Goal: Task Accomplishment & Management: Manage account settings

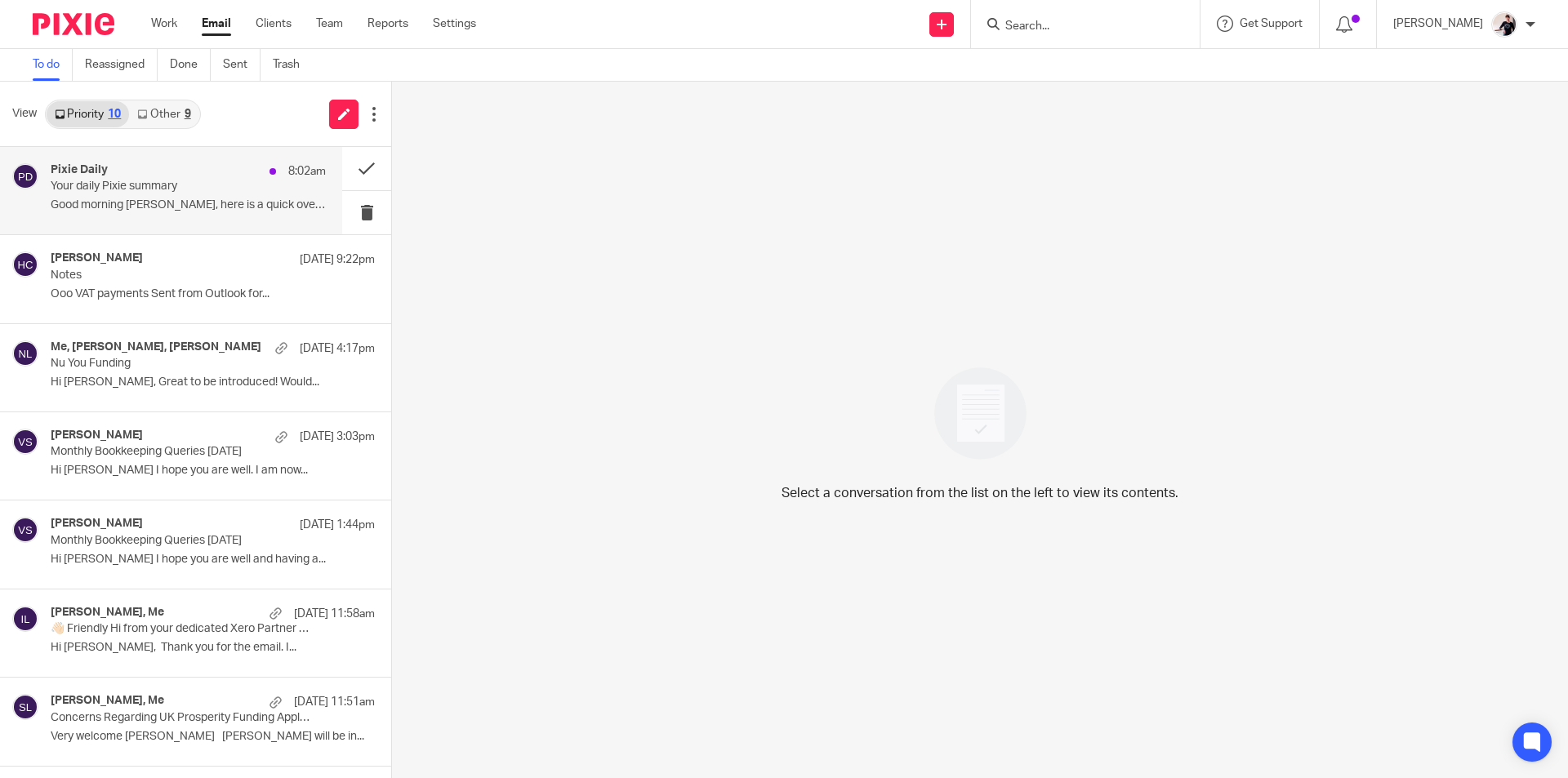
click at [217, 193] on p "Your daily Pixie summary" at bounding box center [161, 186] width 221 height 14
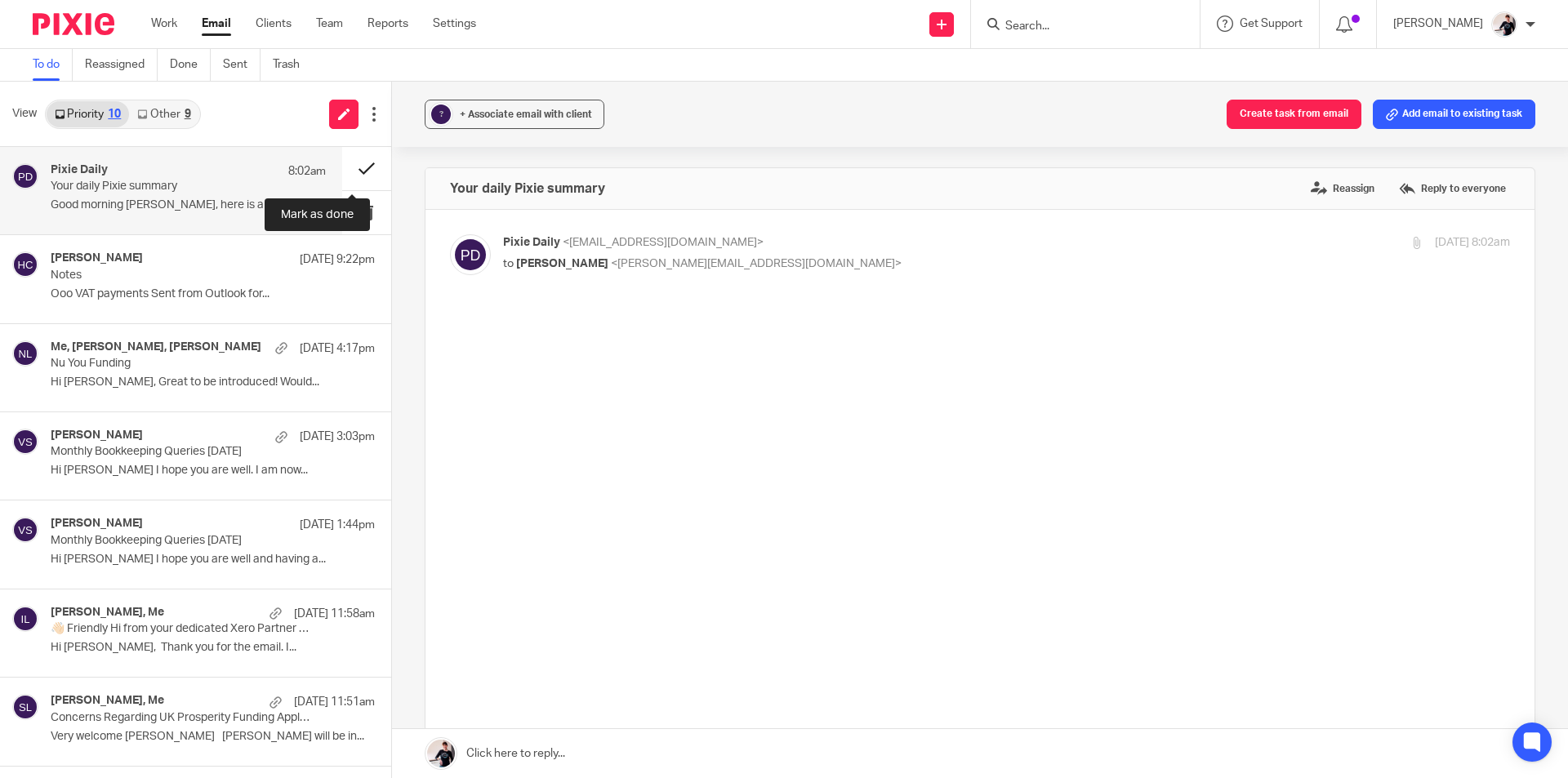
click at [352, 172] on button at bounding box center [367, 168] width 49 height 43
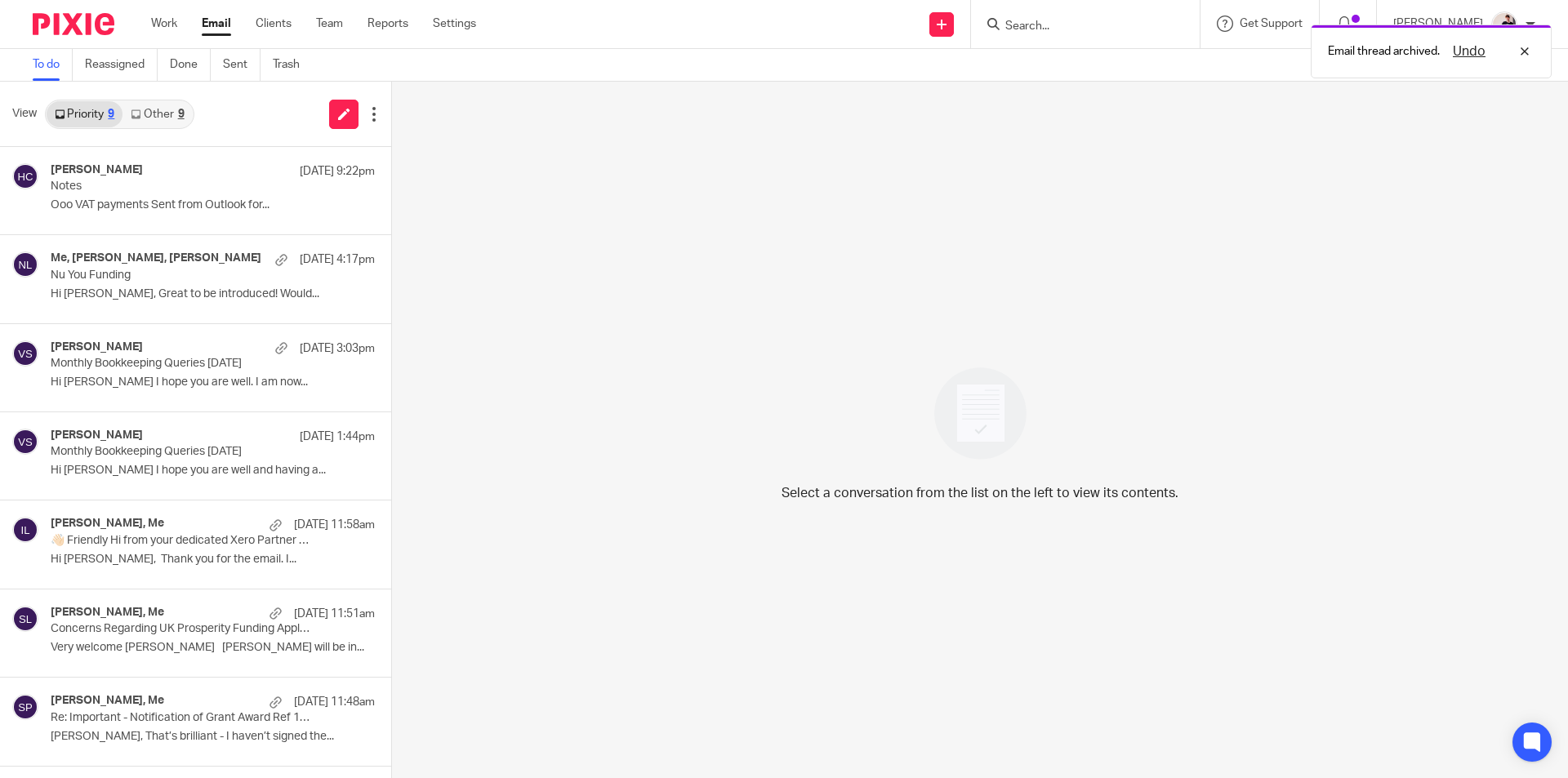
click at [182, 122] on link "Other 9" at bounding box center [157, 114] width 69 height 26
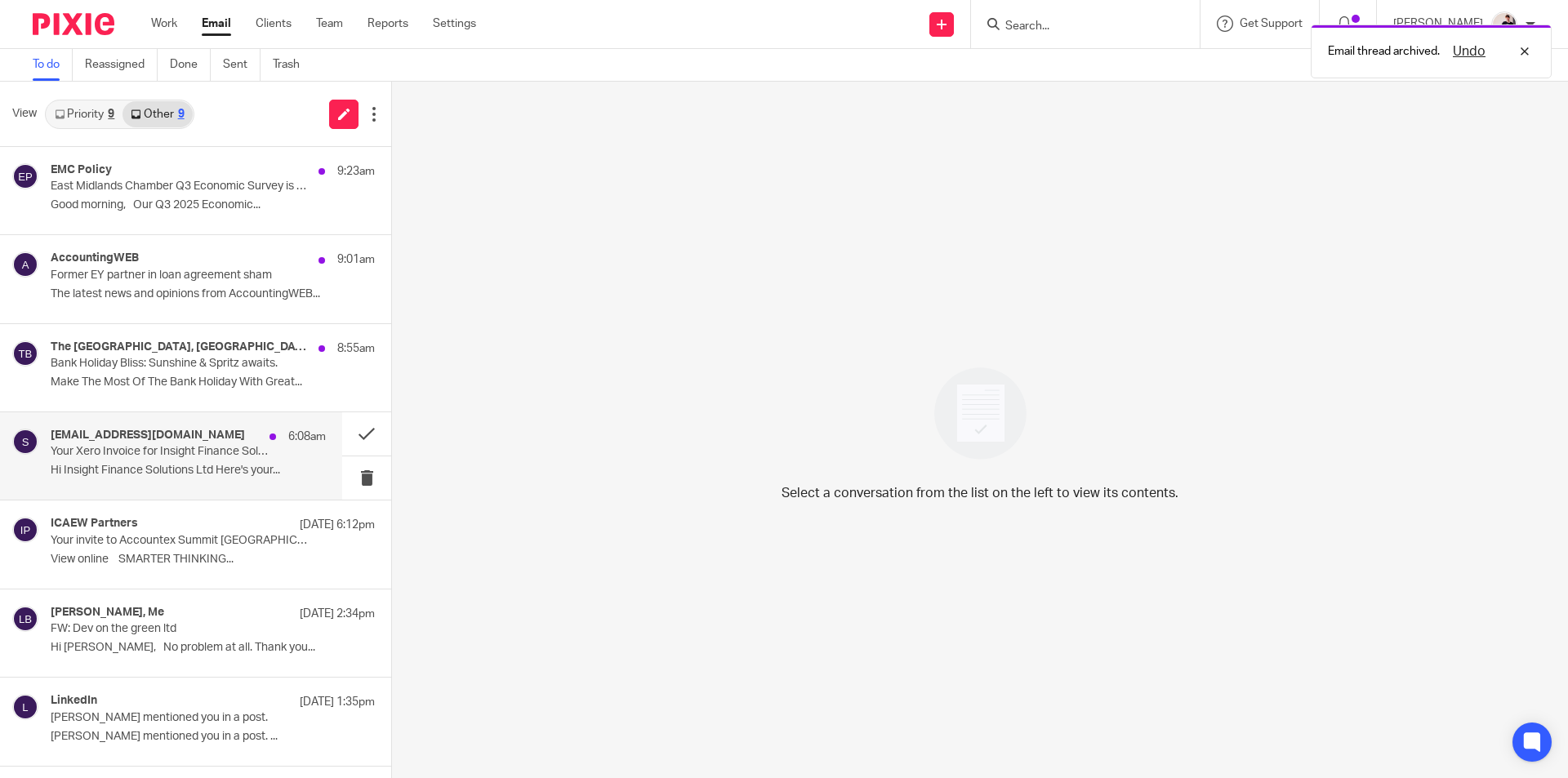
click at [132, 469] on p "Hi Insight Finance Solutions Ltd Here's your..." at bounding box center [188, 470] width 276 height 14
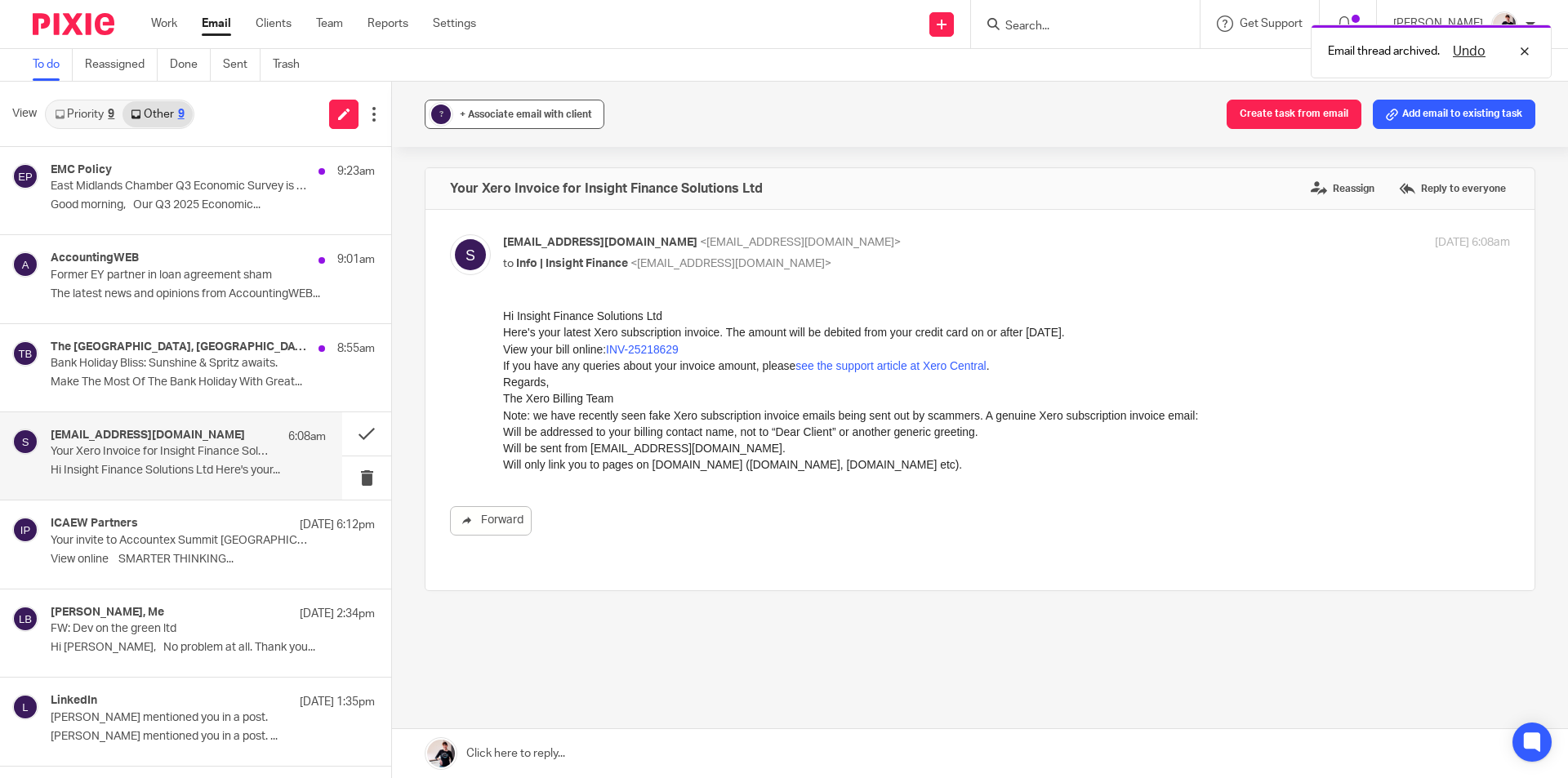
click at [578, 116] on span "+ Associate email with client" at bounding box center [526, 114] width 132 height 10
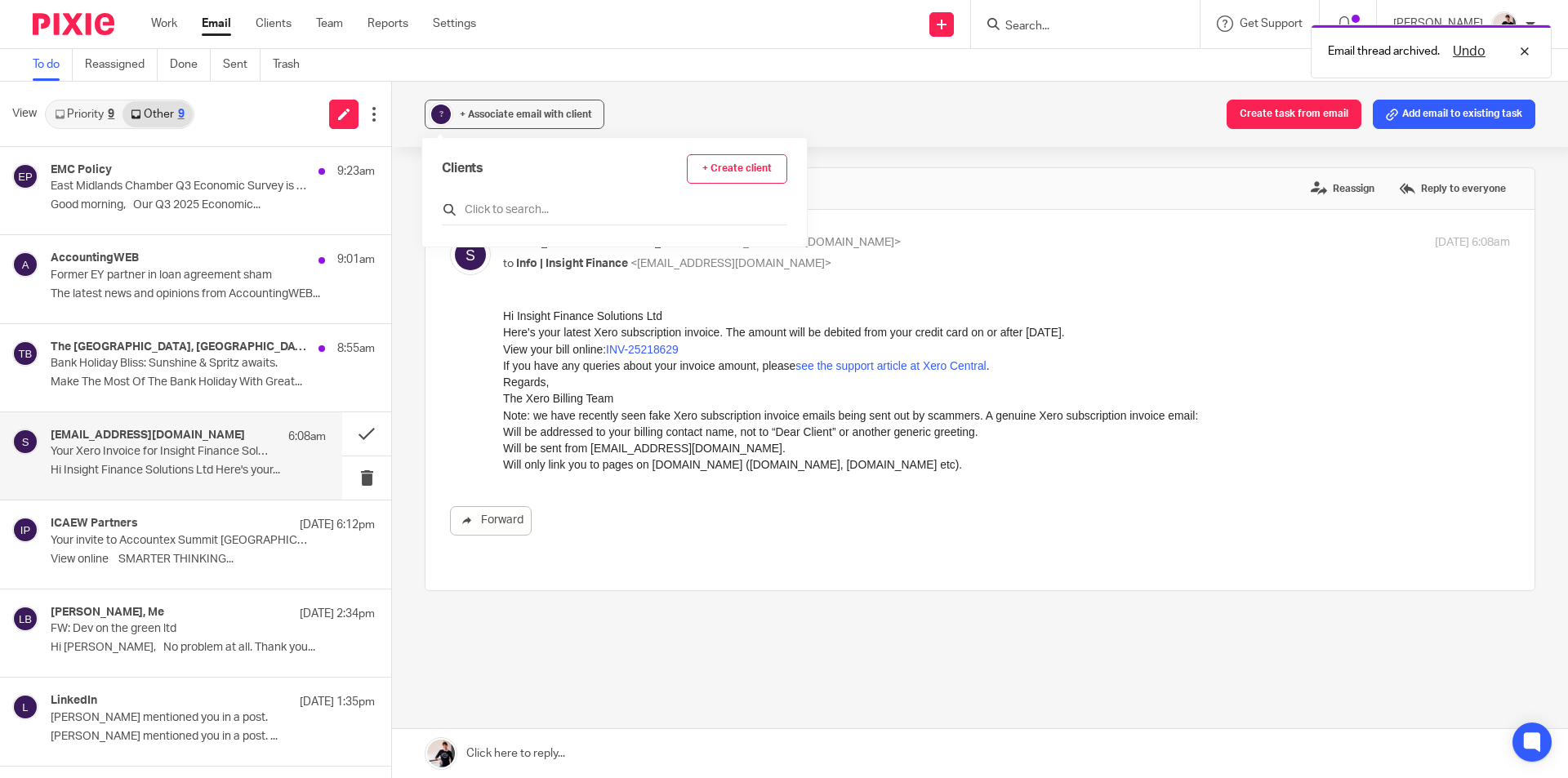
click at [574, 211] on input "text" at bounding box center [614, 210] width 346 height 16
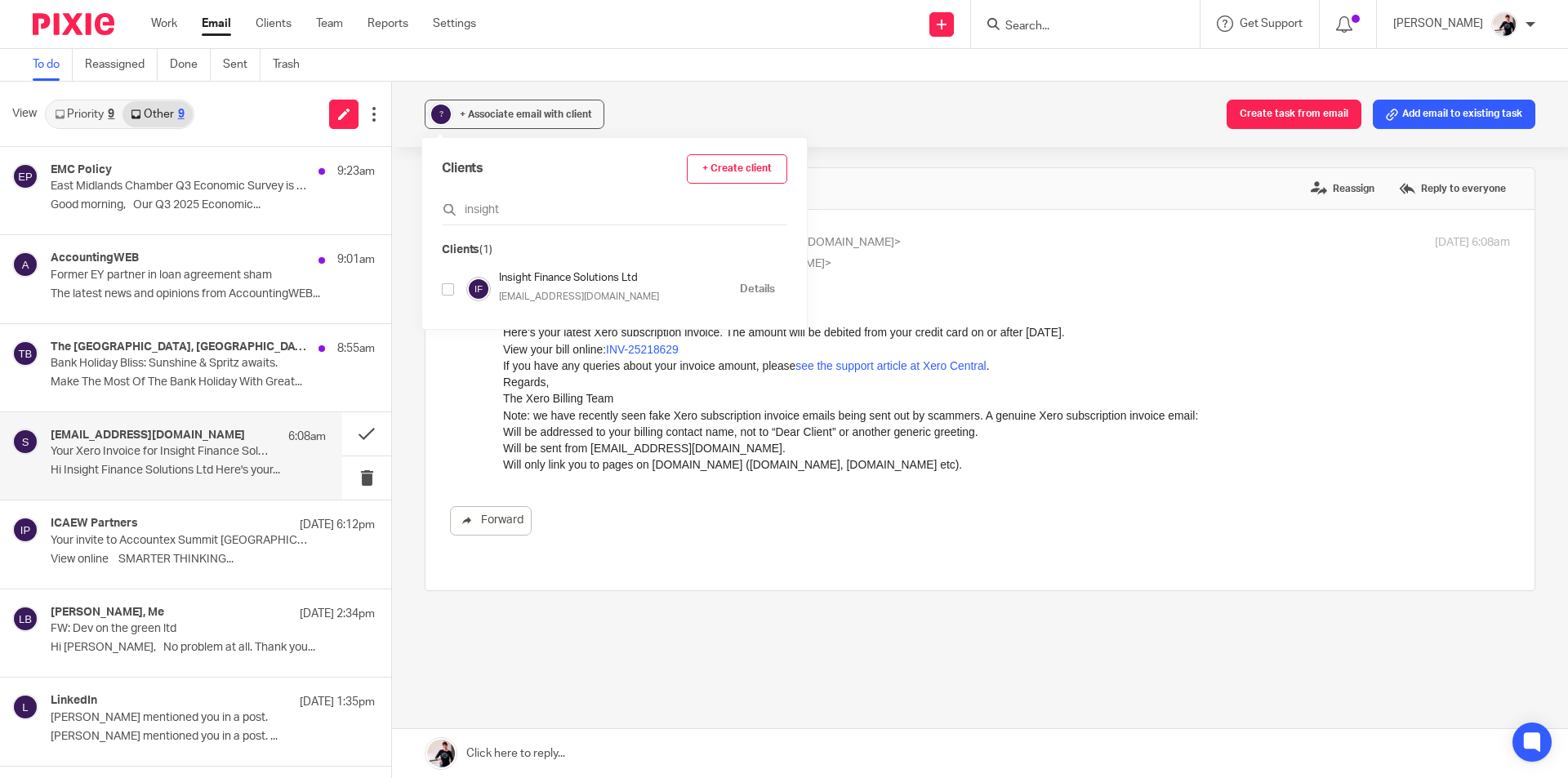
type input "insight"
click at [450, 291] on input "checkbox" at bounding box center [447, 289] width 12 height 12
checkbox input "true"
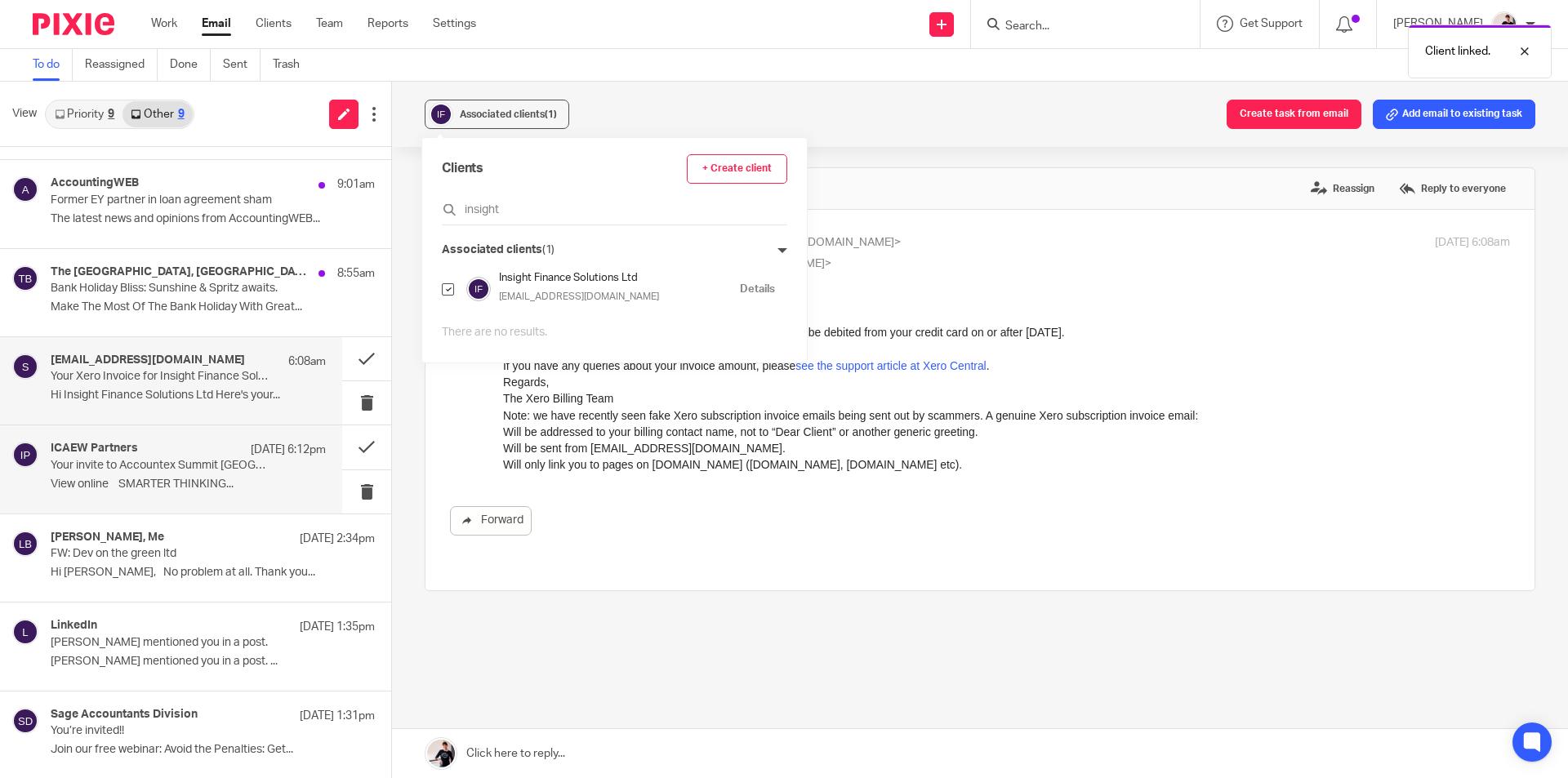
scroll to position [165, 0]
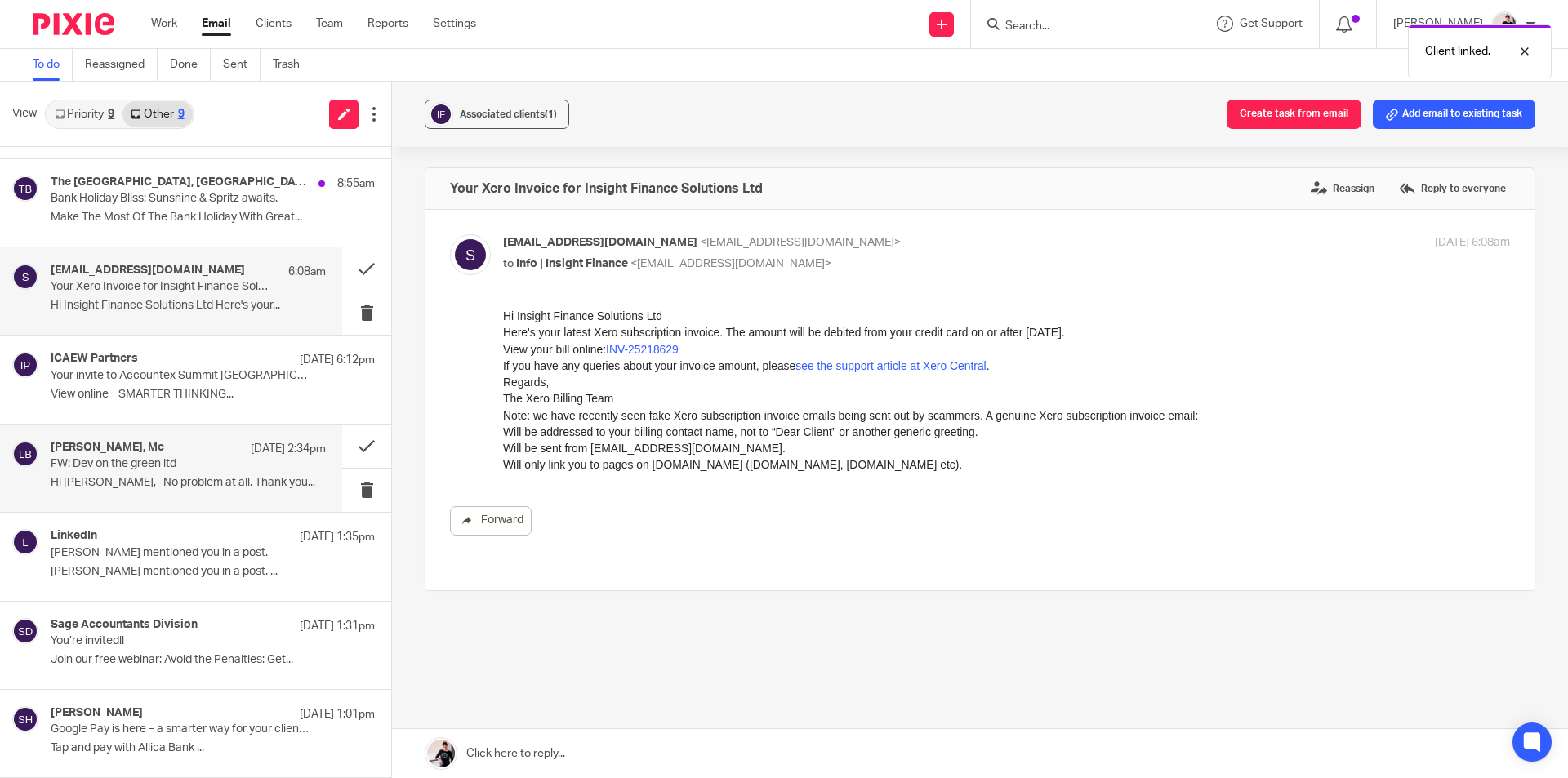
click at [198, 476] on p "Hi Helen, No problem at all. Thank you..." at bounding box center [188, 482] width 276 height 14
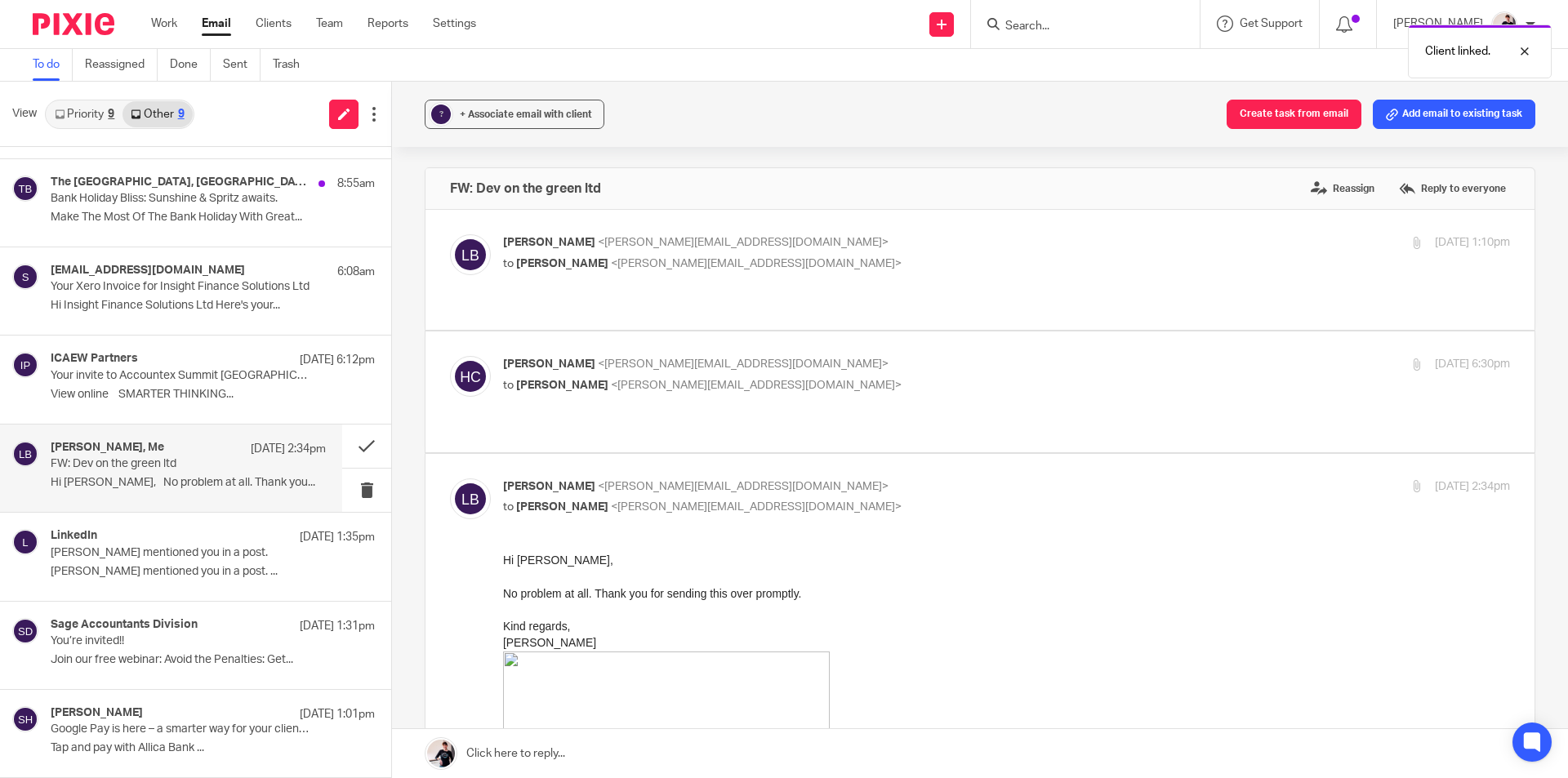
scroll to position [0, 0]
click at [896, 365] on div "Helen Crapper <helen@insightfinance.uk> to Liam Barley <liam@braccountancy.co.u…" at bounding box center [1006, 377] width 1007 height 41
checkbox input "true"
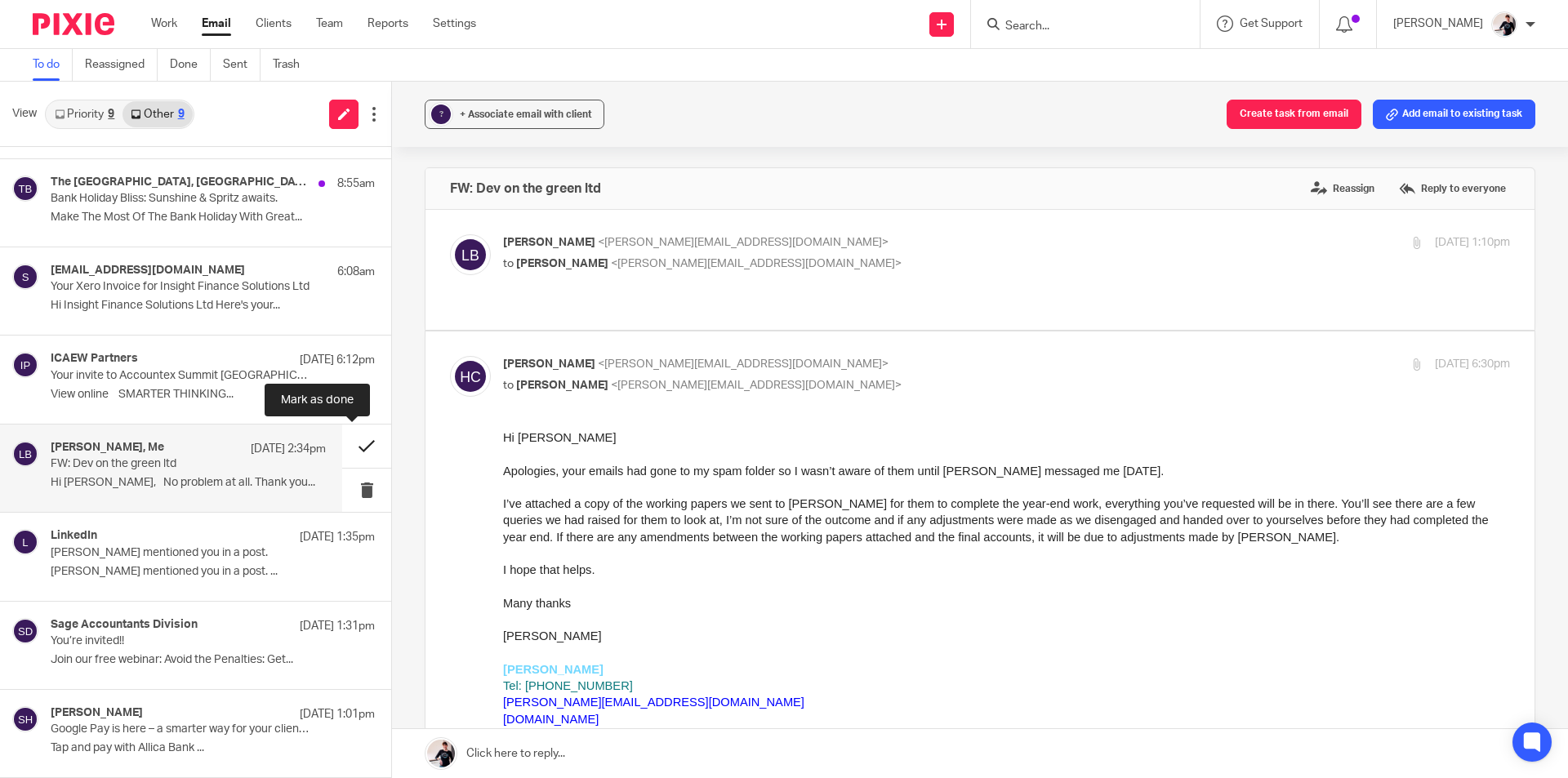
click at [352, 437] on button at bounding box center [367, 445] width 49 height 43
click at [178, 397] on section "EMC Policy 9:23am East Midlands Chamber Q3 Economic Survey is now live! Please …" at bounding box center [195, 380] width 392 height 796
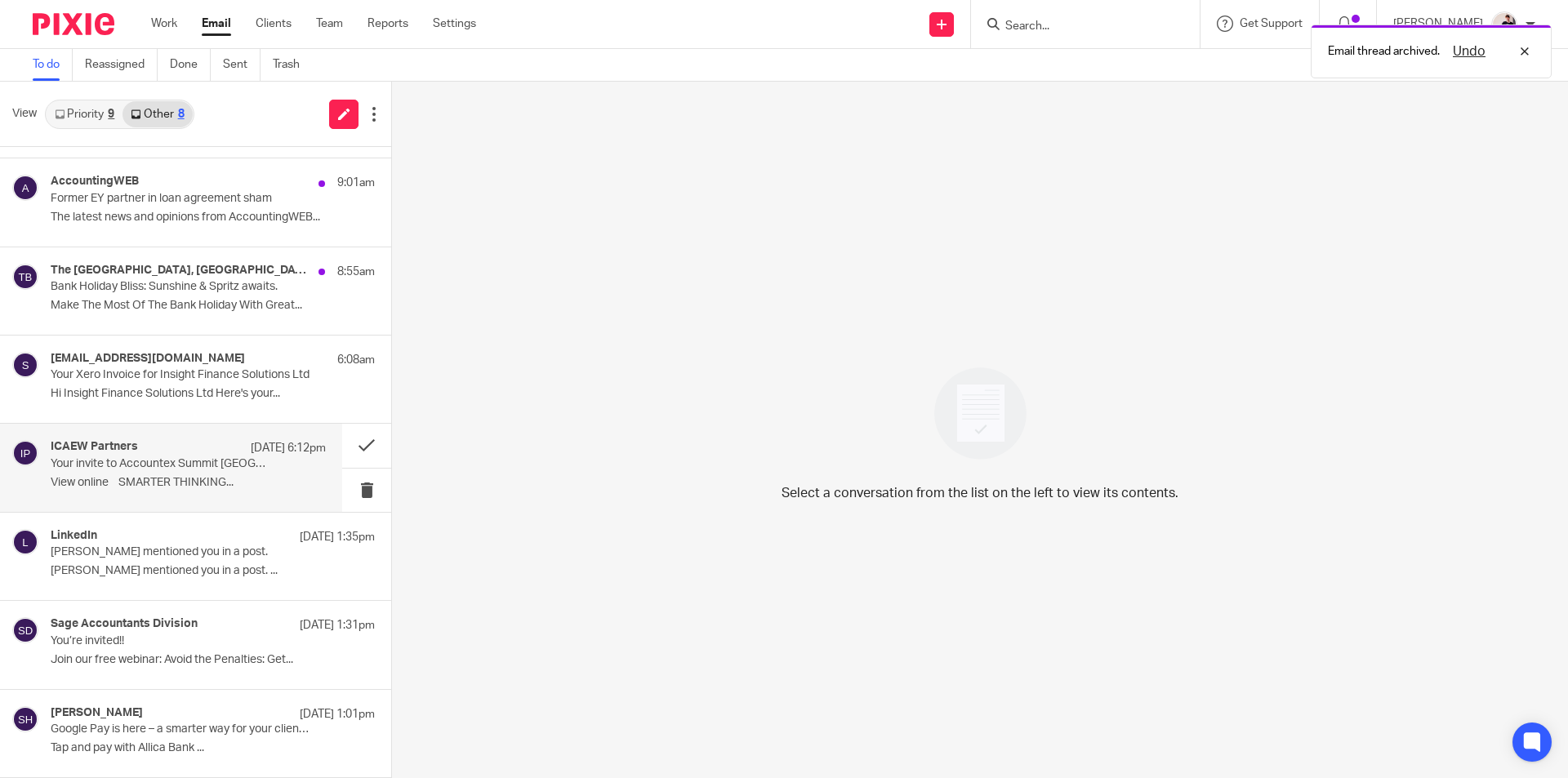
click at [109, 480] on p "View online SMARTER THINKING..." at bounding box center [188, 482] width 276 height 14
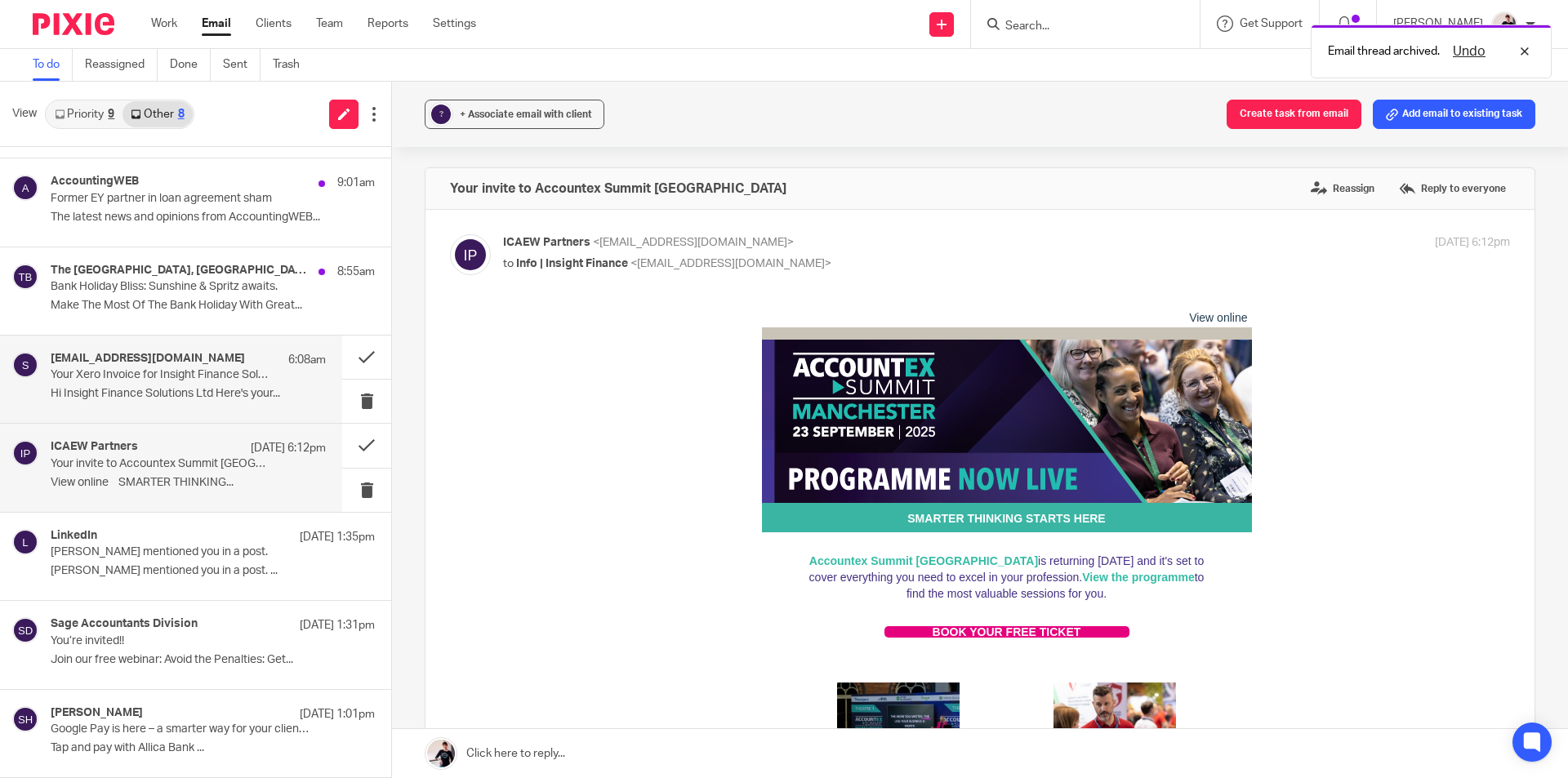
scroll to position [0, 0]
click at [130, 379] on p "Your Xero Invoice for Insight Finance Solutions Ltd" at bounding box center [161, 375] width 221 height 14
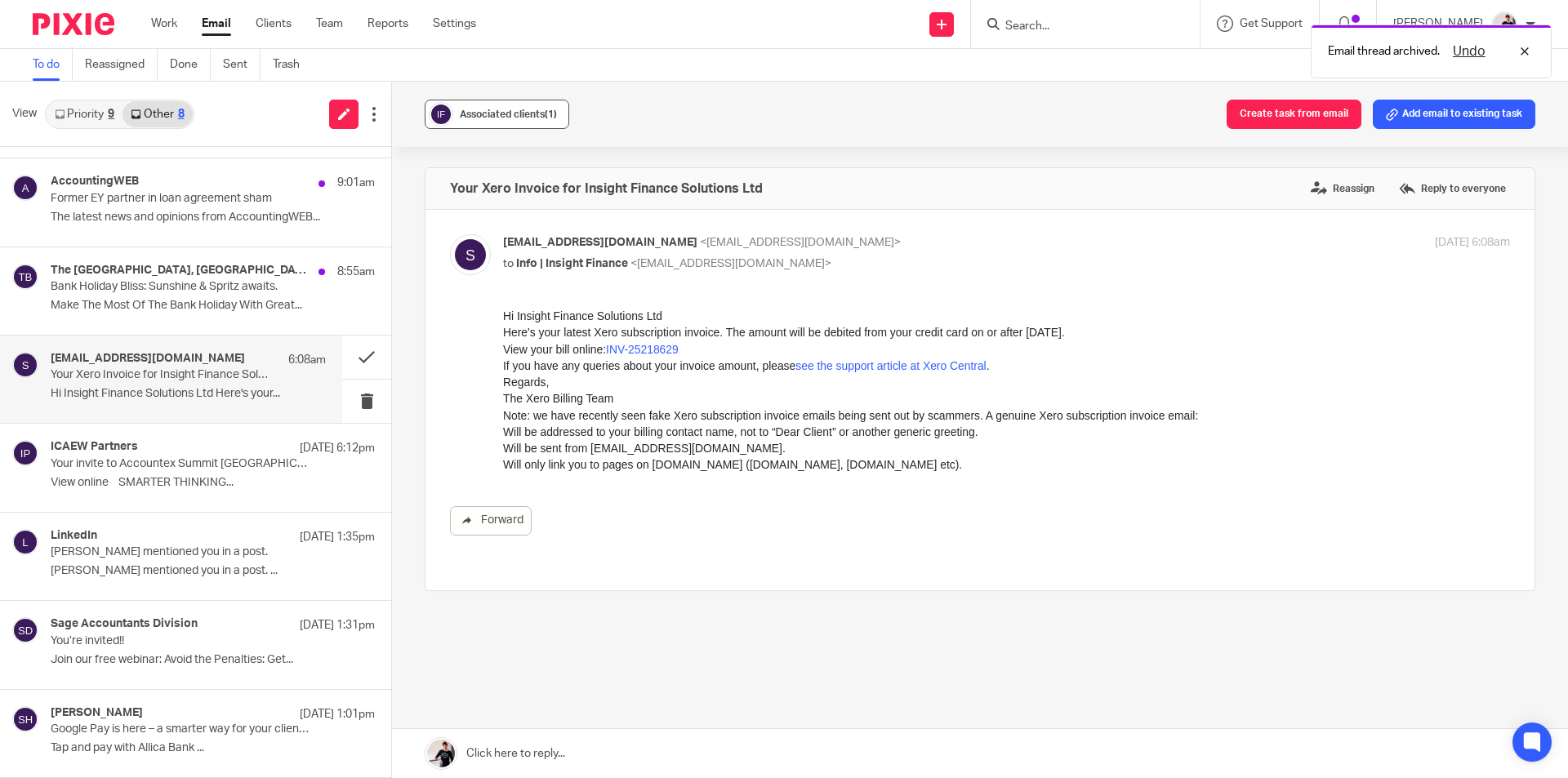
click at [531, 117] on span "Associated clients (1)" at bounding box center [508, 114] width 97 height 10
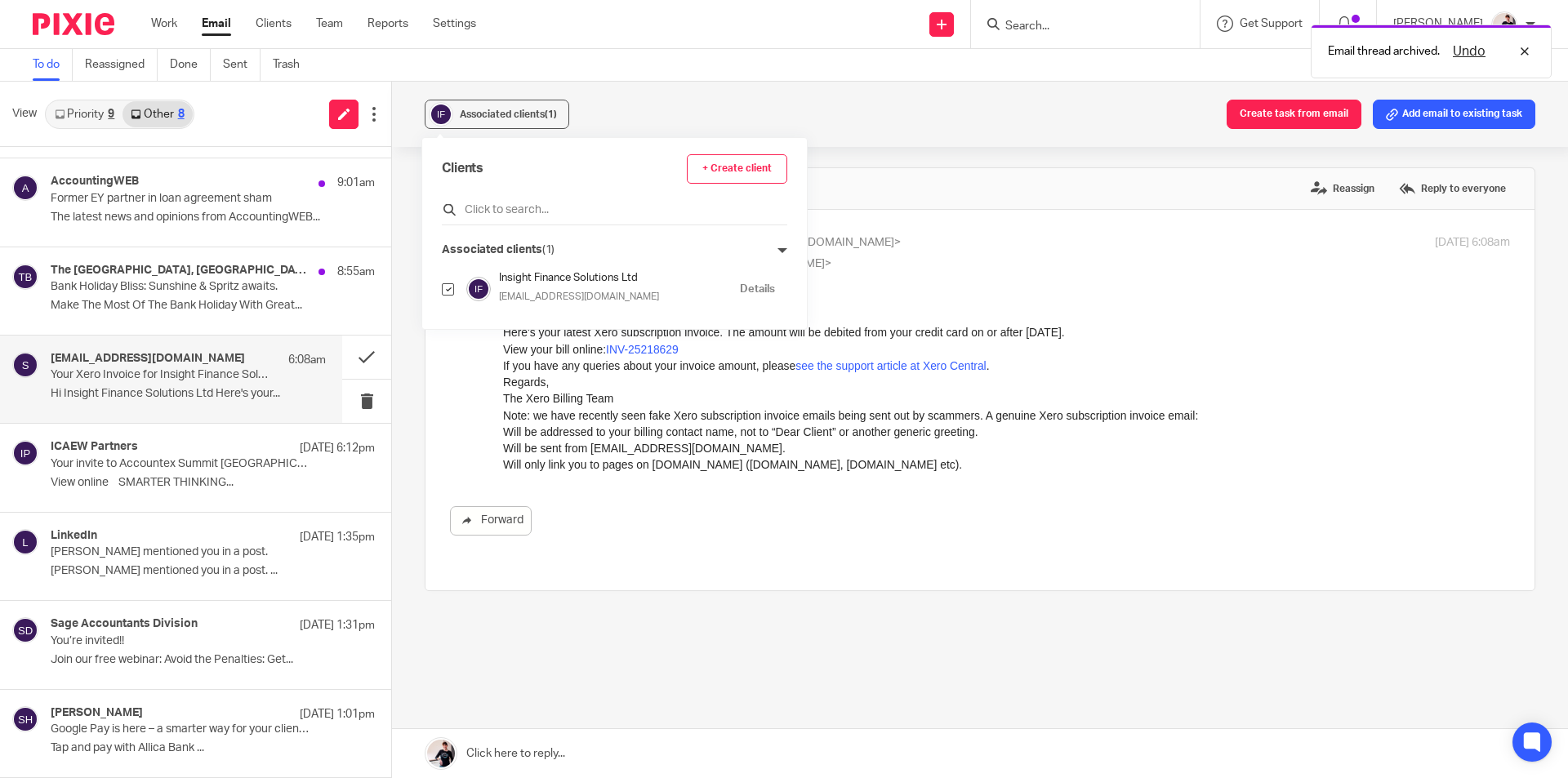
click at [538, 214] on input "text" at bounding box center [614, 210] width 346 height 16
type input "insigt"
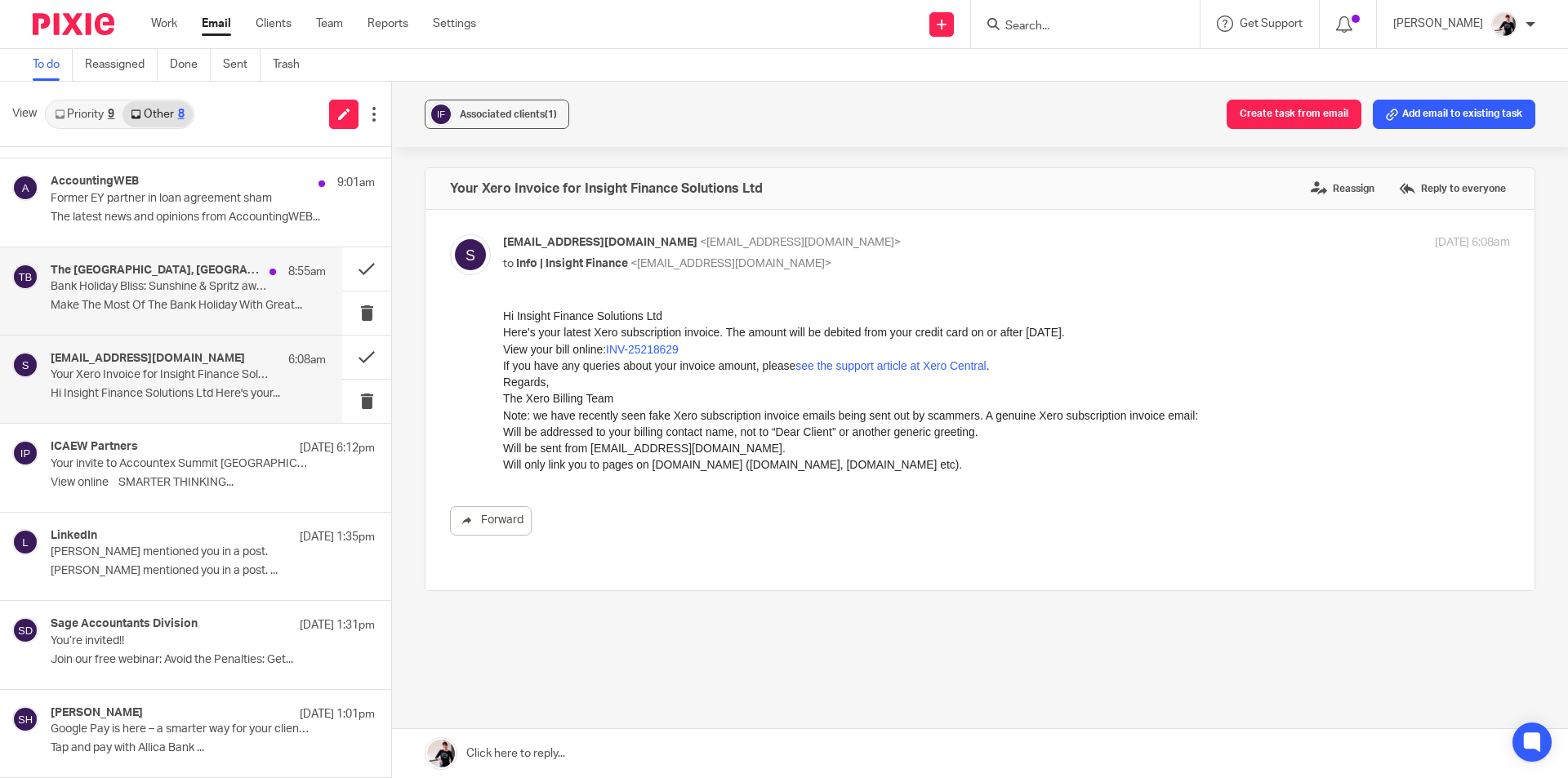
click at [208, 315] on div "The Rutland Arms Hotel, Bakewell 8:55am Bank Holiday Bliss: Sunshine & Spritz a…" at bounding box center [188, 291] width 276 height 55
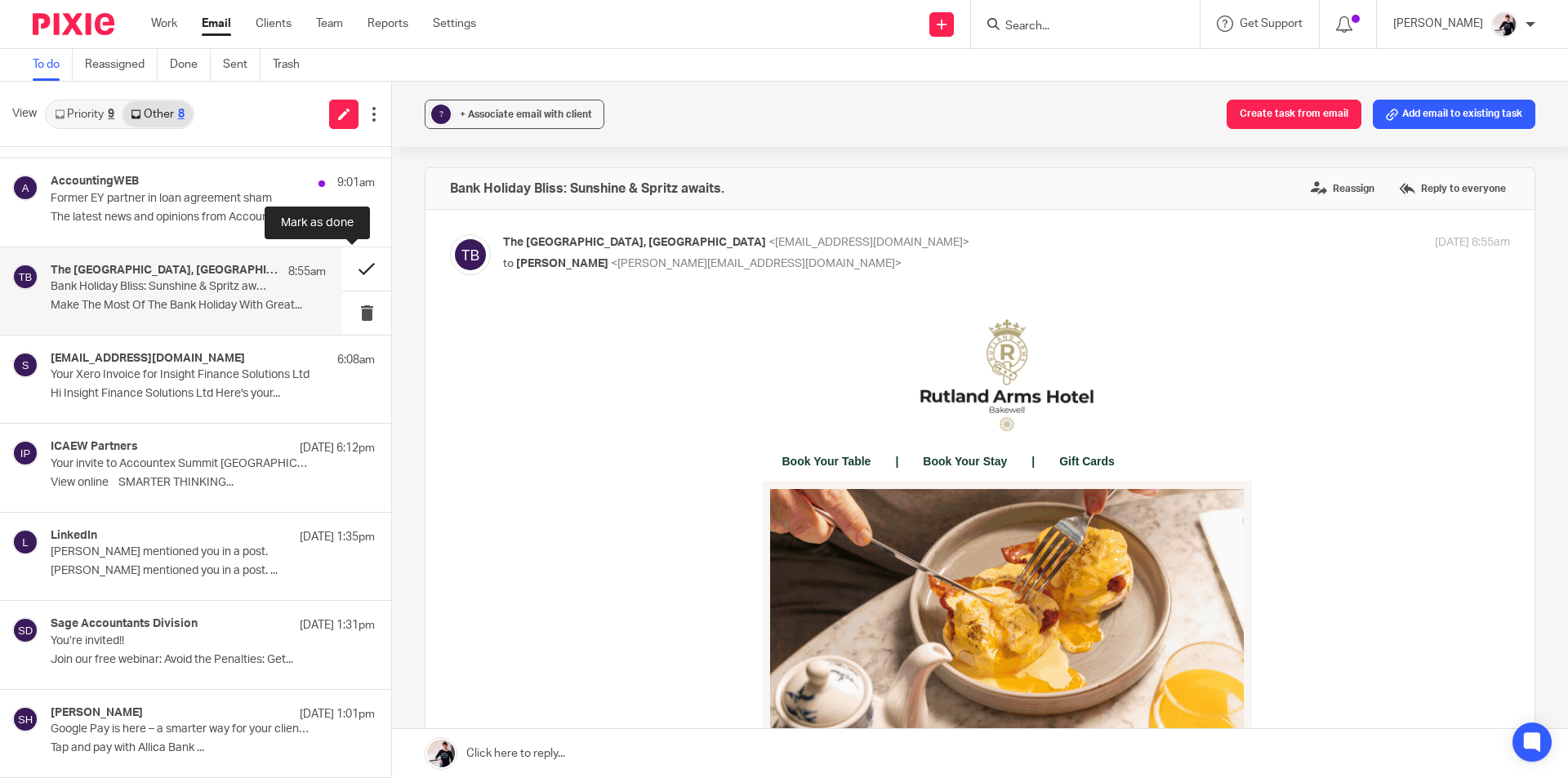
click at [343, 268] on button at bounding box center [367, 269] width 49 height 43
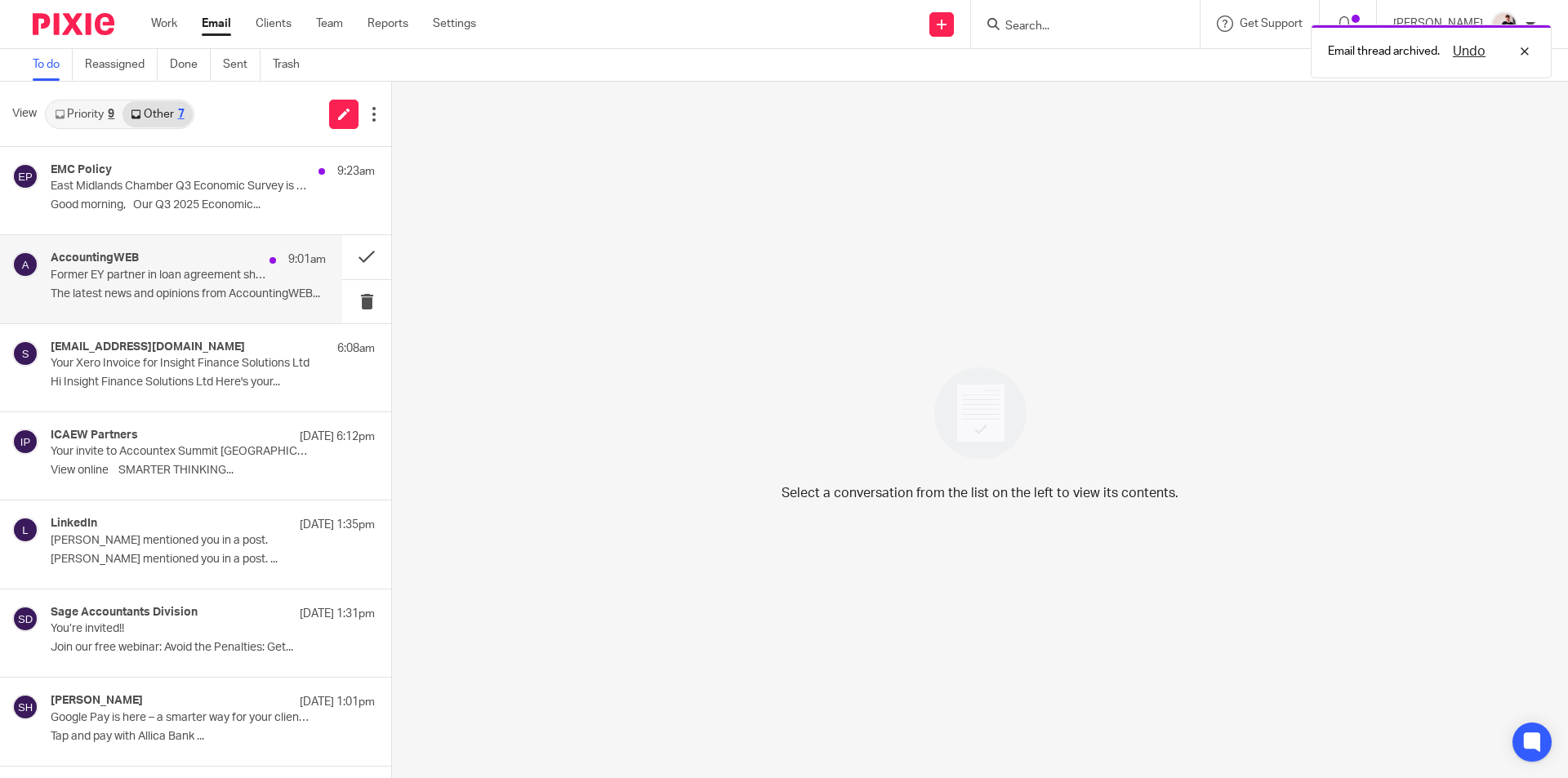
click at [244, 286] on div "AccountingWEB 9:01am Former EY partner in loan agreement sham The latest news a…" at bounding box center [188, 279] width 276 height 55
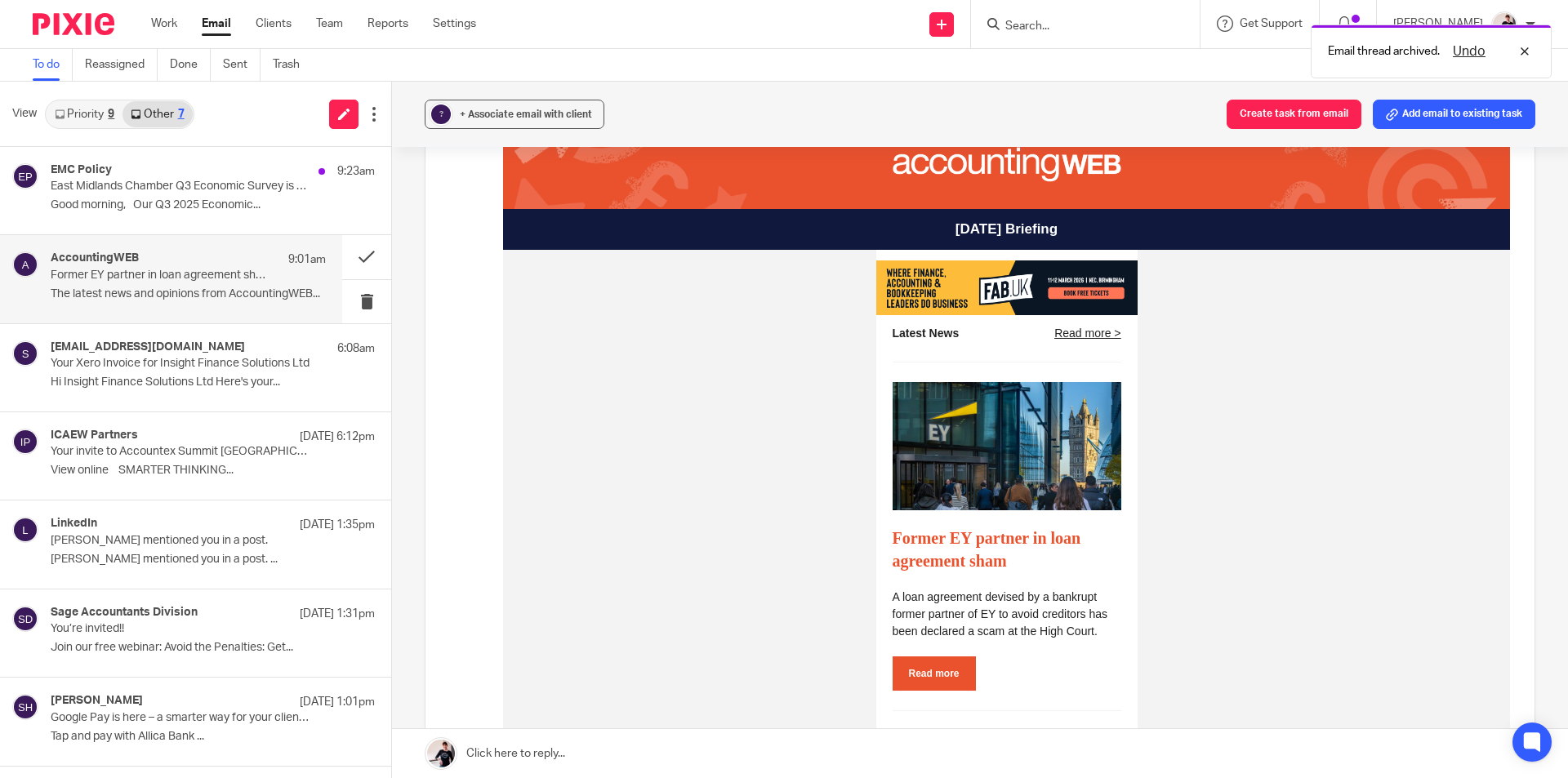
scroll to position [571, 0]
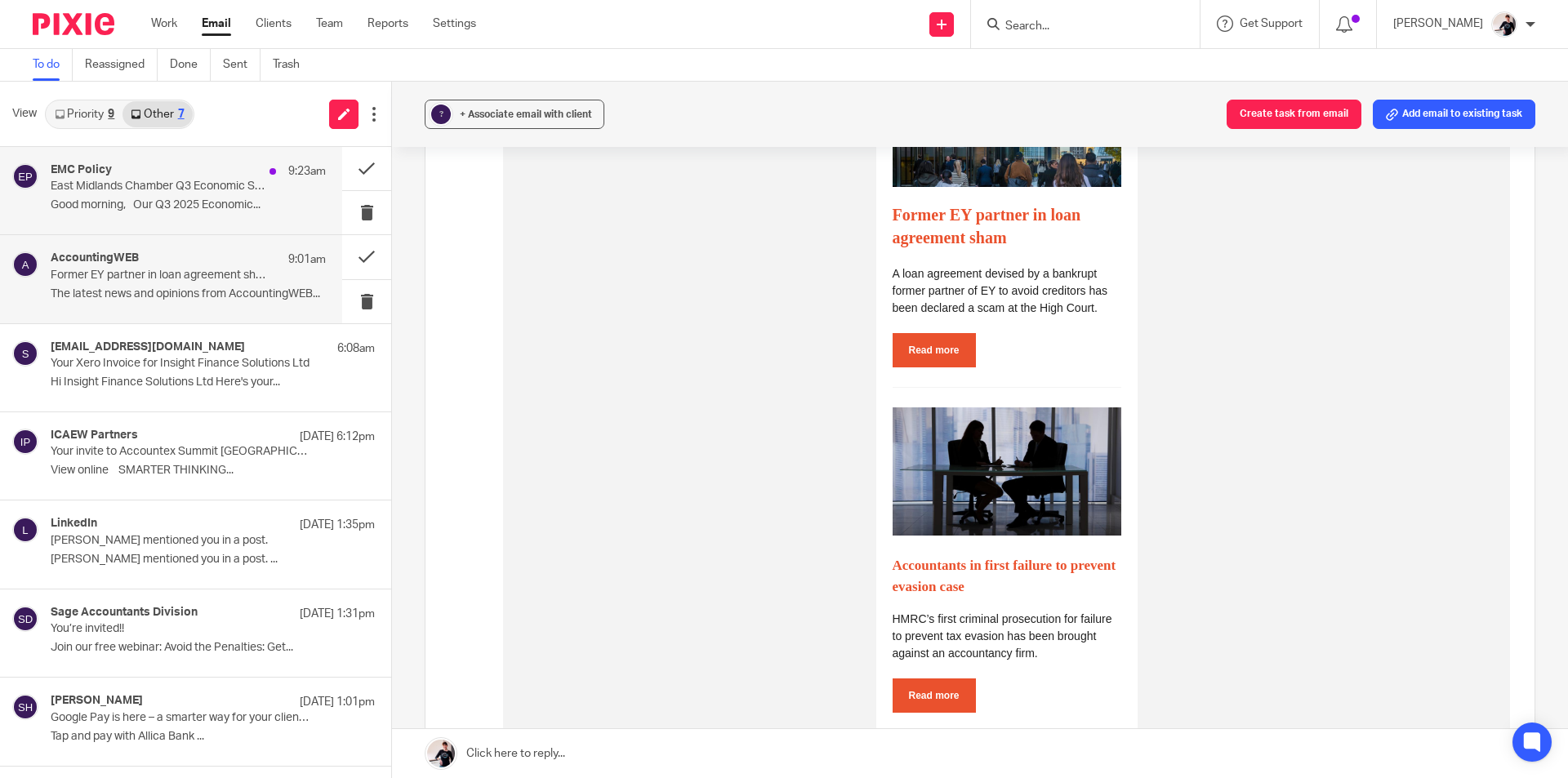
click at [151, 161] on div "EMC Policy 9:23am East Midlands Chamber Q3 Economic Survey is now live! Please …" at bounding box center [171, 190] width 343 height 87
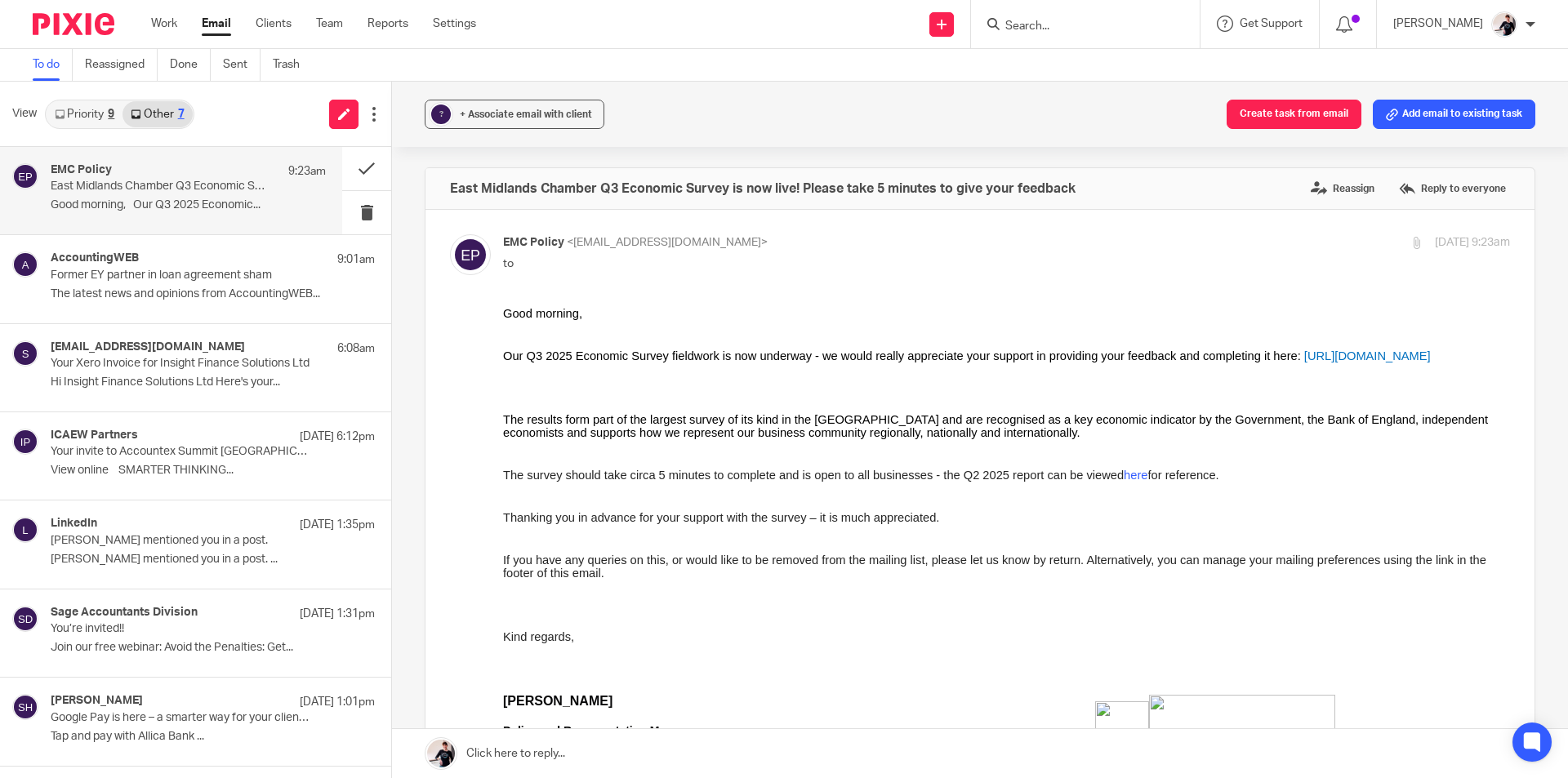
scroll to position [0, 0]
click at [361, 168] on button at bounding box center [367, 168] width 49 height 43
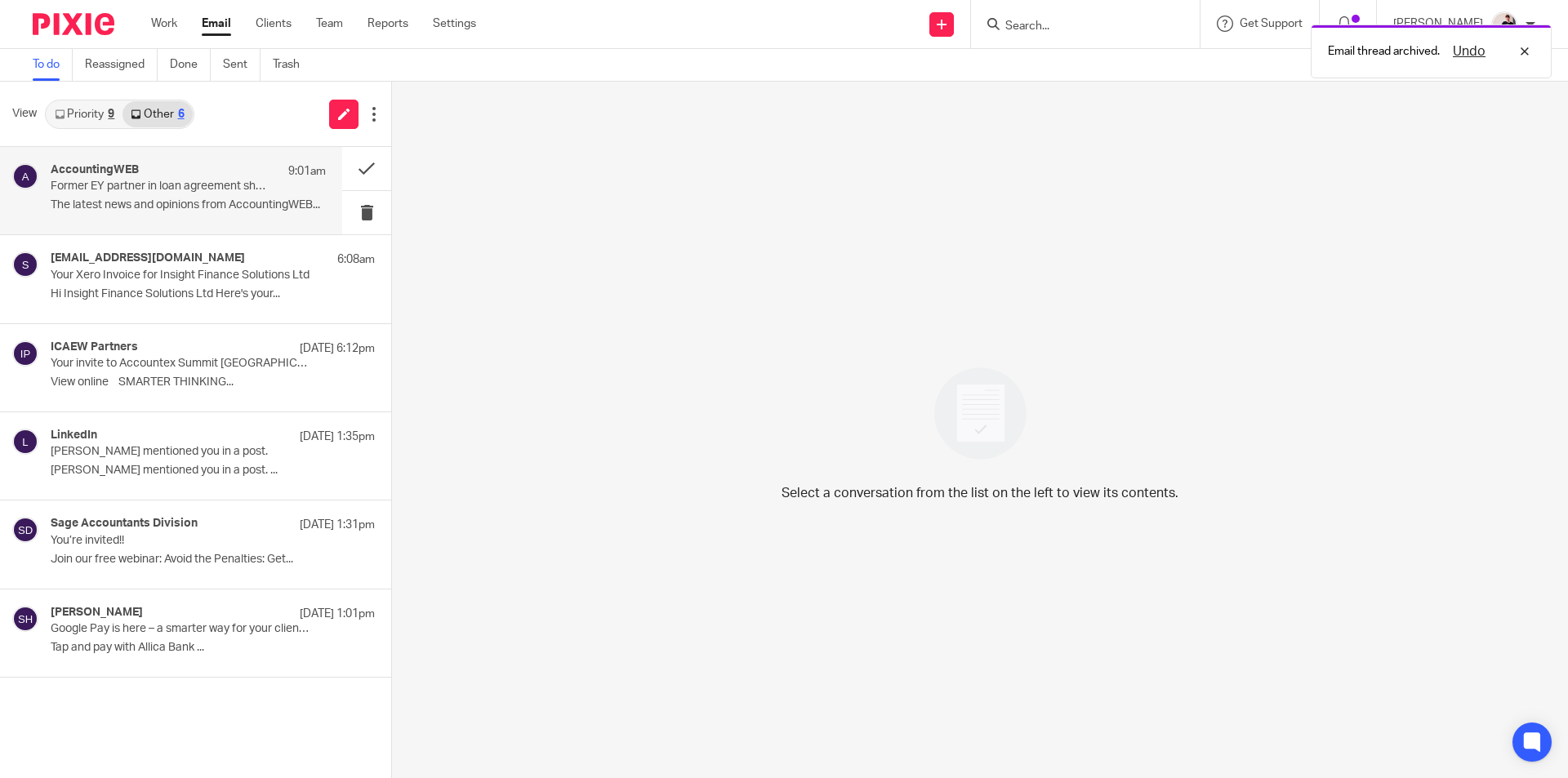
click at [186, 190] on p "Former EY partner in loan agreement sham" at bounding box center [161, 186] width 221 height 14
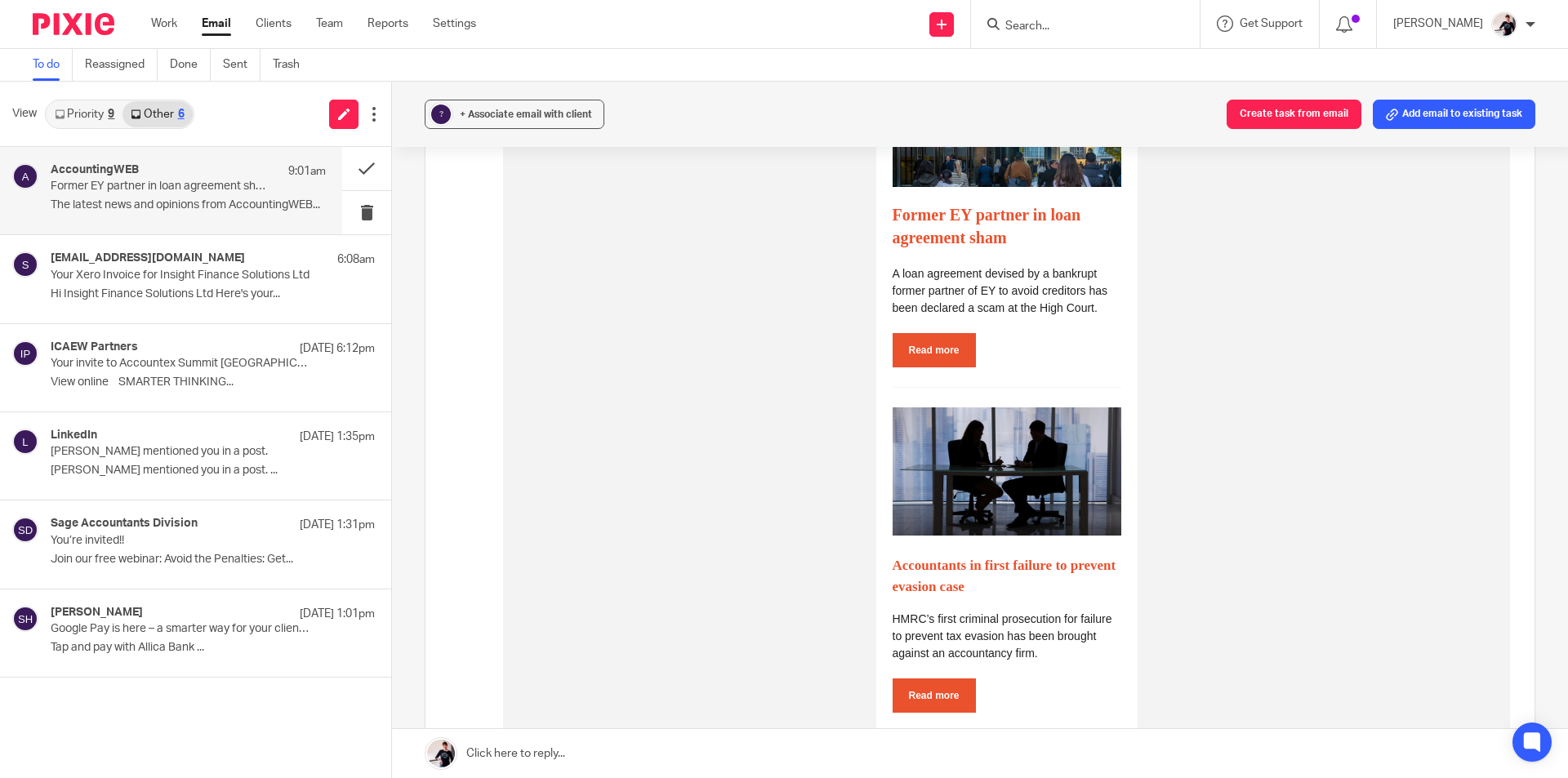
scroll to position [898, 0]
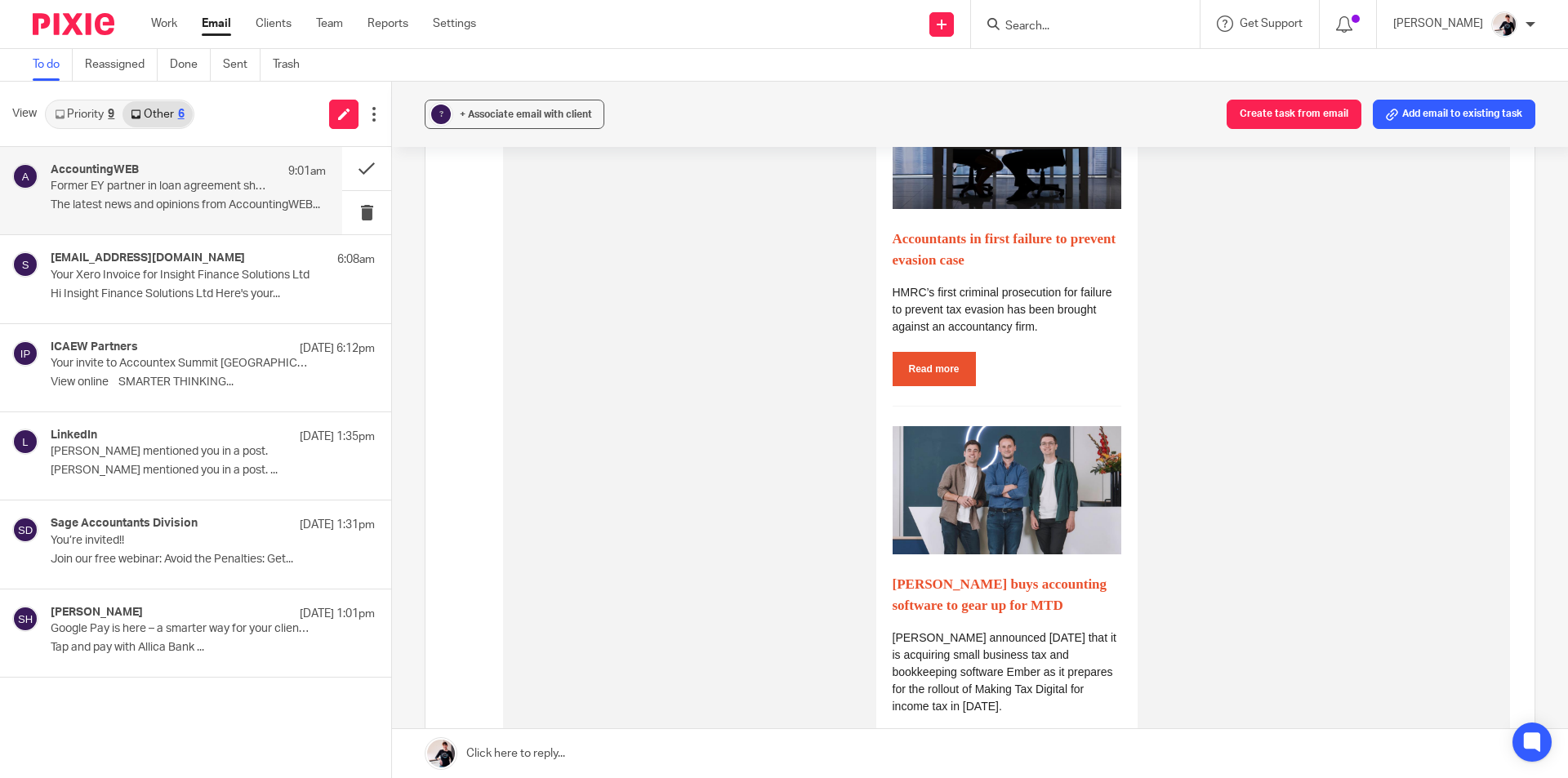
click at [932, 371] on link "Read more" at bounding box center [934, 369] width 83 height 34
click at [364, 159] on button at bounding box center [367, 168] width 49 height 43
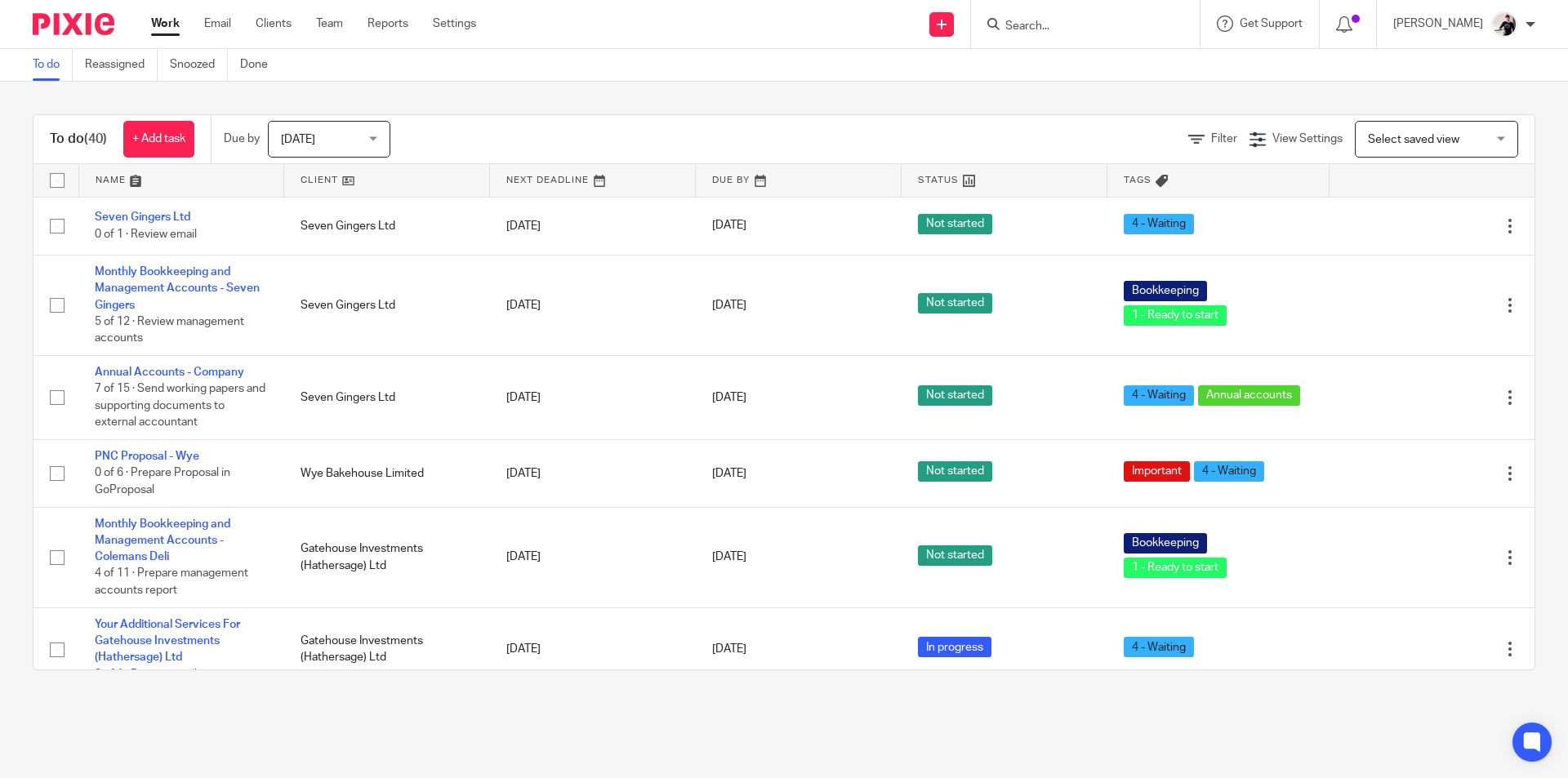
click at [308, 185] on link at bounding box center [387, 181] width 205 height 33
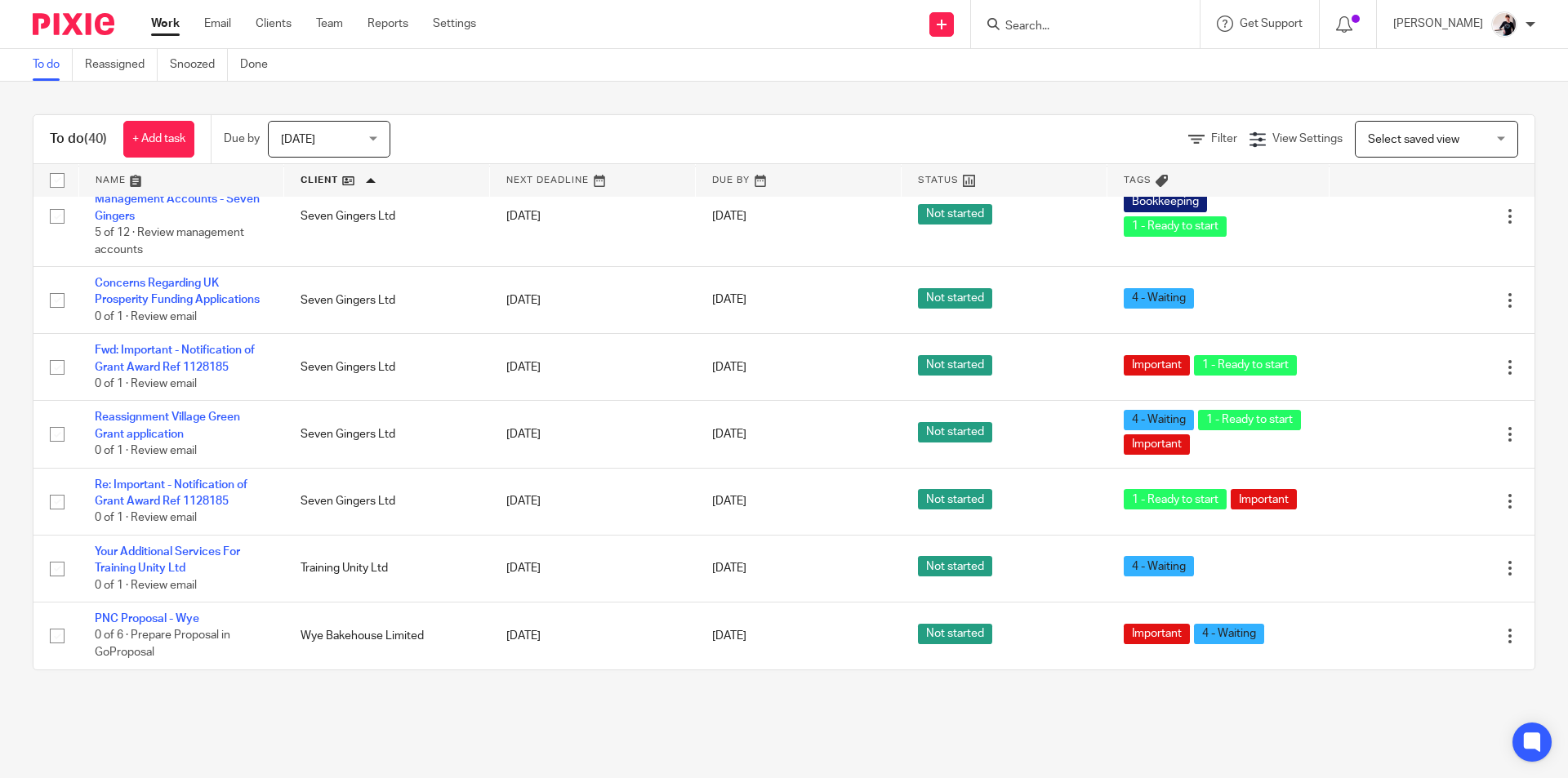
scroll to position [2243, 0]
click at [1055, 21] on input "Search" at bounding box center [1077, 27] width 147 height 15
type input "seven gingers"
click button "submit" at bounding box center [0, 0] width 0 height 0
click at [1189, 137] on icon at bounding box center [1197, 140] width 16 height 16
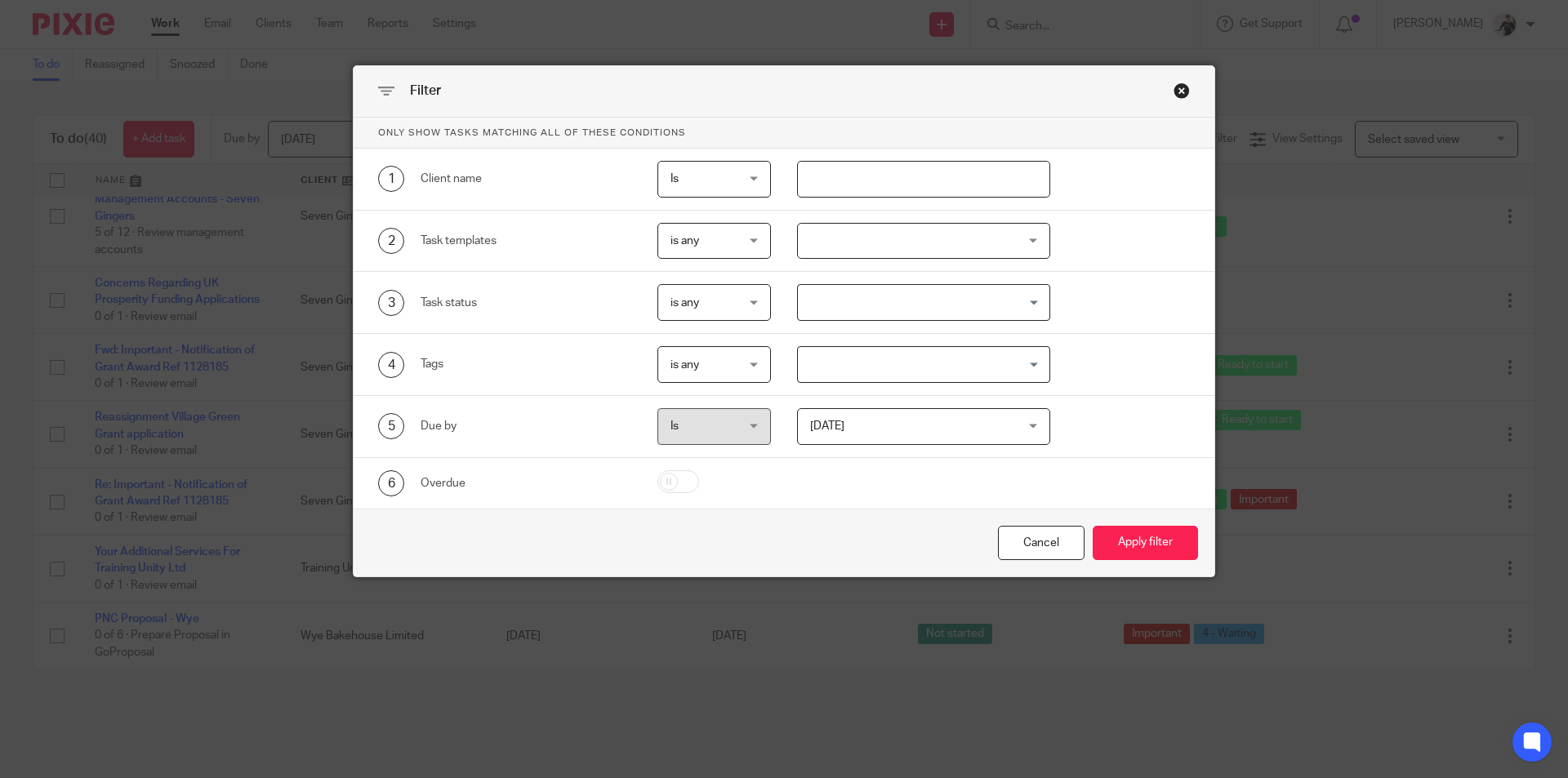
click at [831, 186] on input "text" at bounding box center [924, 179] width 254 height 37
type input "seven gingers"
click at [1093, 525] on button "Apply filter" at bounding box center [1145, 543] width 105 height 35
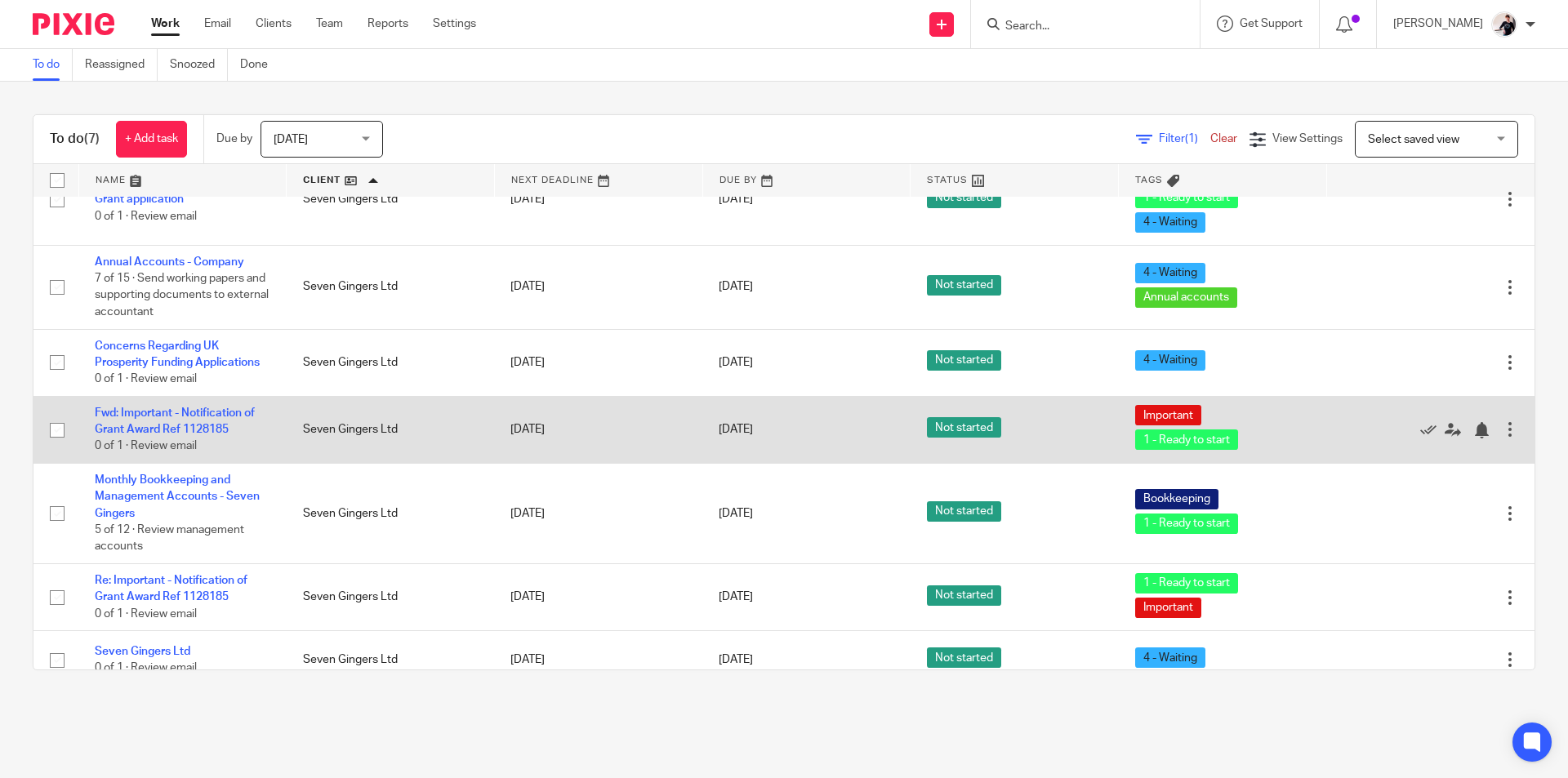
scroll to position [62, 0]
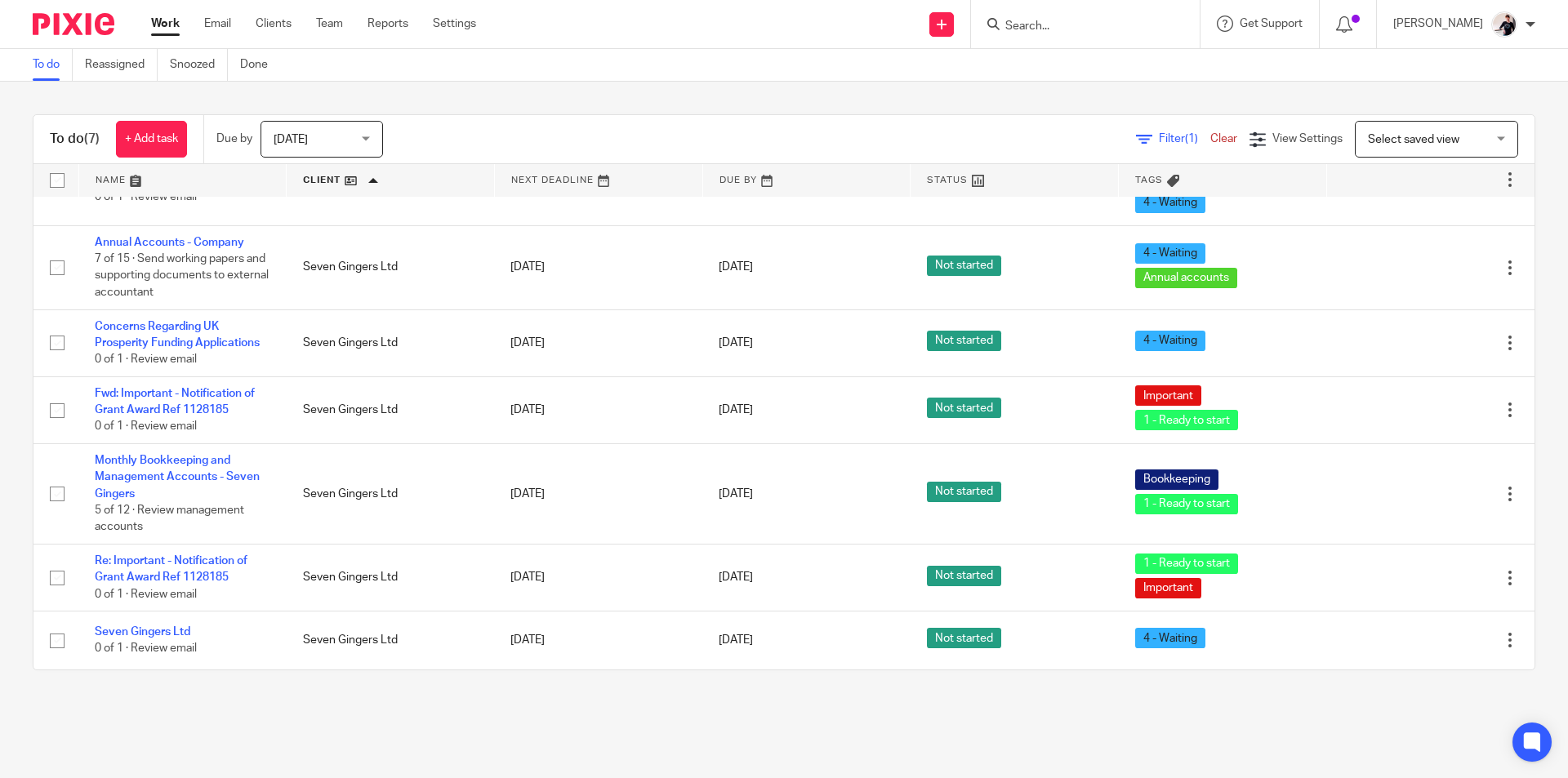
click at [1060, 35] on div at bounding box center [1086, 24] width 229 height 48
click at [1060, 28] on input "Search" at bounding box center [1077, 27] width 147 height 15
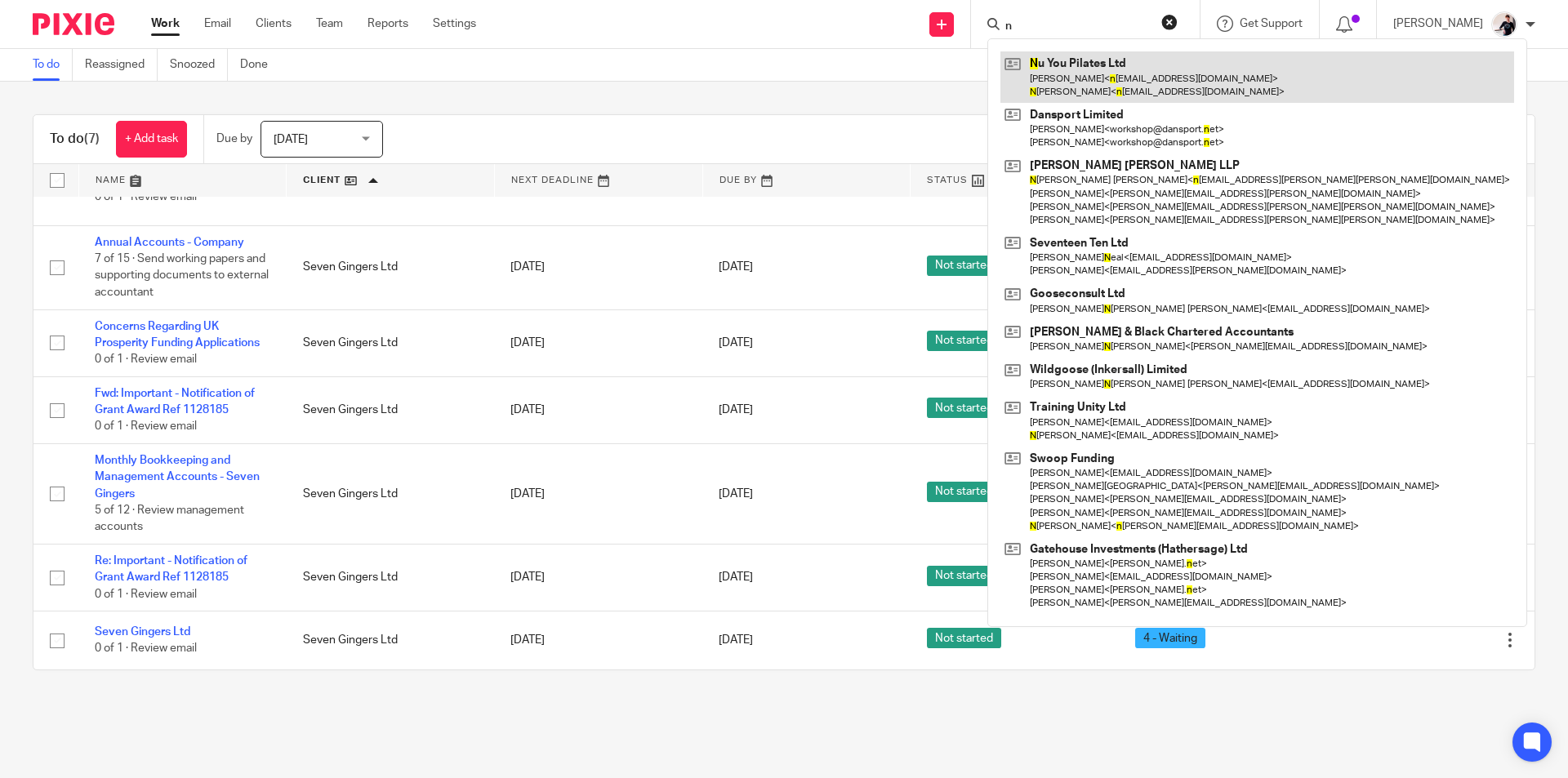
type input "n"
click at [1083, 94] on link at bounding box center [1257, 77] width 513 height 51
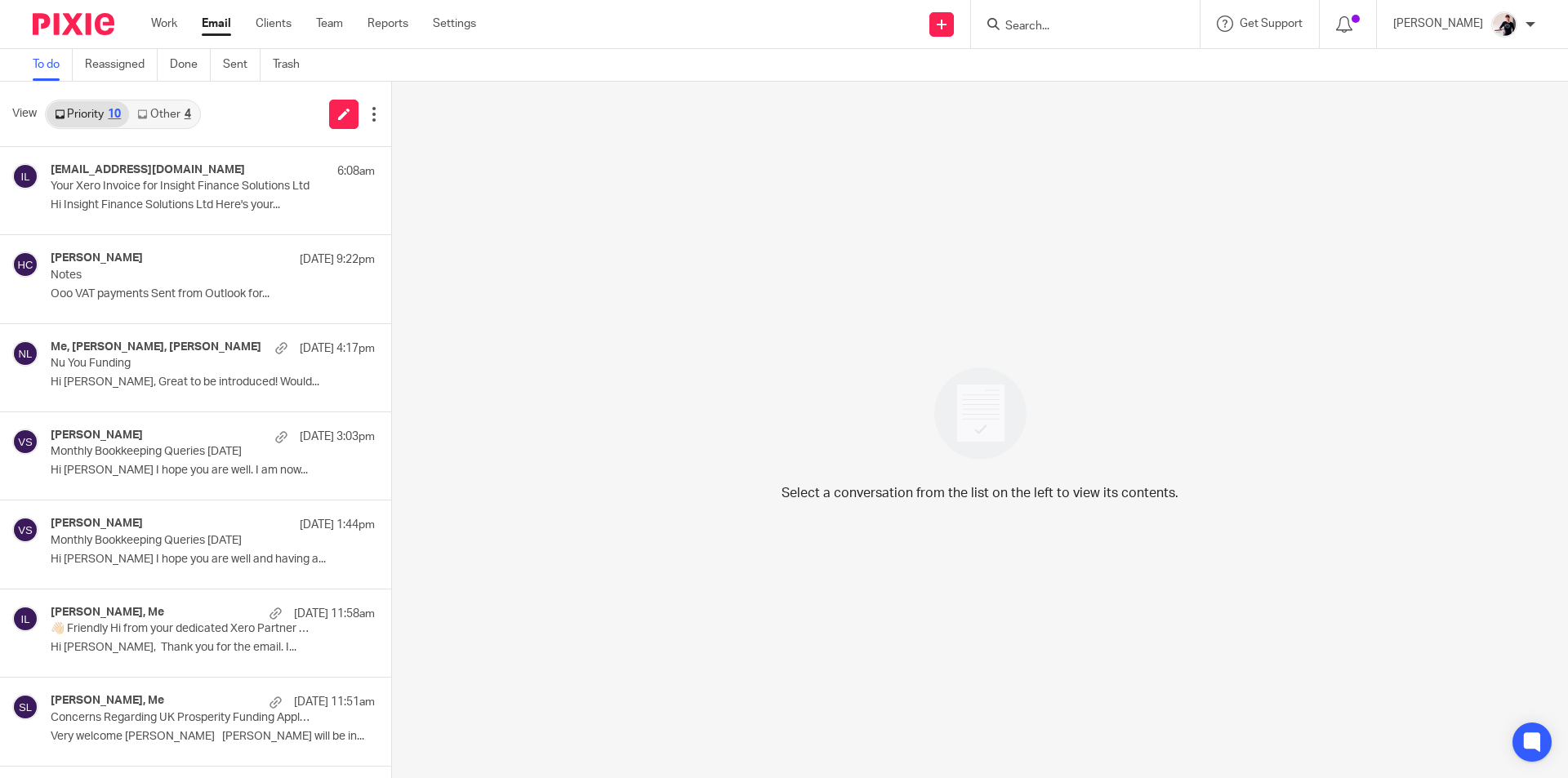
click at [166, 113] on link "Other 4" at bounding box center [164, 114] width 69 height 26
click at [168, 119] on link "Other 5" at bounding box center [164, 114] width 69 height 26
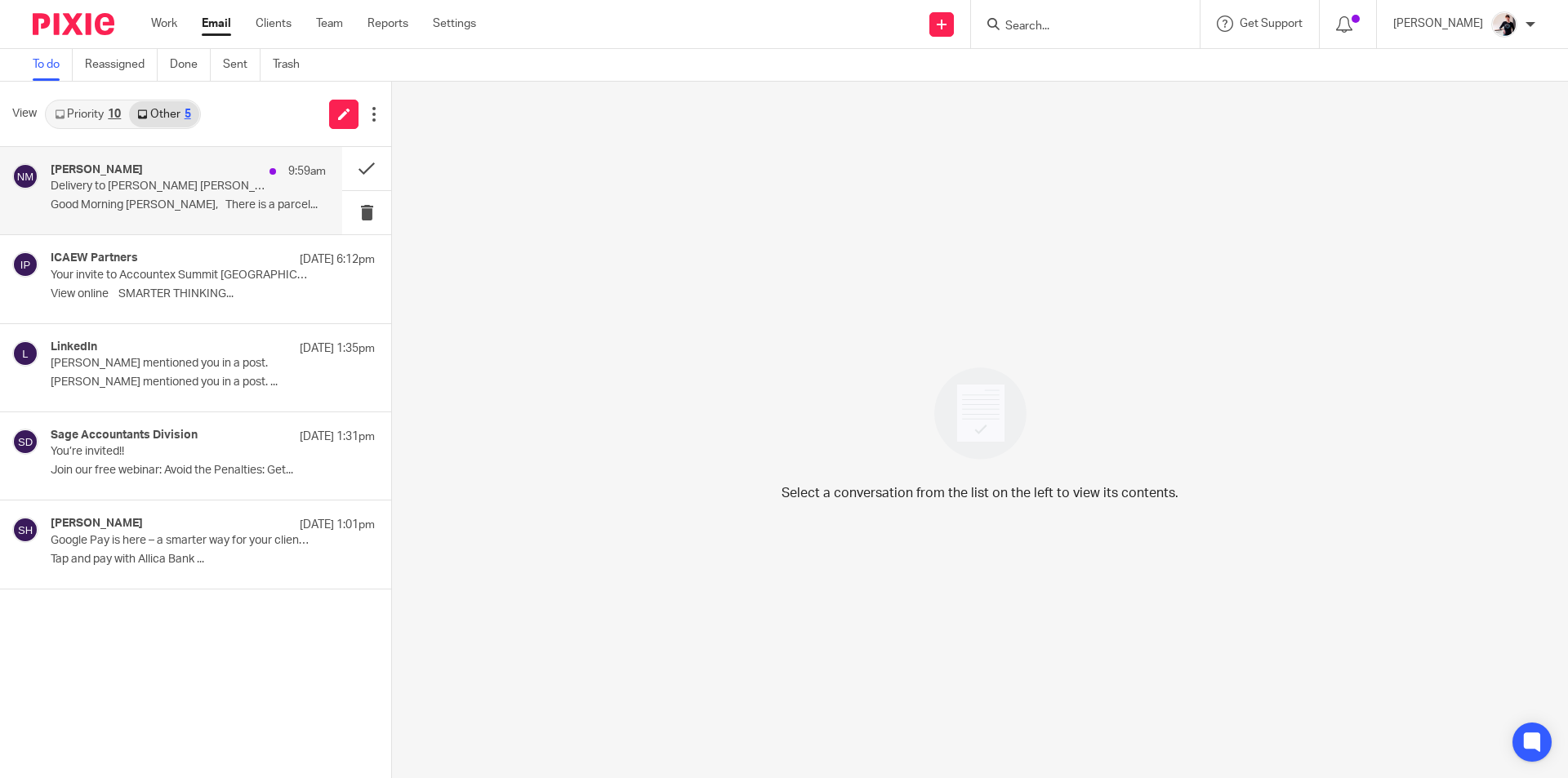
click at [181, 205] on p "Good Morning Helen, There is a parcel..." at bounding box center [188, 205] width 276 height 14
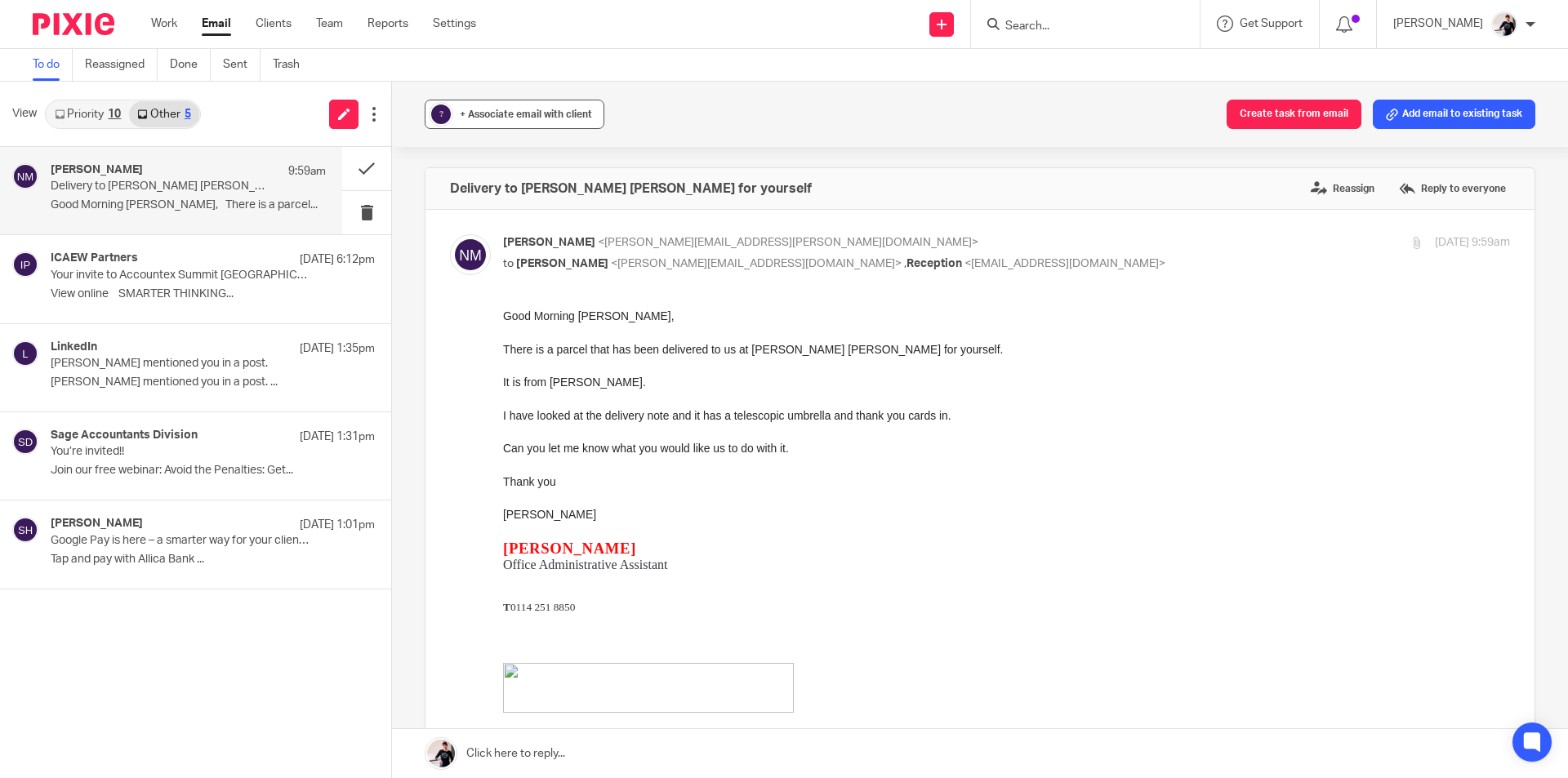
drag, startPoint x: 558, startPoint y: 114, endPoint x: 554, endPoint y: 122, distance: 8.9
click at [558, 113] on span "+ Associate email with client" at bounding box center [526, 114] width 132 height 10
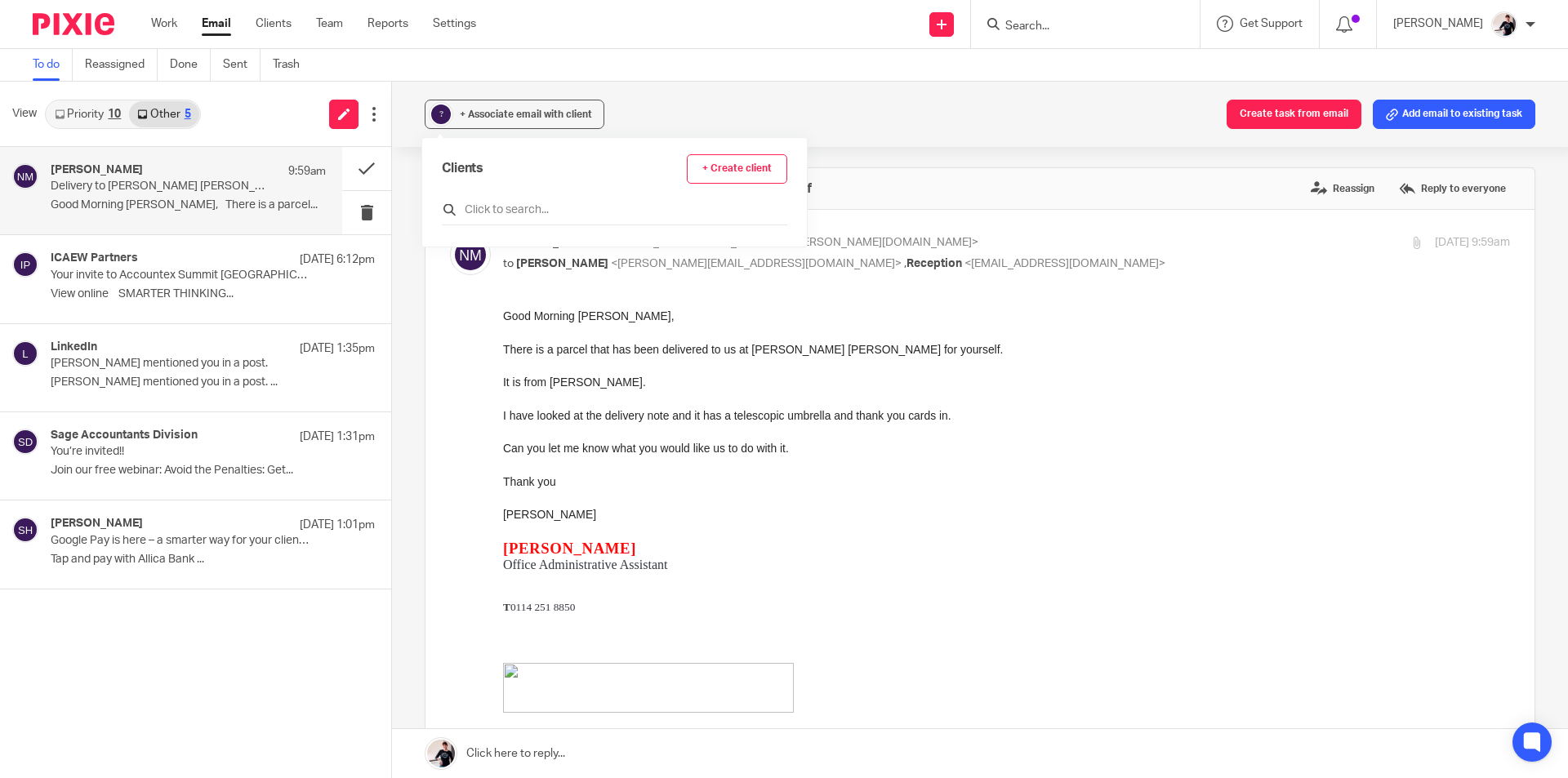
click at [531, 208] on input "text" at bounding box center [614, 210] width 346 height 16
type input "insi"
click at [450, 288] on input "checkbox" at bounding box center [447, 289] width 12 height 12
checkbox input "true"
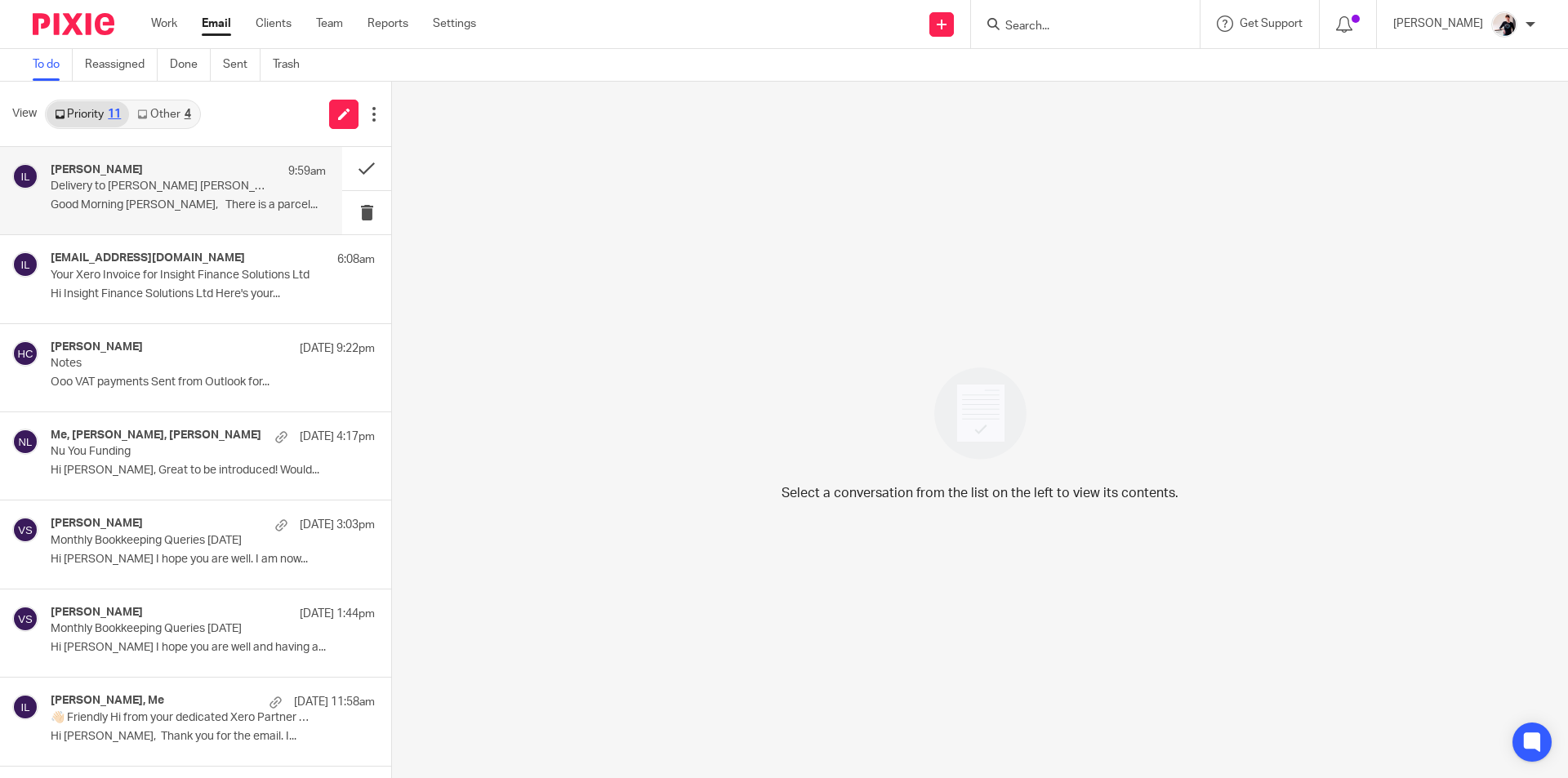
click at [221, 197] on div "[PERSON_NAME] 9:59am Delivery to [PERSON_NAME] [PERSON_NAME] for yourself Good …" at bounding box center [188, 190] width 276 height 55
click at [235, 179] on div "Me, [PERSON_NAME] 9:59am" at bounding box center [188, 172] width 276 height 16
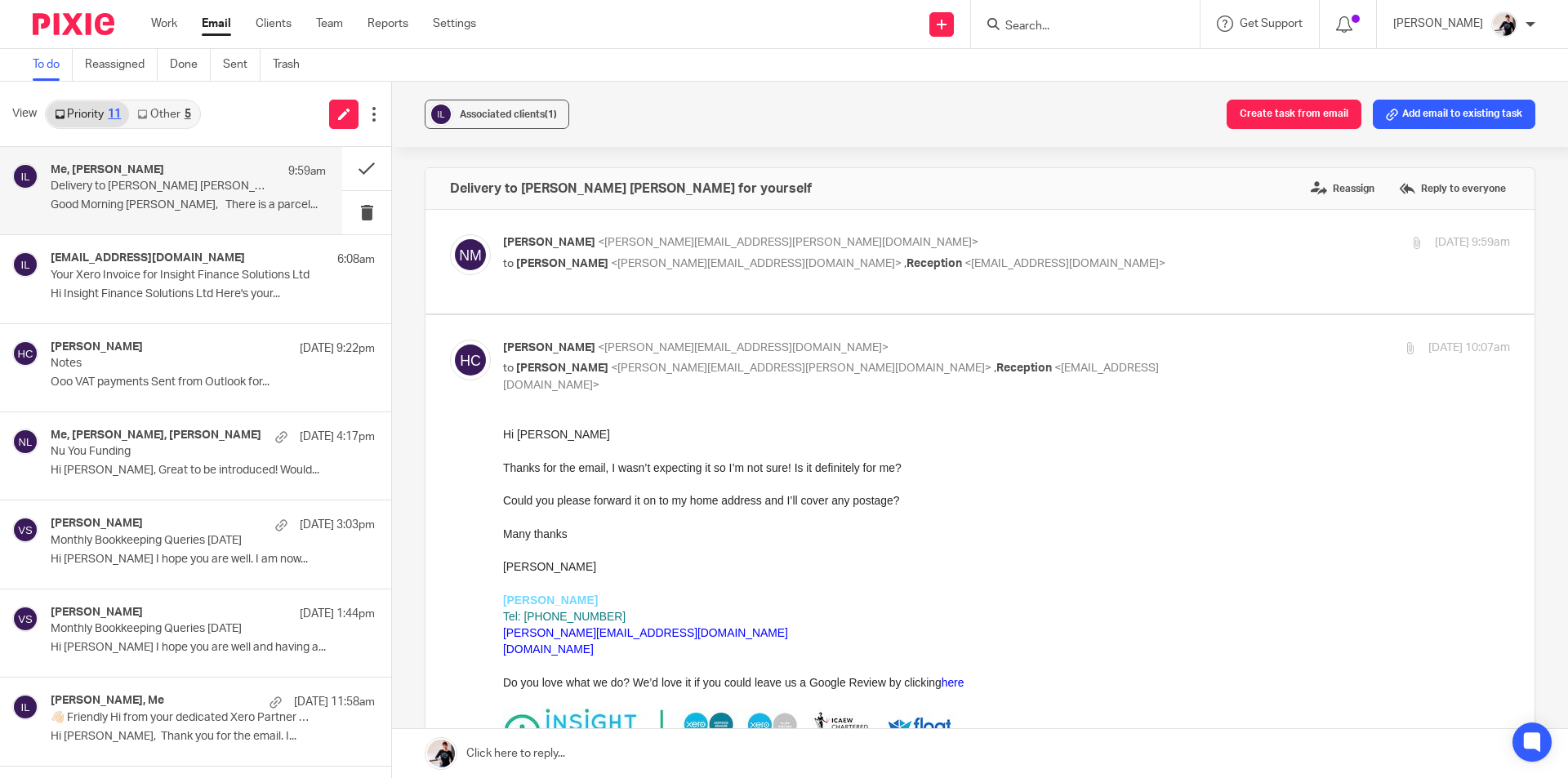
click at [184, 112] on link "Other 5" at bounding box center [164, 114] width 69 height 26
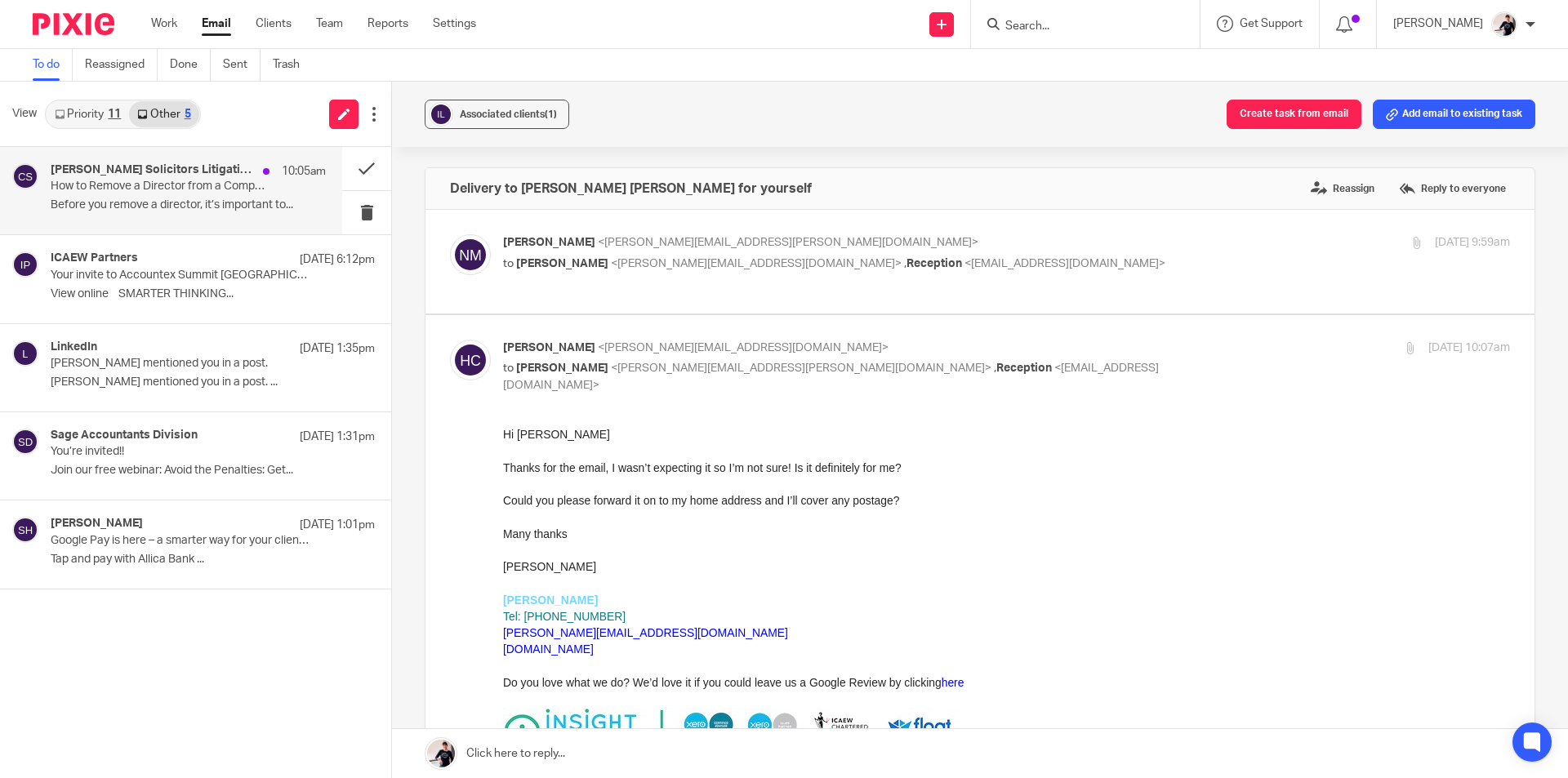
click at [166, 196] on div "[PERSON_NAME] Solicitors Litigation Specialists 10:05am How to Remove a Directo…" at bounding box center [188, 190] width 276 height 55
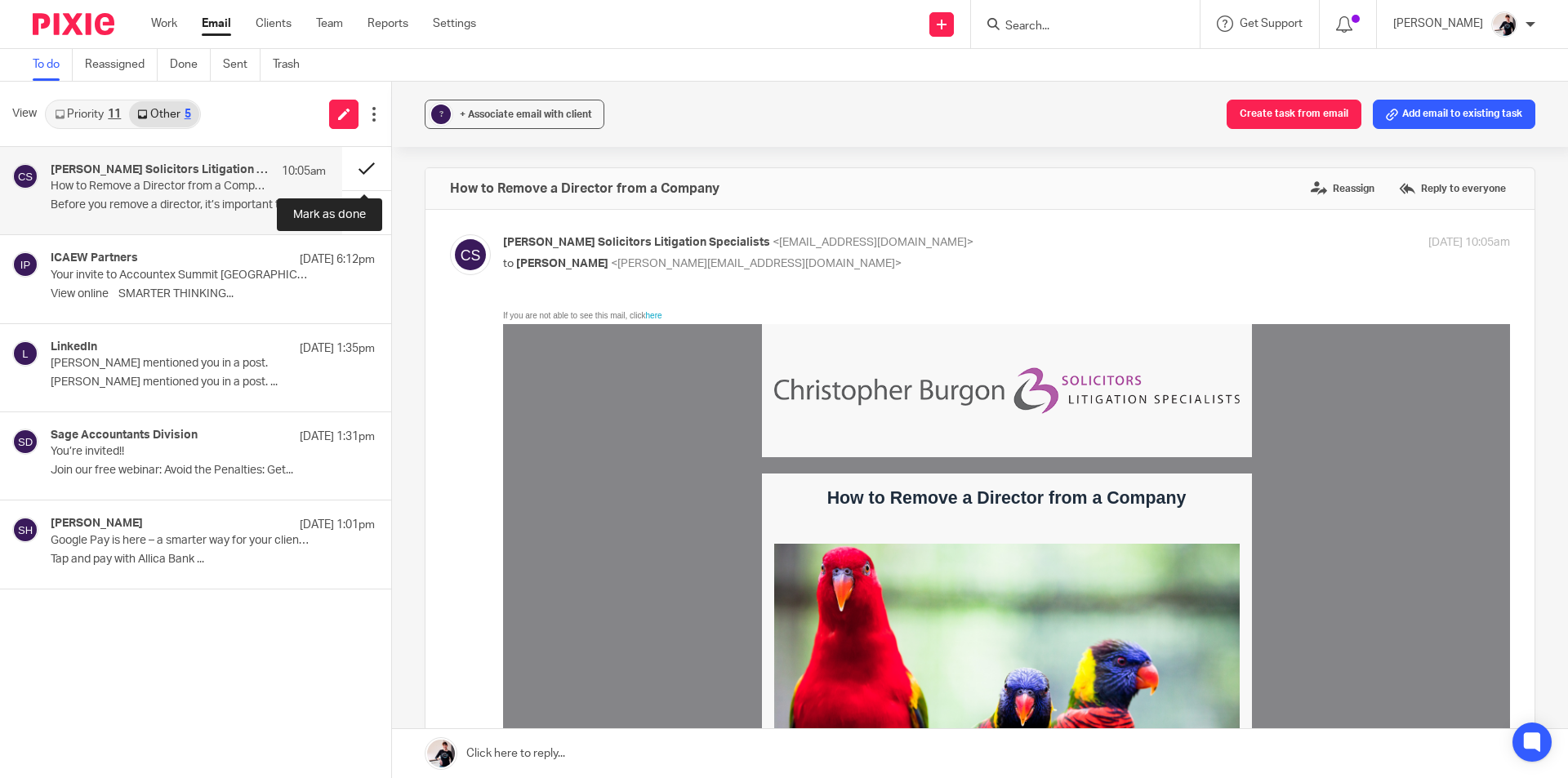
click at [361, 166] on button at bounding box center [367, 168] width 49 height 43
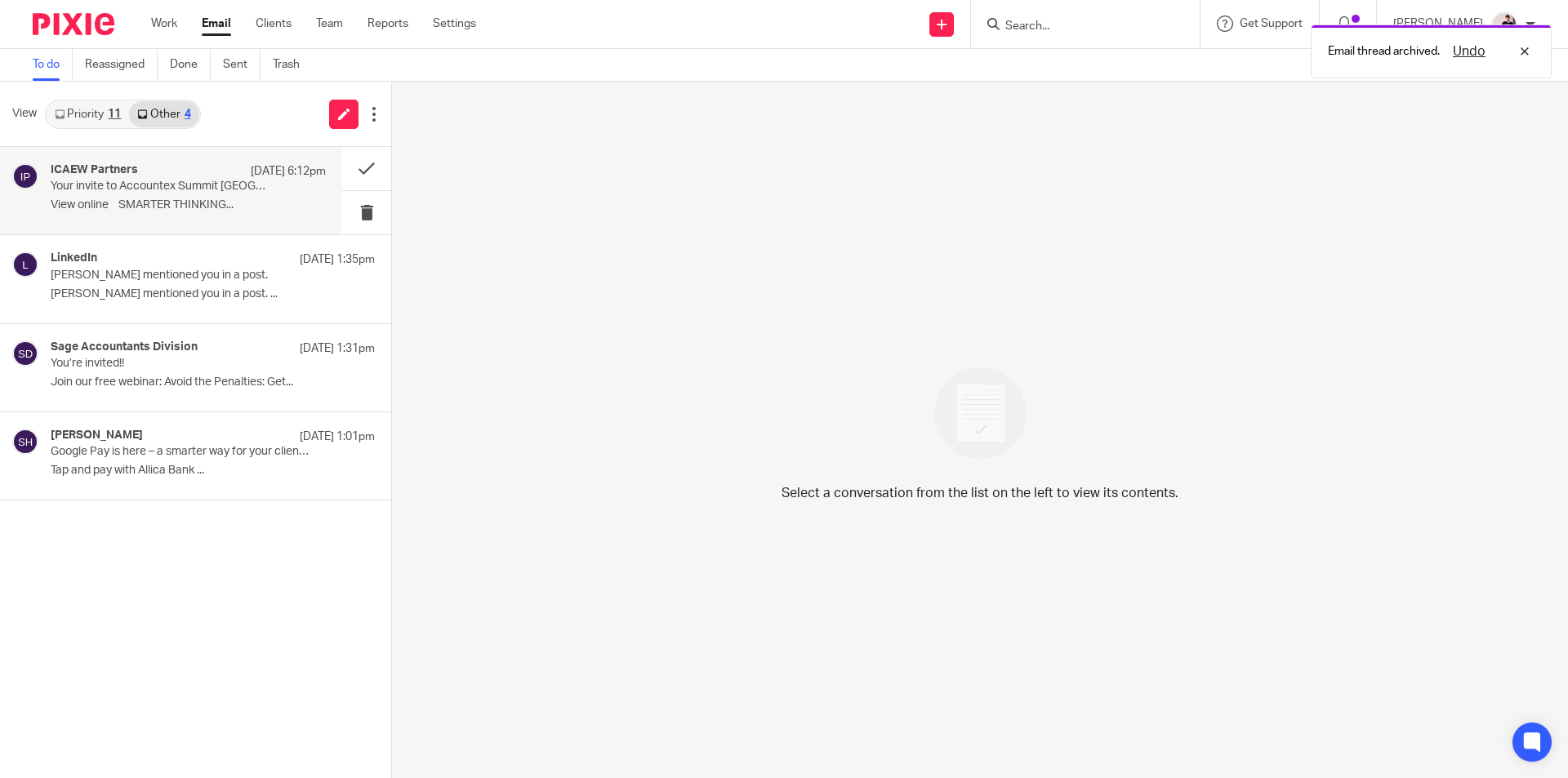
click at [160, 186] on p "Your invite to Accountex Summit Manchester" at bounding box center [161, 186] width 221 height 14
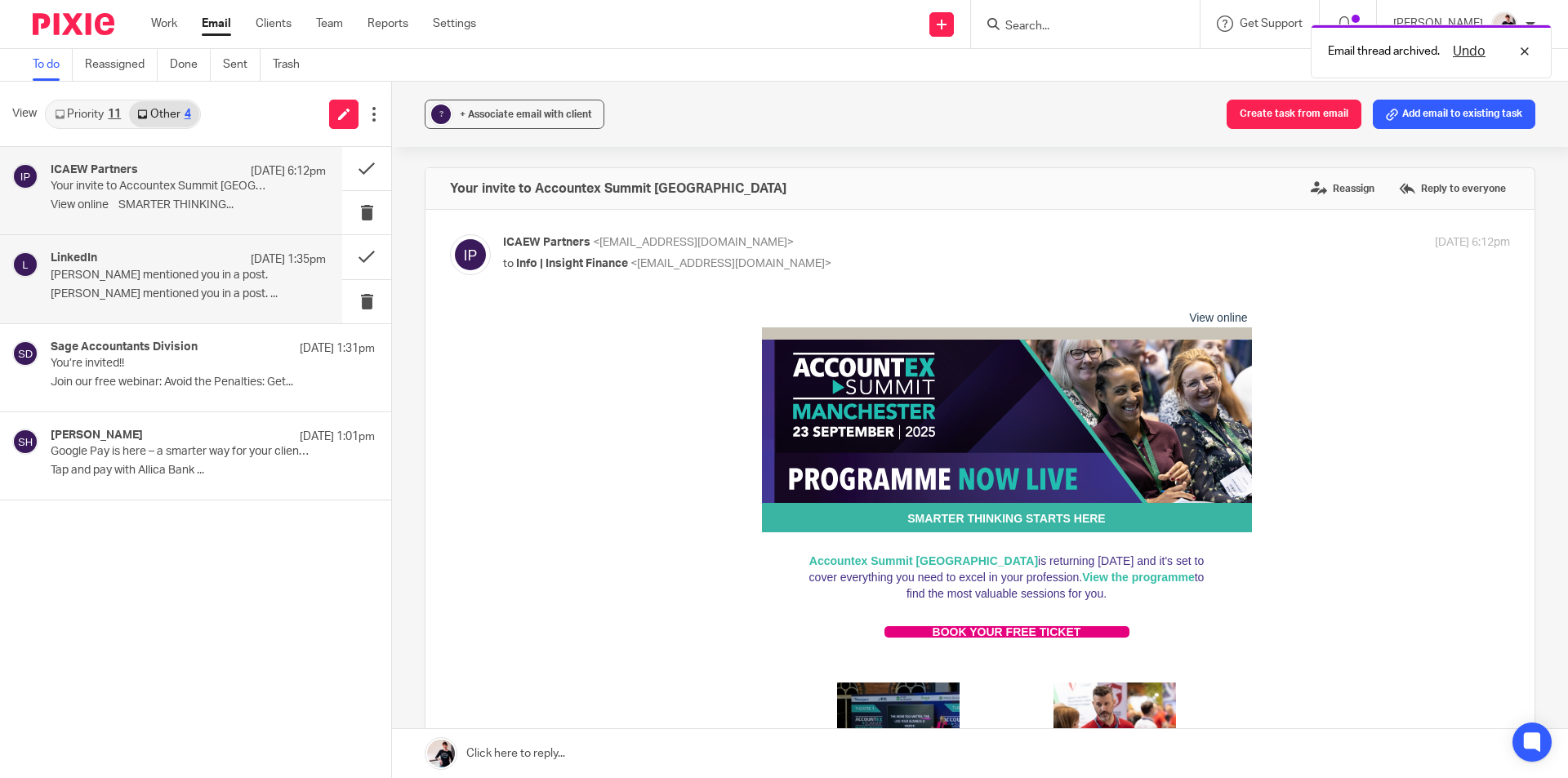
click at [170, 302] on div "LinkedIn 19 Aug 1:35pm Elizabeth Ryan mentioned you in a post. Elizabeth Ryan m…" at bounding box center [188, 279] width 276 height 55
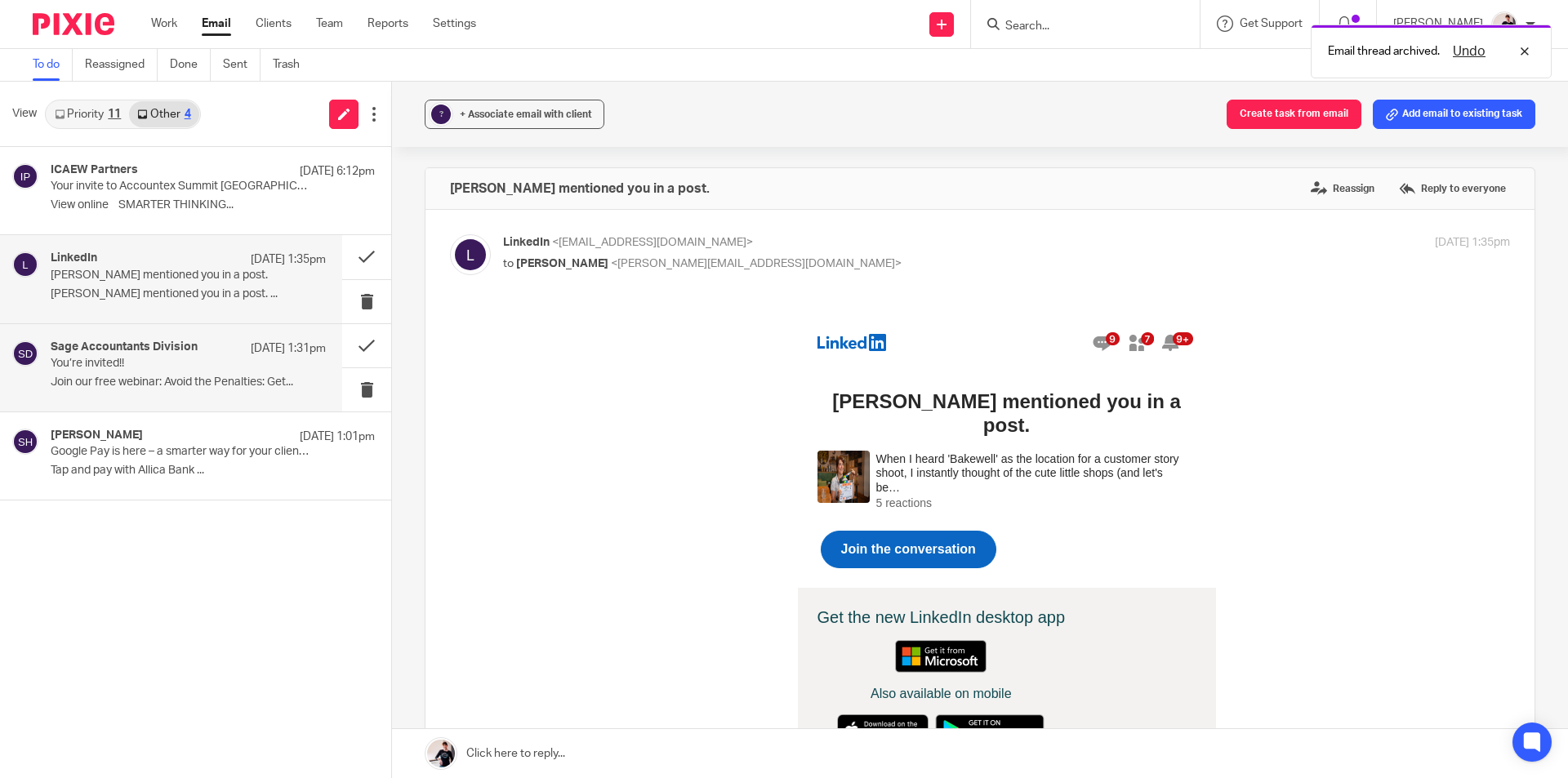
click at [178, 360] on p "You’re invited!!" at bounding box center [161, 364] width 221 height 14
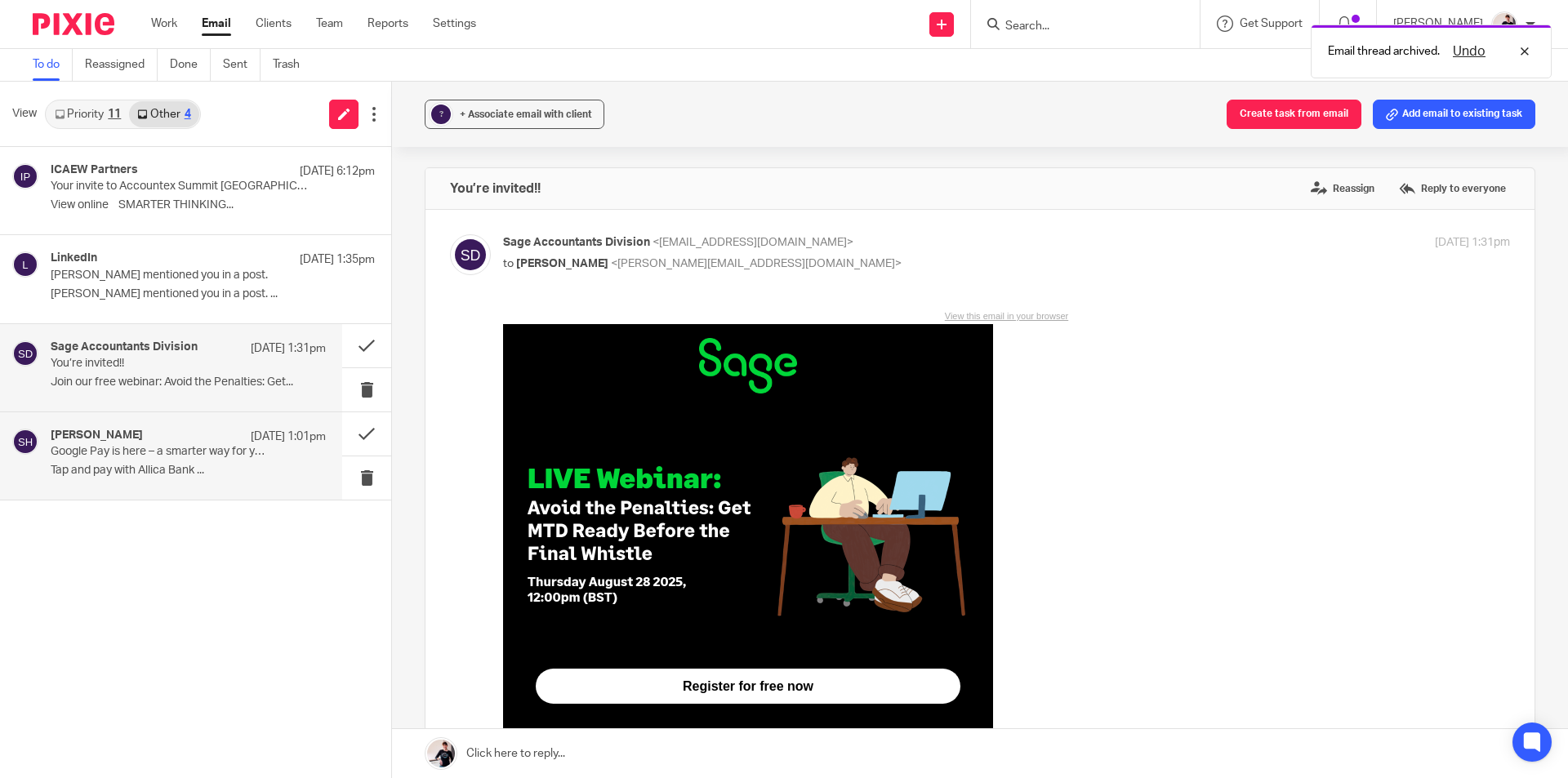
click at [177, 452] on p "Google Pay is here – a smarter way for your clients to pay" at bounding box center [161, 451] width 221 height 14
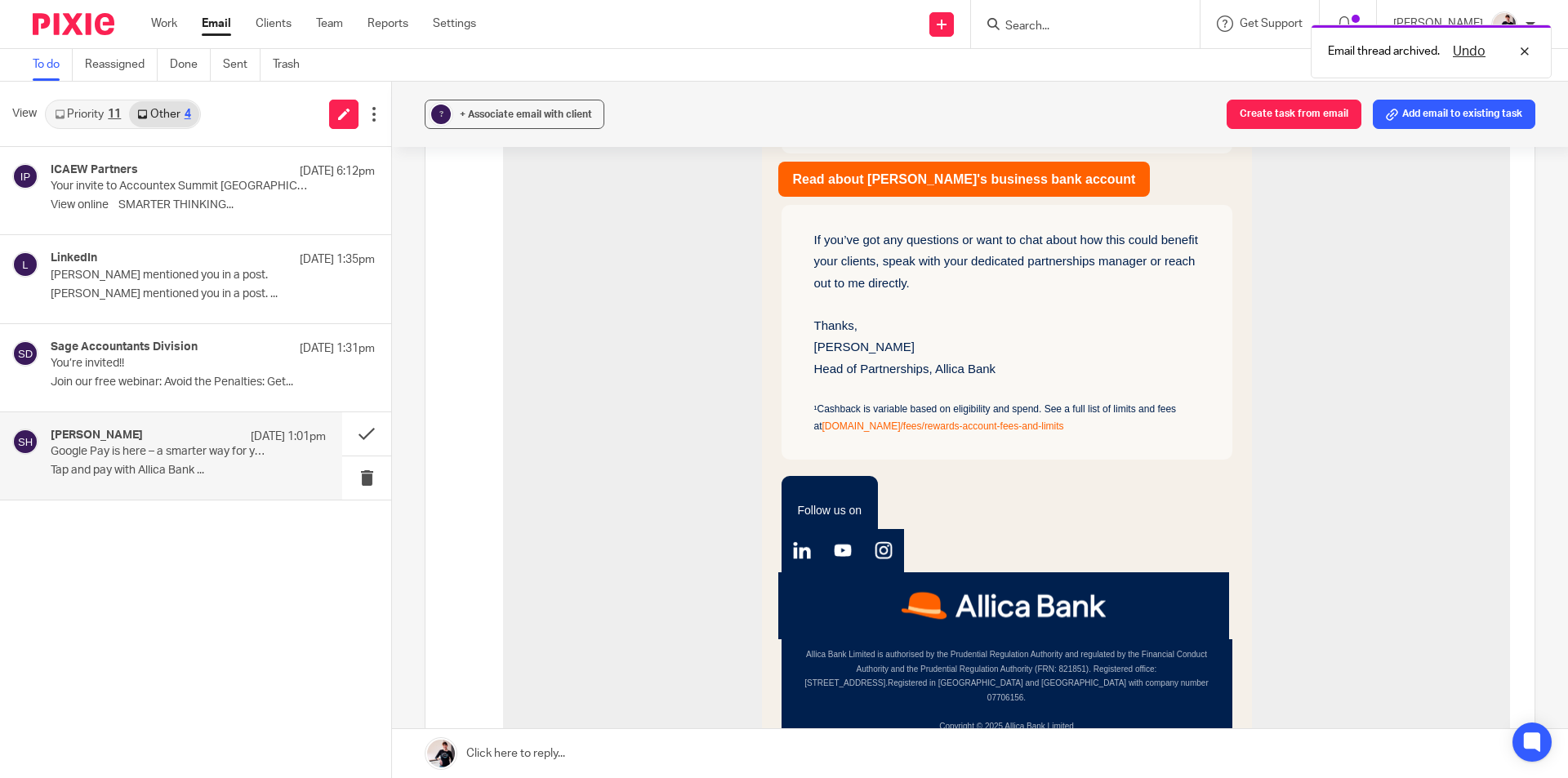
scroll to position [1062, 0]
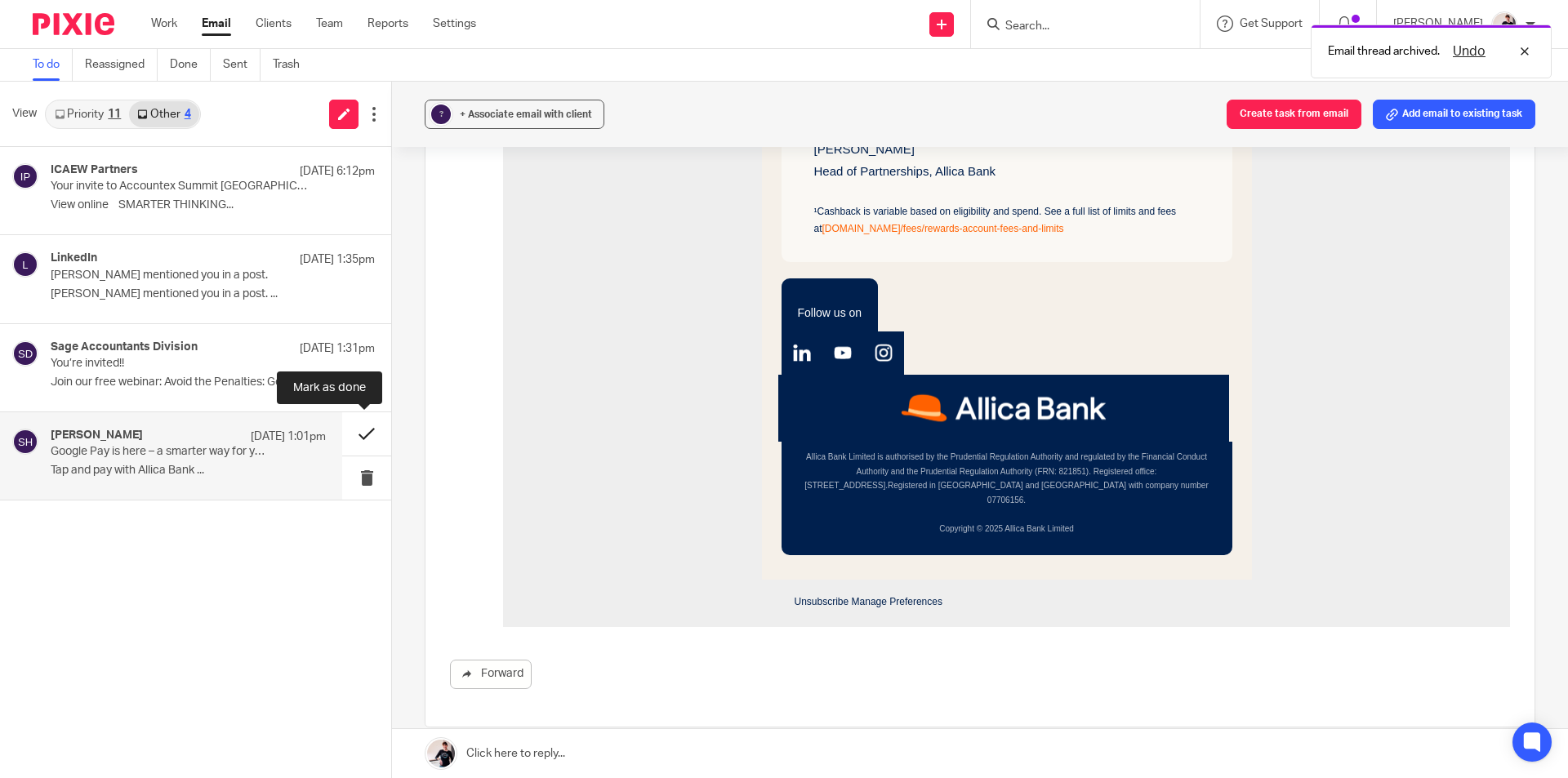
click at [367, 427] on button at bounding box center [367, 433] width 49 height 43
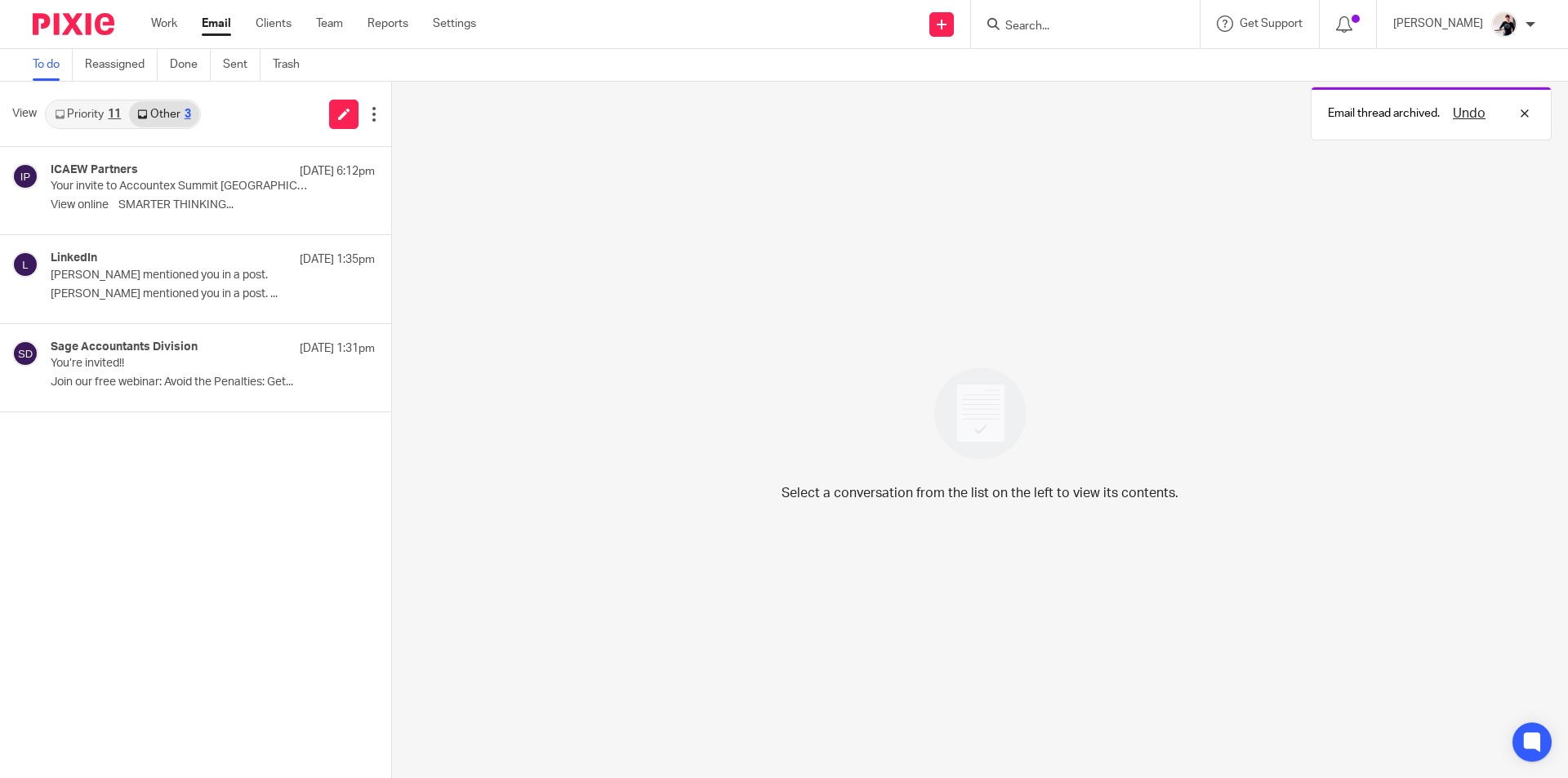
click at [89, 110] on link "Priority 11" at bounding box center [87, 114] width 83 height 26
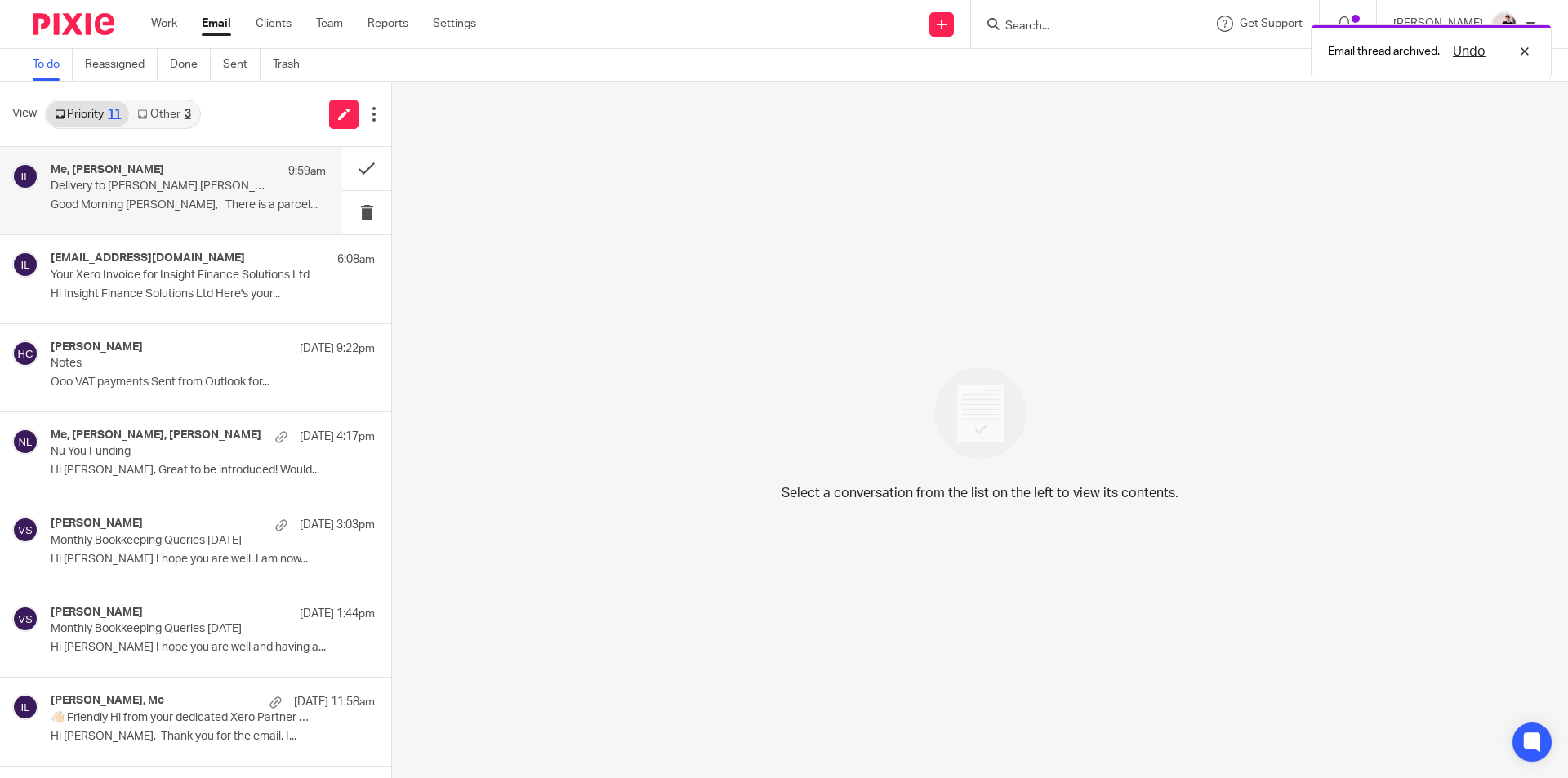
click at [130, 212] on p "Good Morning [PERSON_NAME], There is a parcel..." at bounding box center [188, 205] width 276 height 14
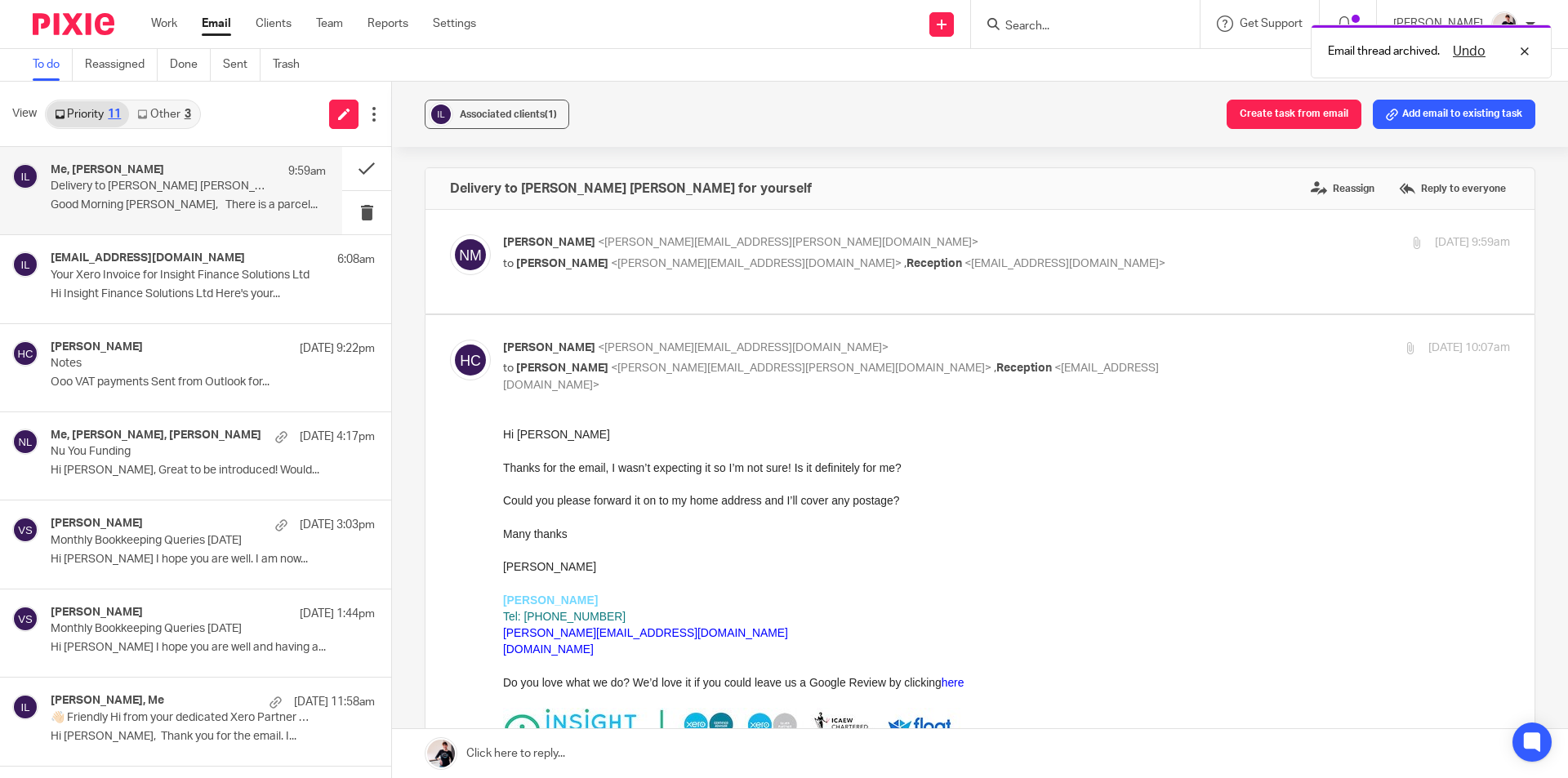
scroll to position [0, 0]
click at [1301, 118] on button "Create task from email" at bounding box center [1293, 114] width 135 height 29
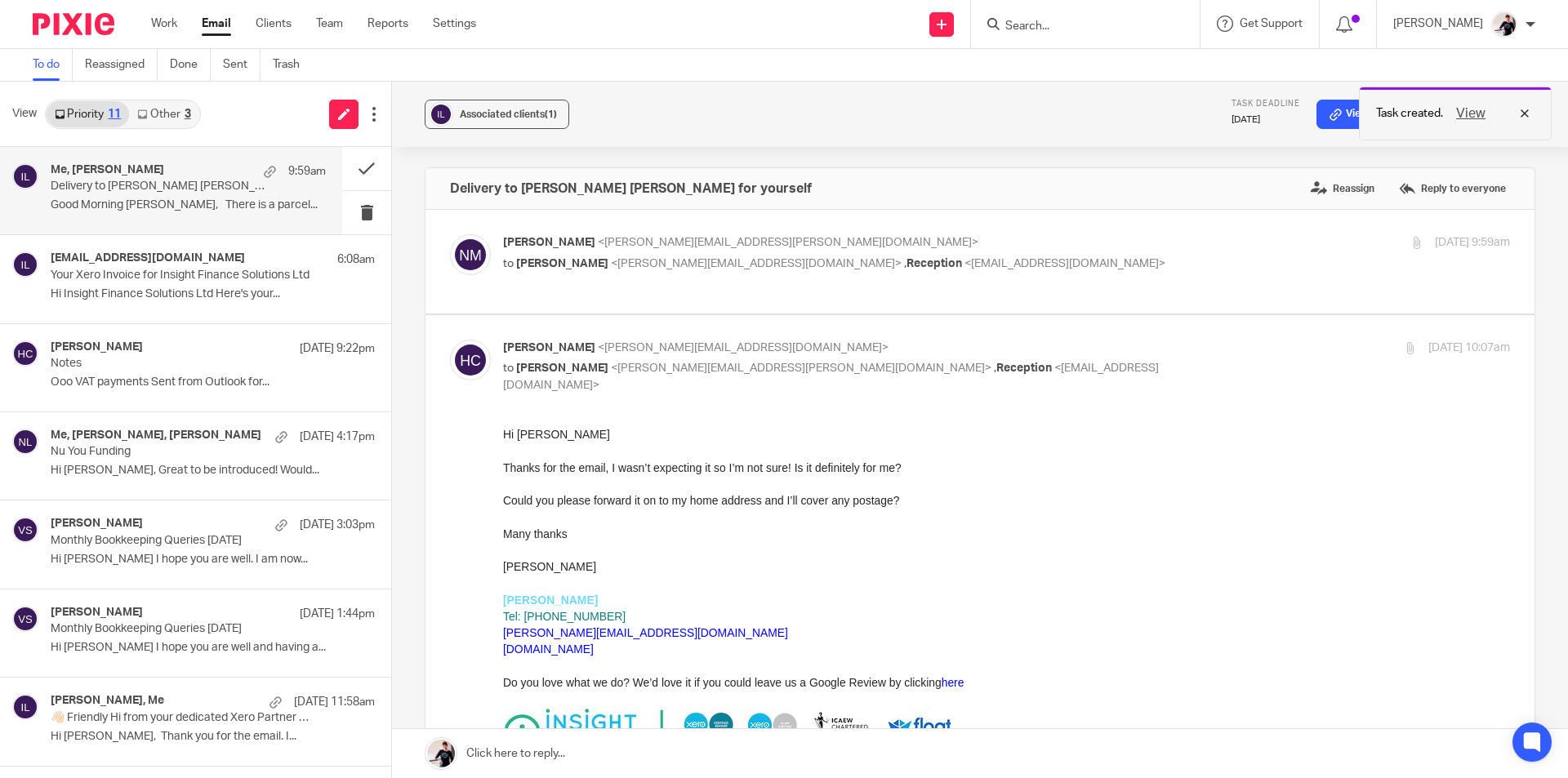
click at [1467, 107] on button "View" at bounding box center [1471, 114] width 39 height 20
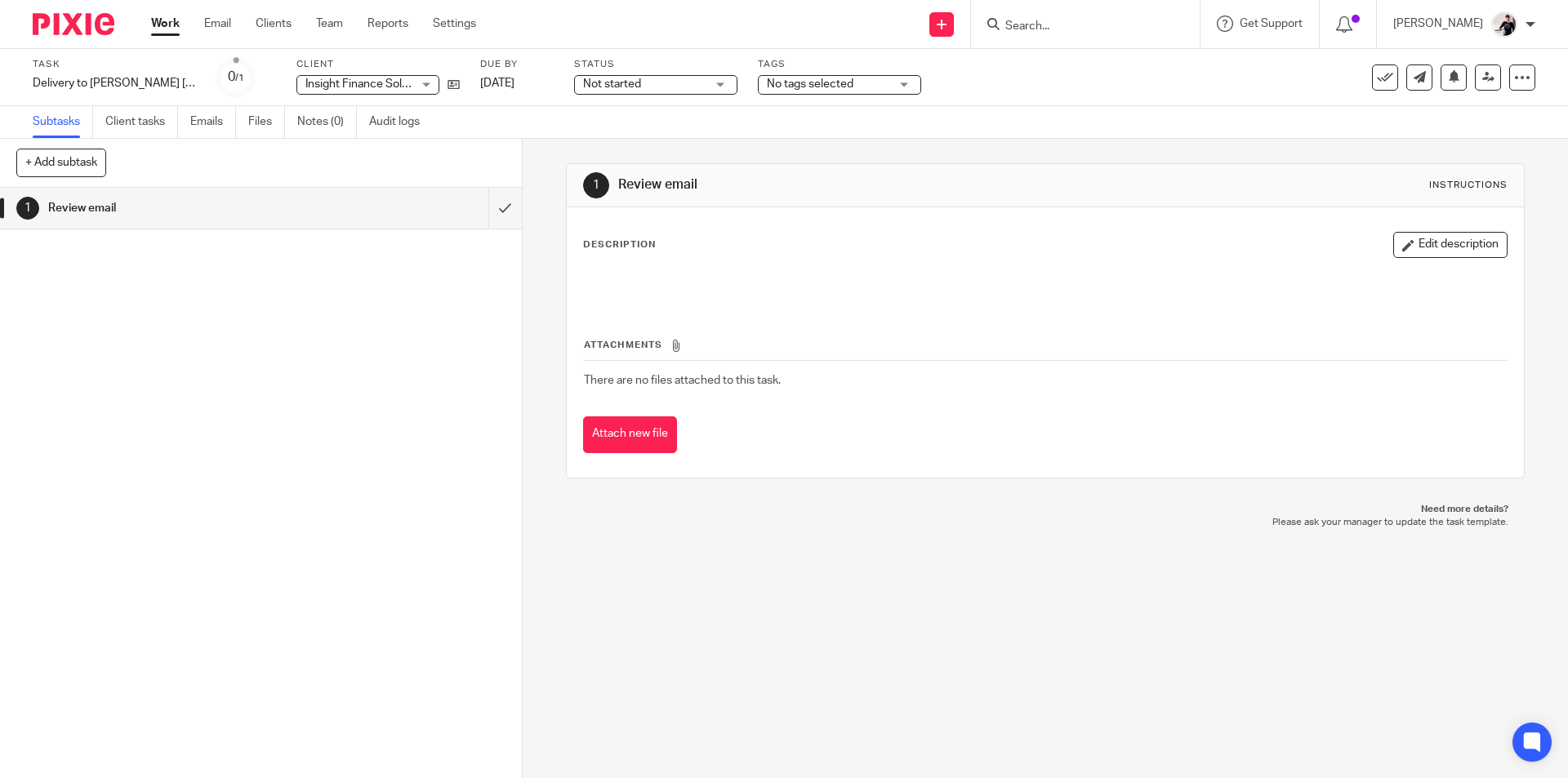
click at [625, 88] on span "Not started" at bounding box center [612, 84] width 58 height 11
click at [629, 141] on span "In progress" at bounding box center [614, 144] width 57 height 11
click at [849, 83] on span "No tags selected" at bounding box center [810, 84] width 87 height 11
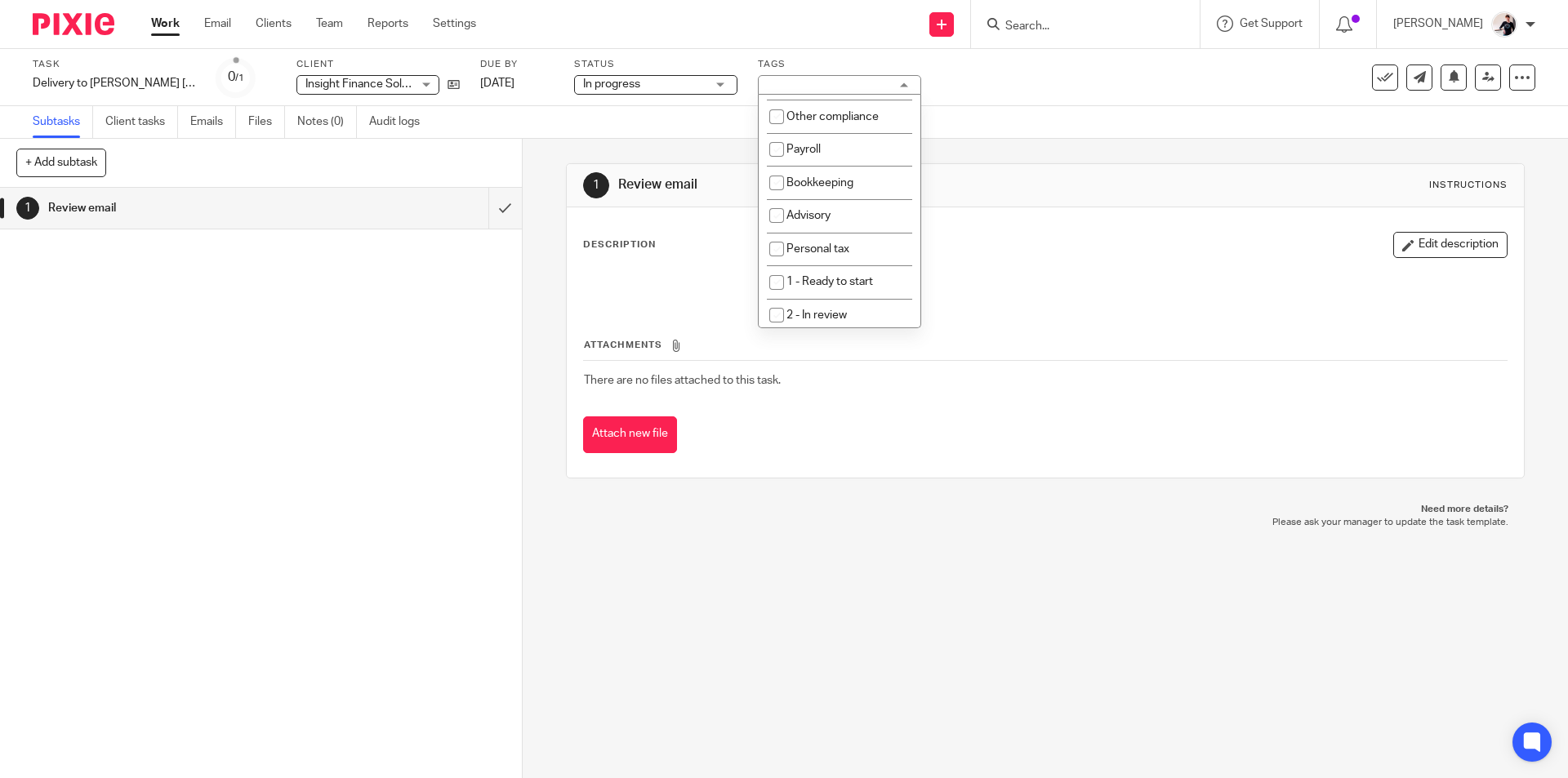
scroll to position [245, 0]
click at [843, 224] on li "4 - Waiting" at bounding box center [840, 230] width 162 height 34
checkbox input "true"
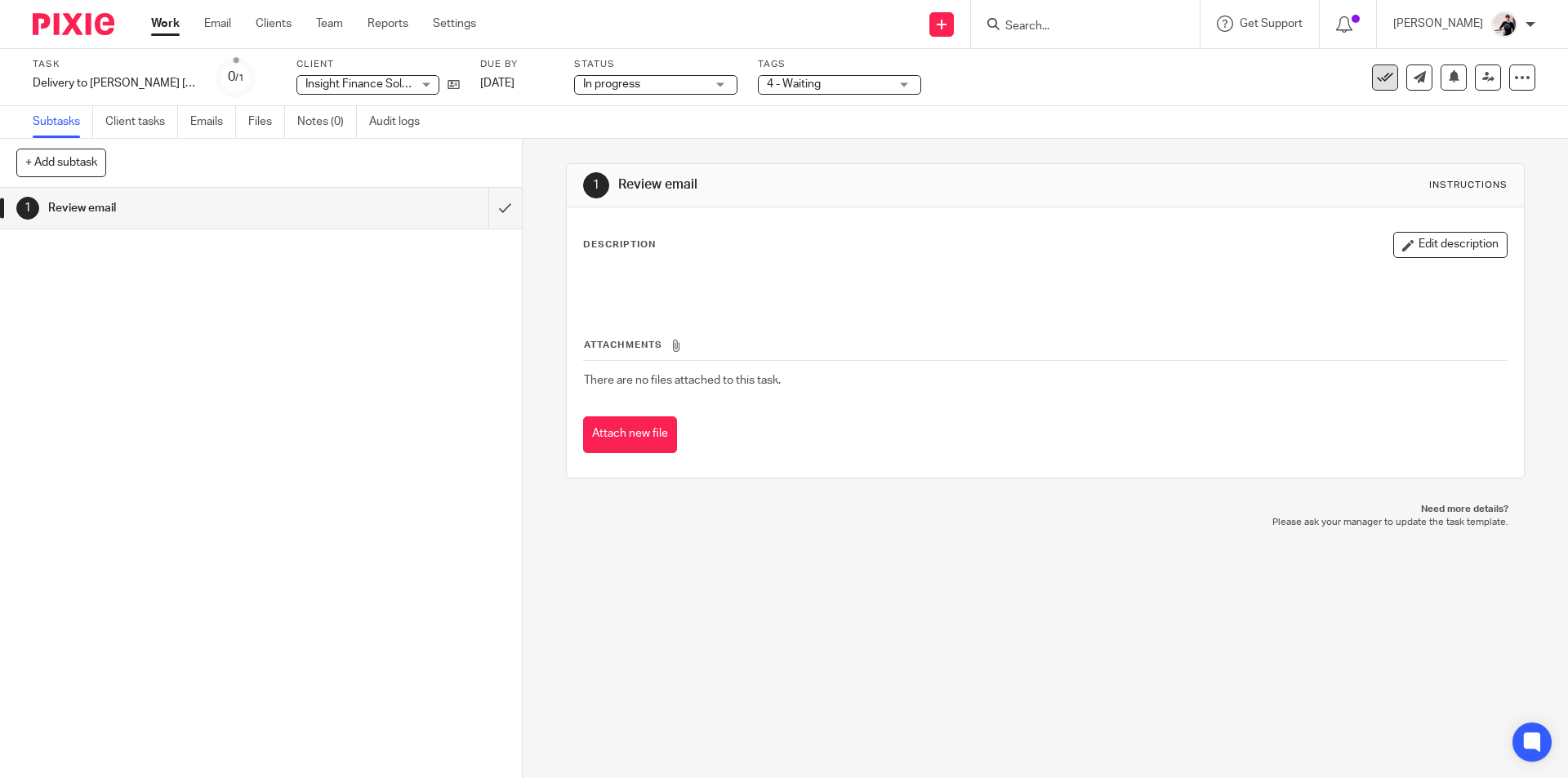
click at [1377, 74] on icon at bounding box center [1385, 78] width 16 height 16
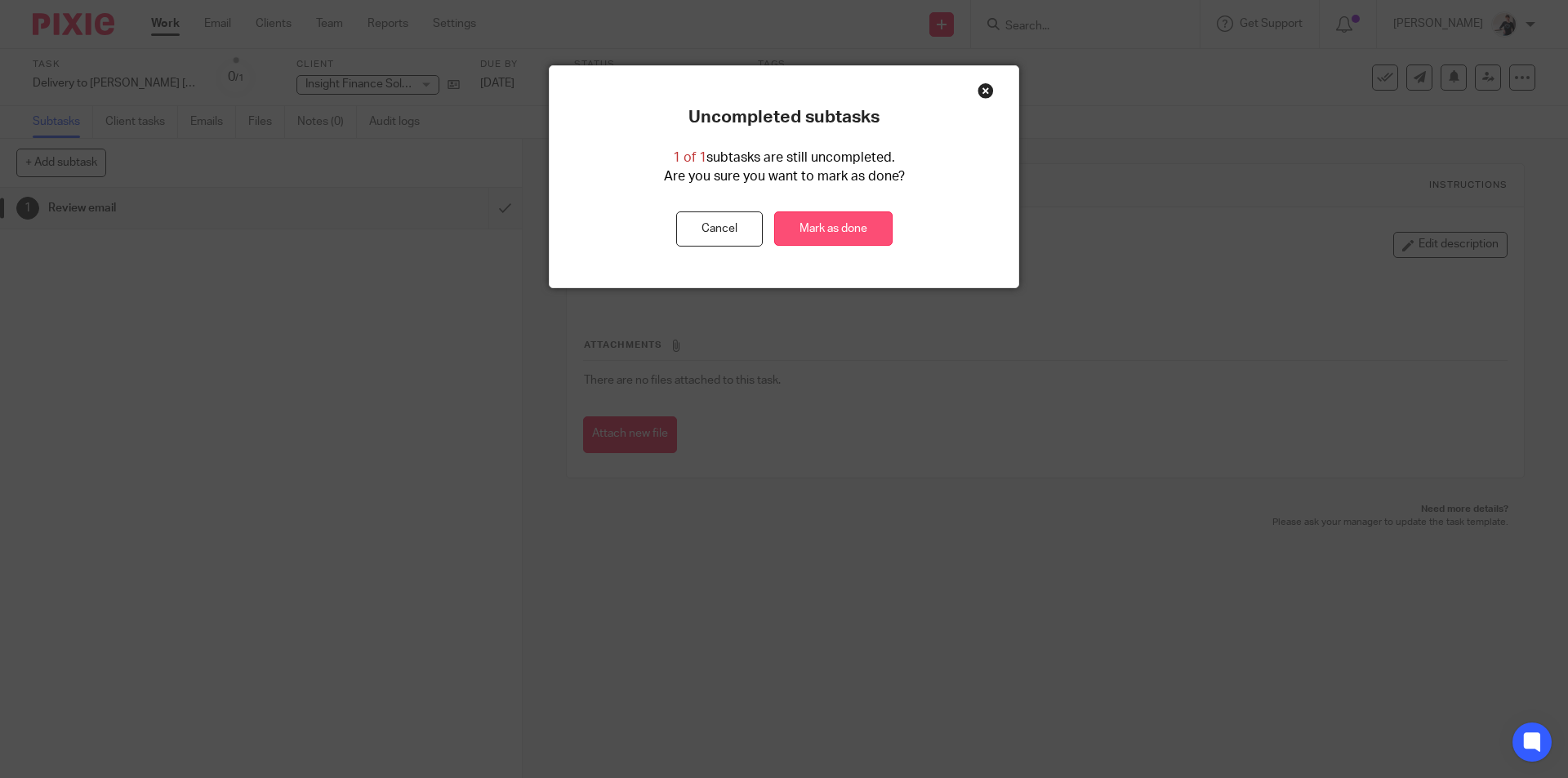
click at [807, 221] on link "Mark as done" at bounding box center [833, 229] width 119 height 35
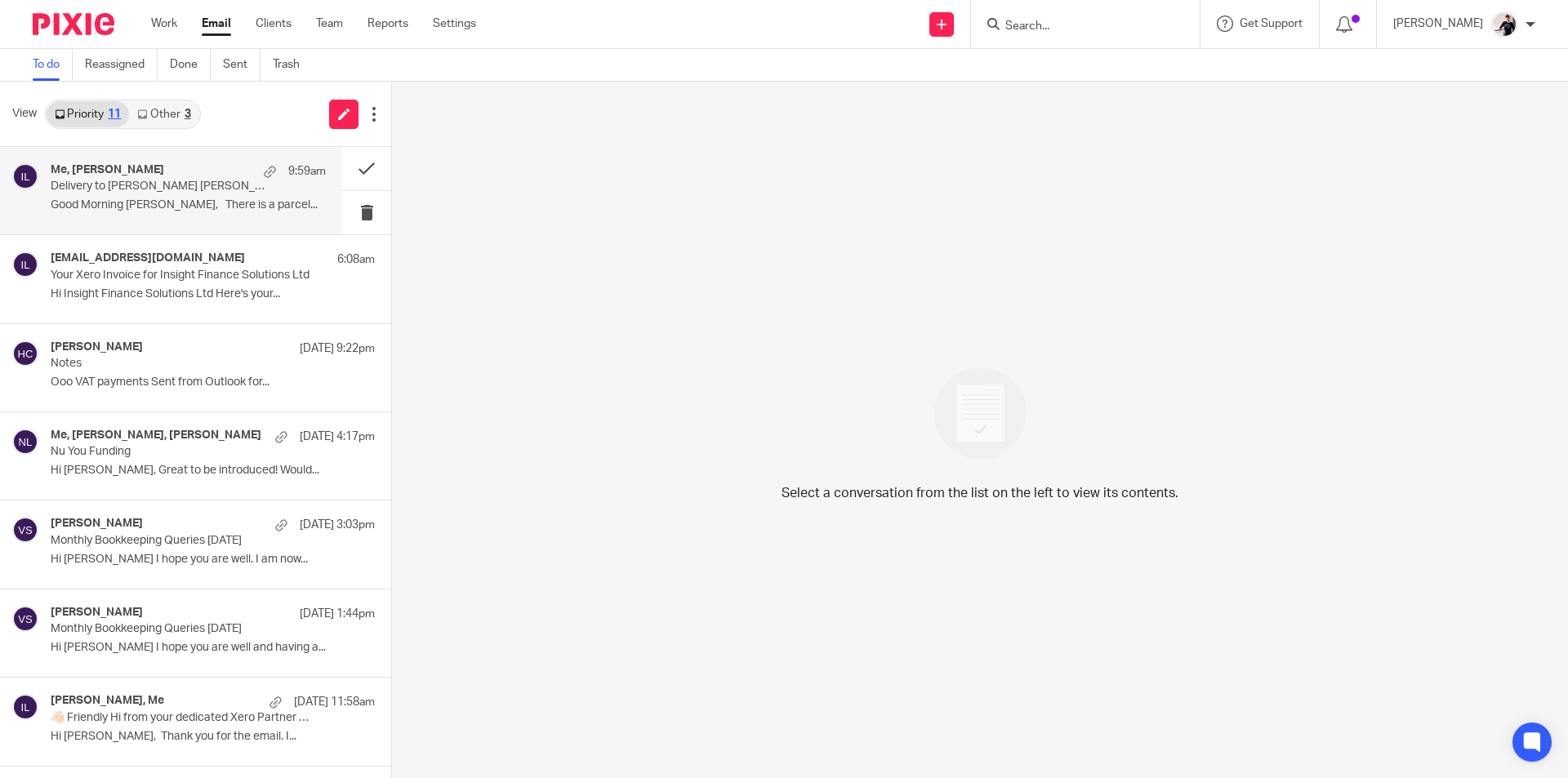
click at [168, 166] on div "Me, [PERSON_NAME] 9:59am" at bounding box center [188, 172] width 276 height 16
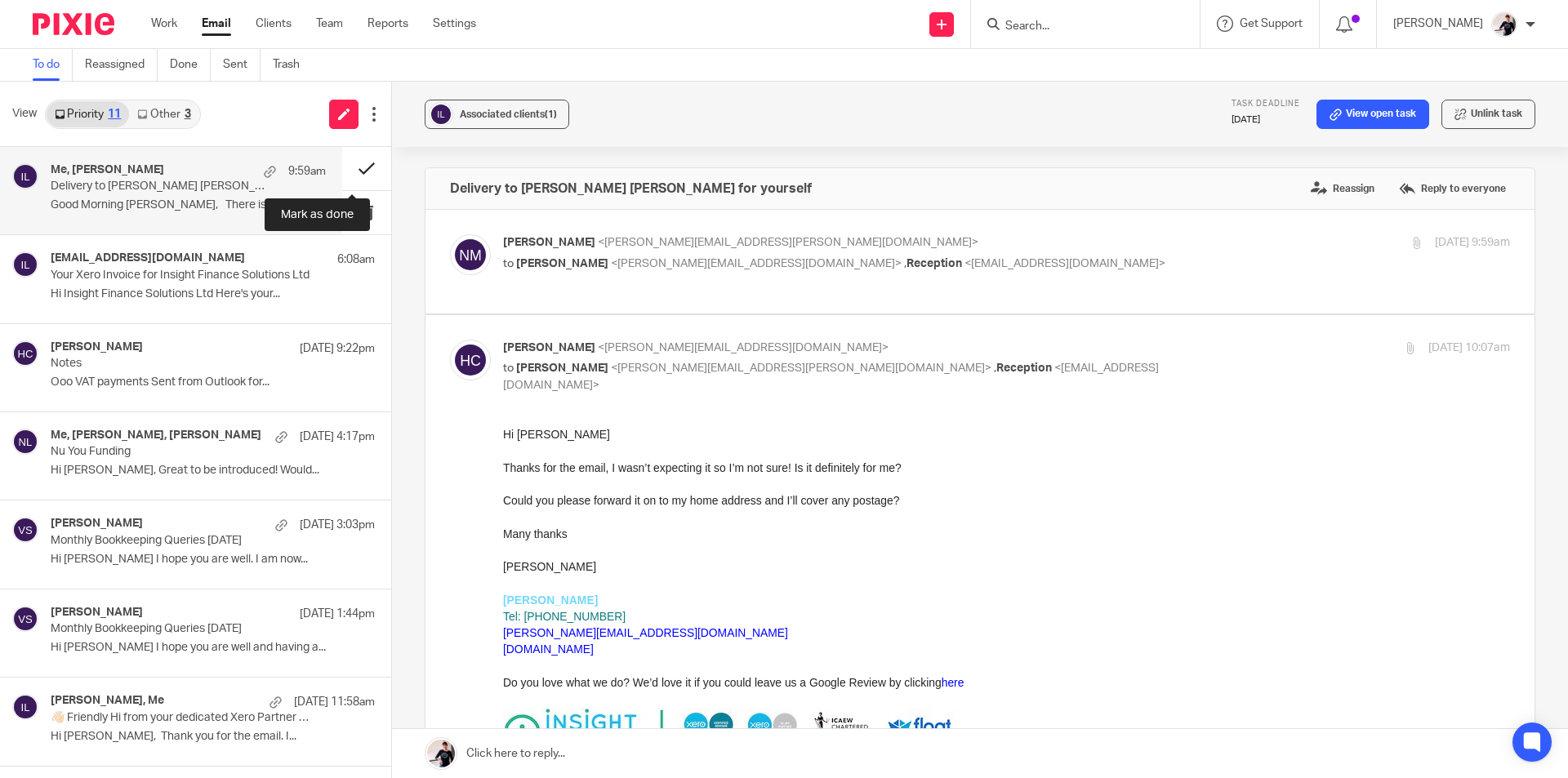
click at [350, 177] on button at bounding box center [367, 168] width 49 height 43
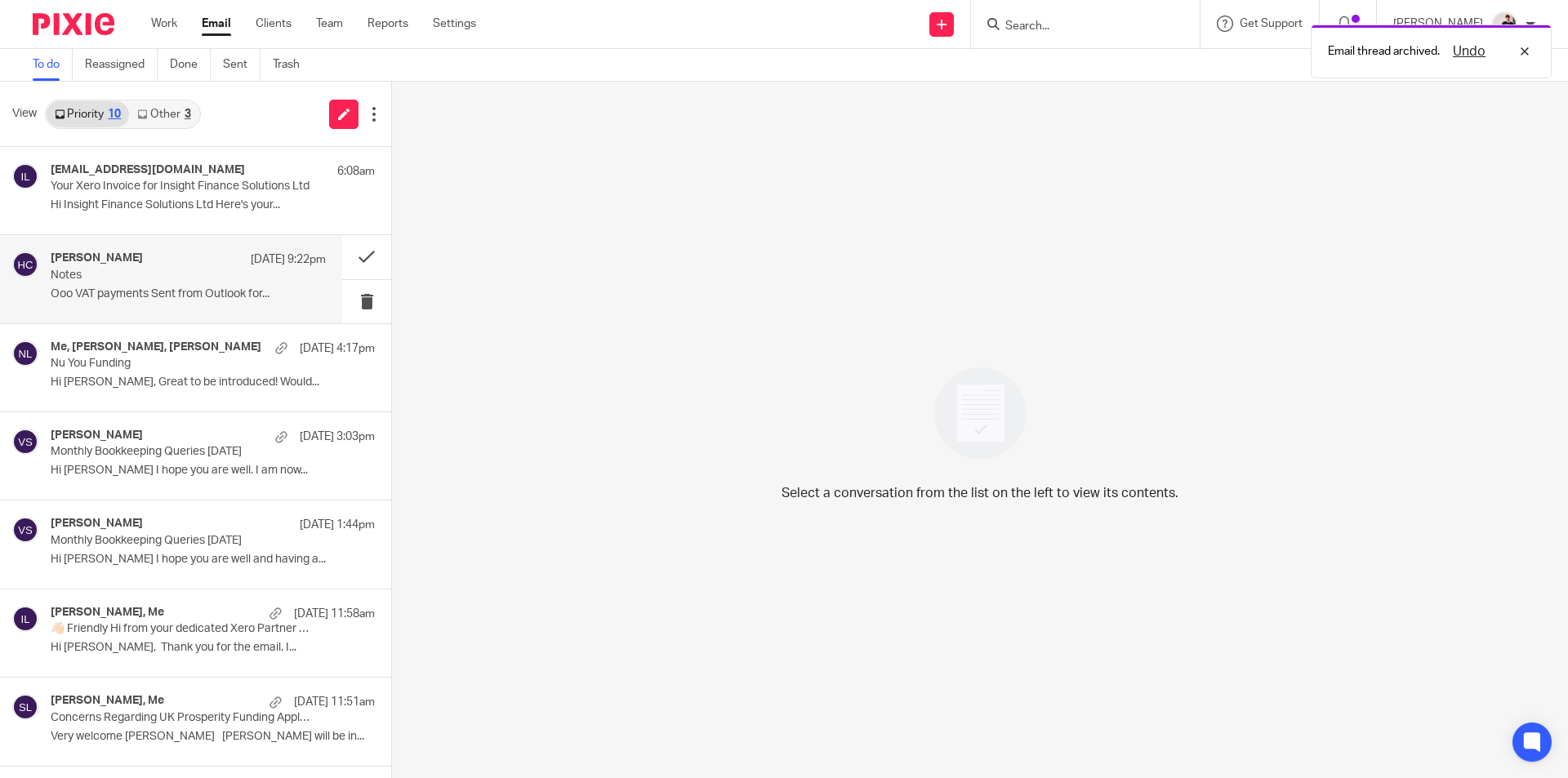
click at [140, 277] on p "Notes" at bounding box center [161, 275] width 221 height 14
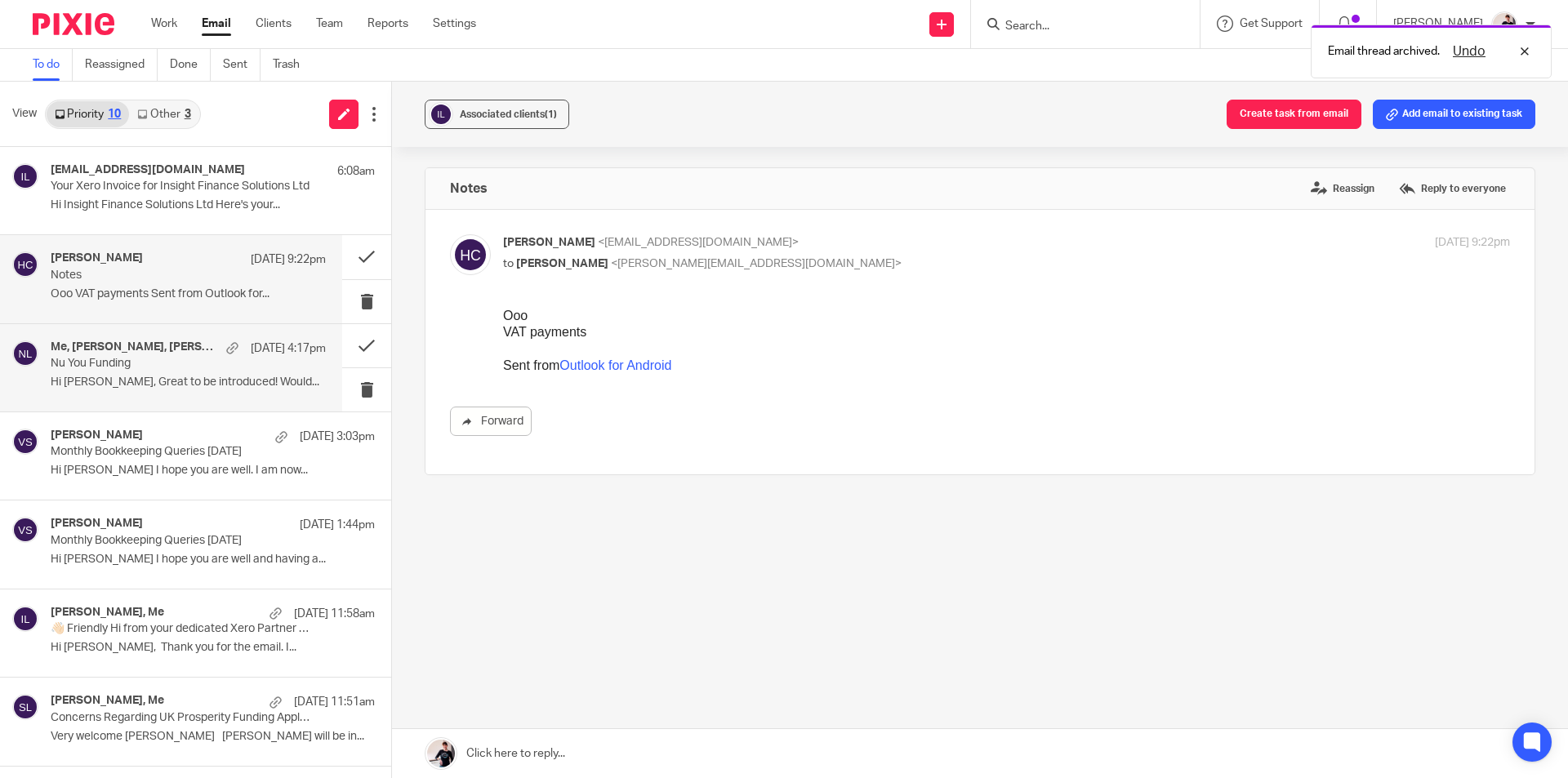
click at [105, 360] on p "Nu You Funding" at bounding box center [161, 364] width 221 height 14
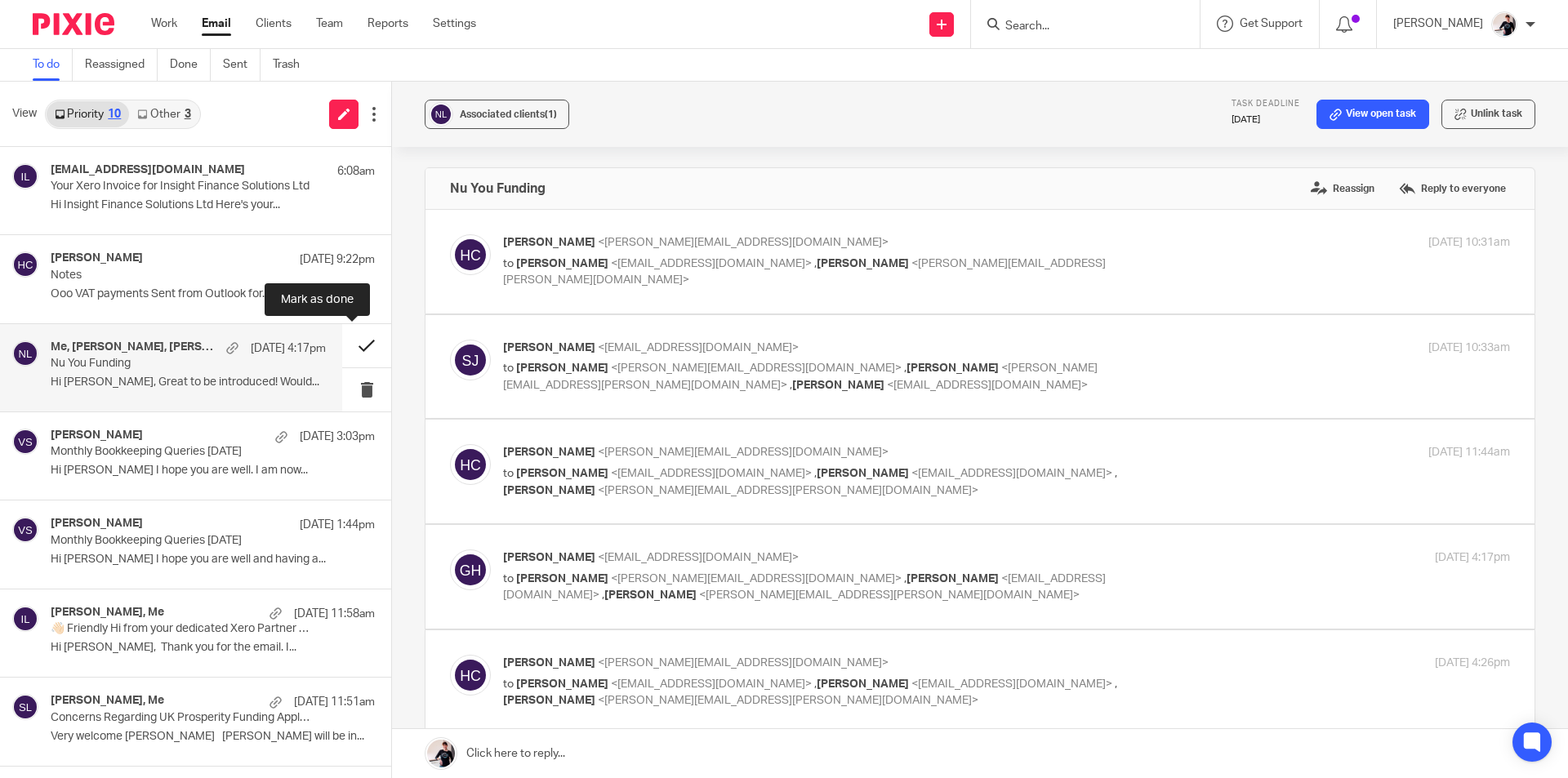
drag, startPoint x: 343, startPoint y: 342, endPoint x: 365, endPoint y: 342, distance: 22.0
click at [343, 342] on button at bounding box center [367, 346] width 49 height 43
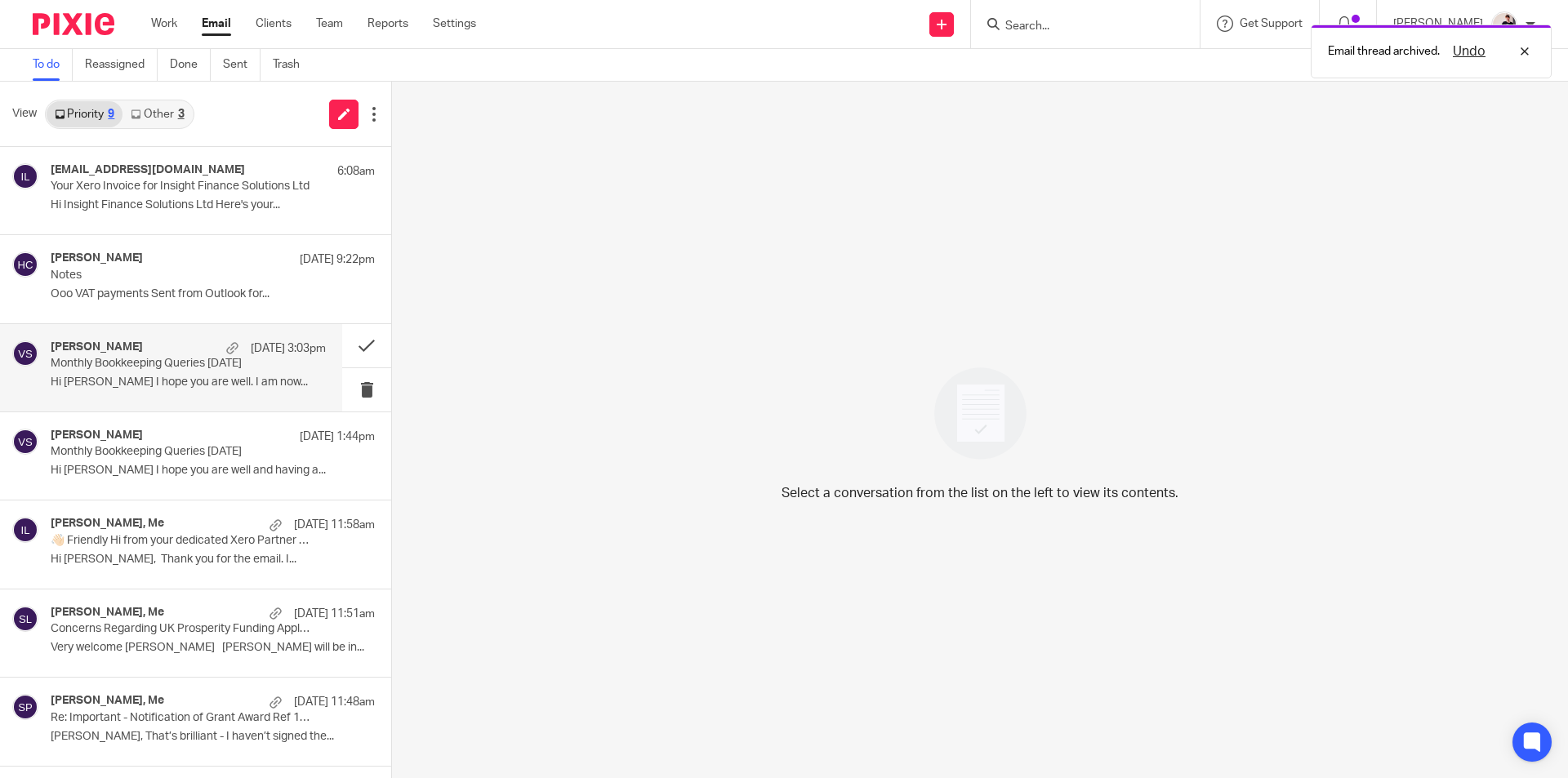
click at [153, 351] on div "[PERSON_NAME] [DATE] 3:03pm" at bounding box center [188, 349] width 276 height 16
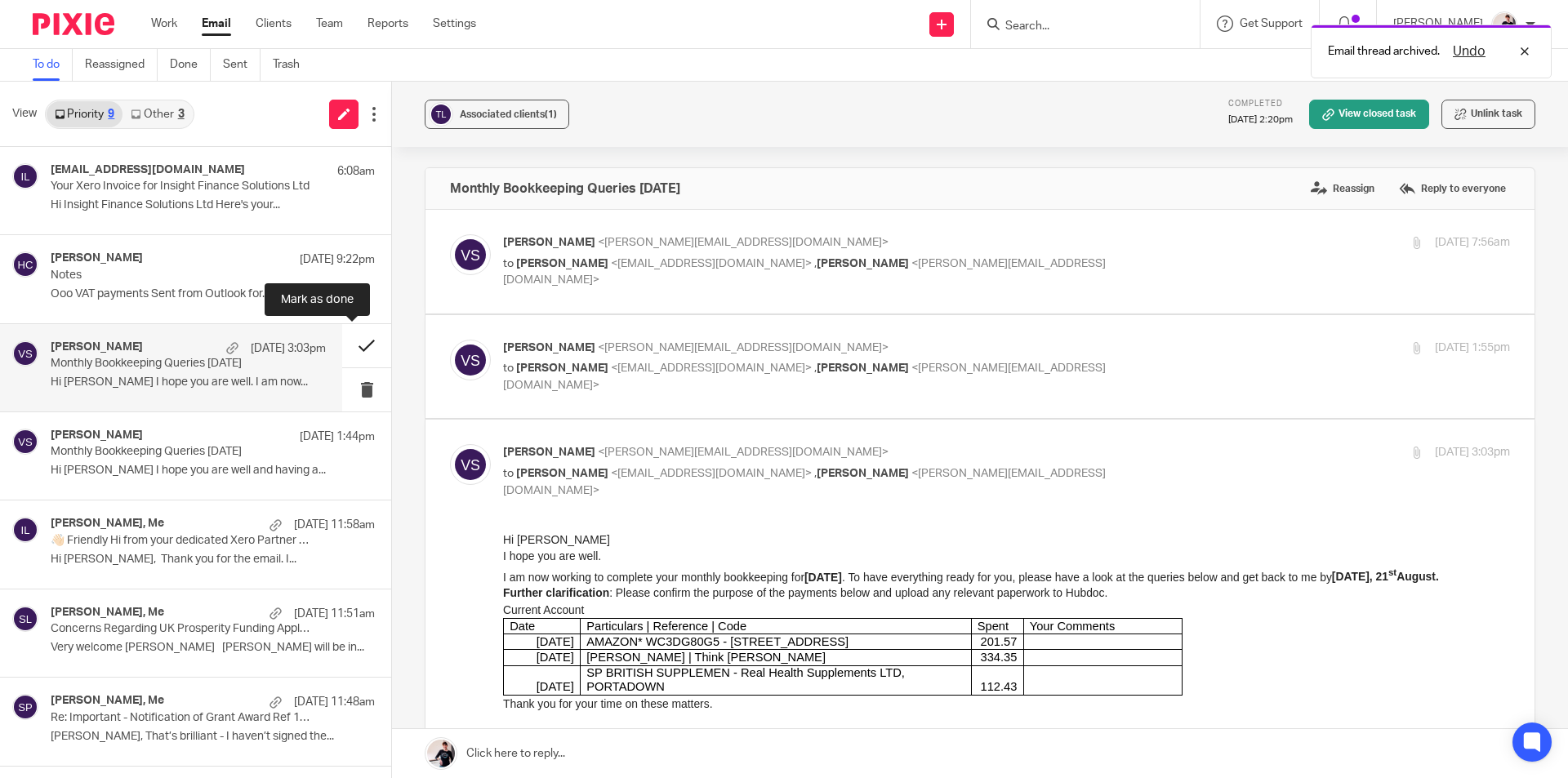
click at [359, 350] on button at bounding box center [367, 346] width 49 height 43
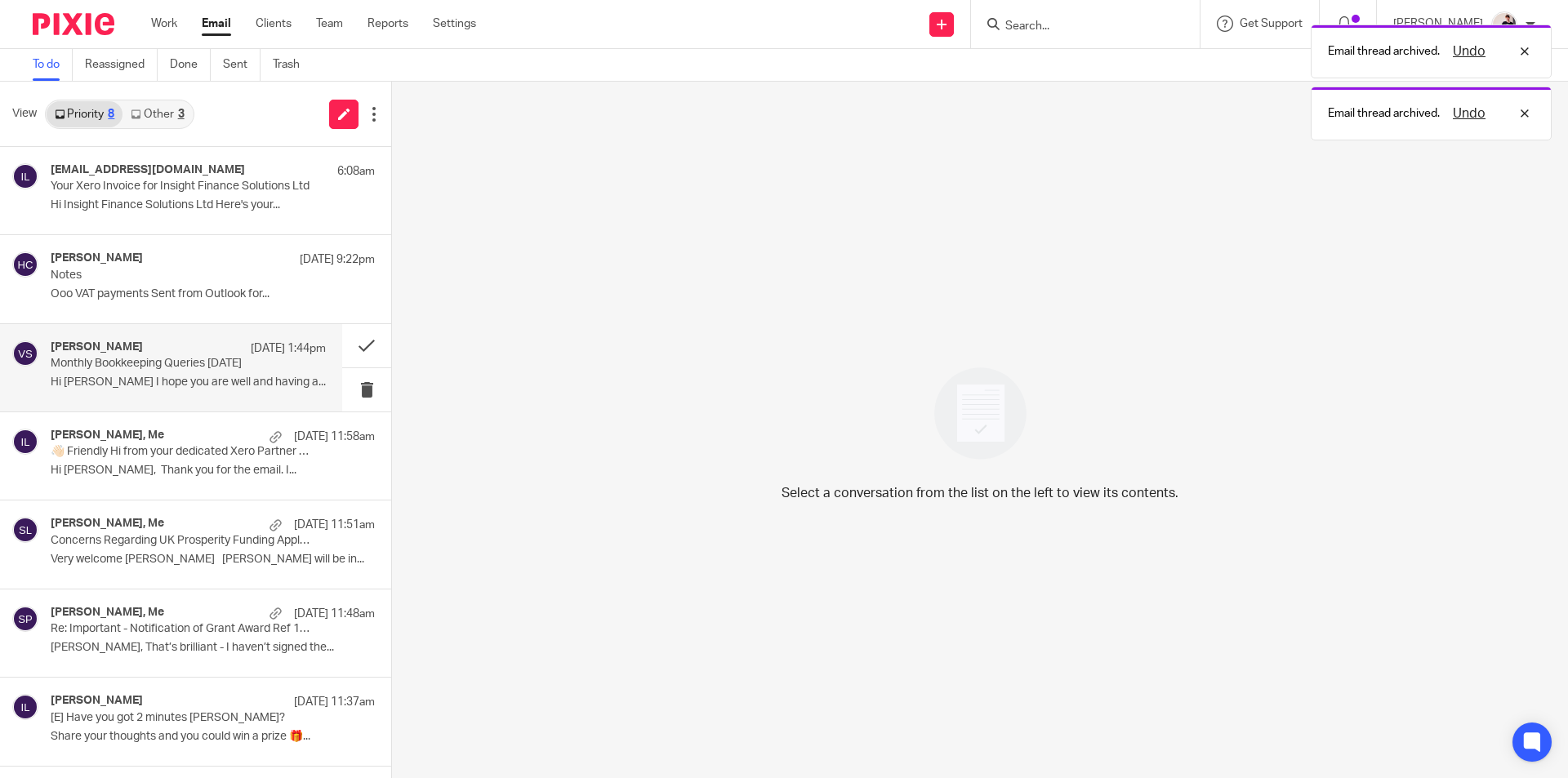
click at [142, 368] on p "Monthly Bookkeeping Queries April 2025" at bounding box center [161, 364] width 221 height 14
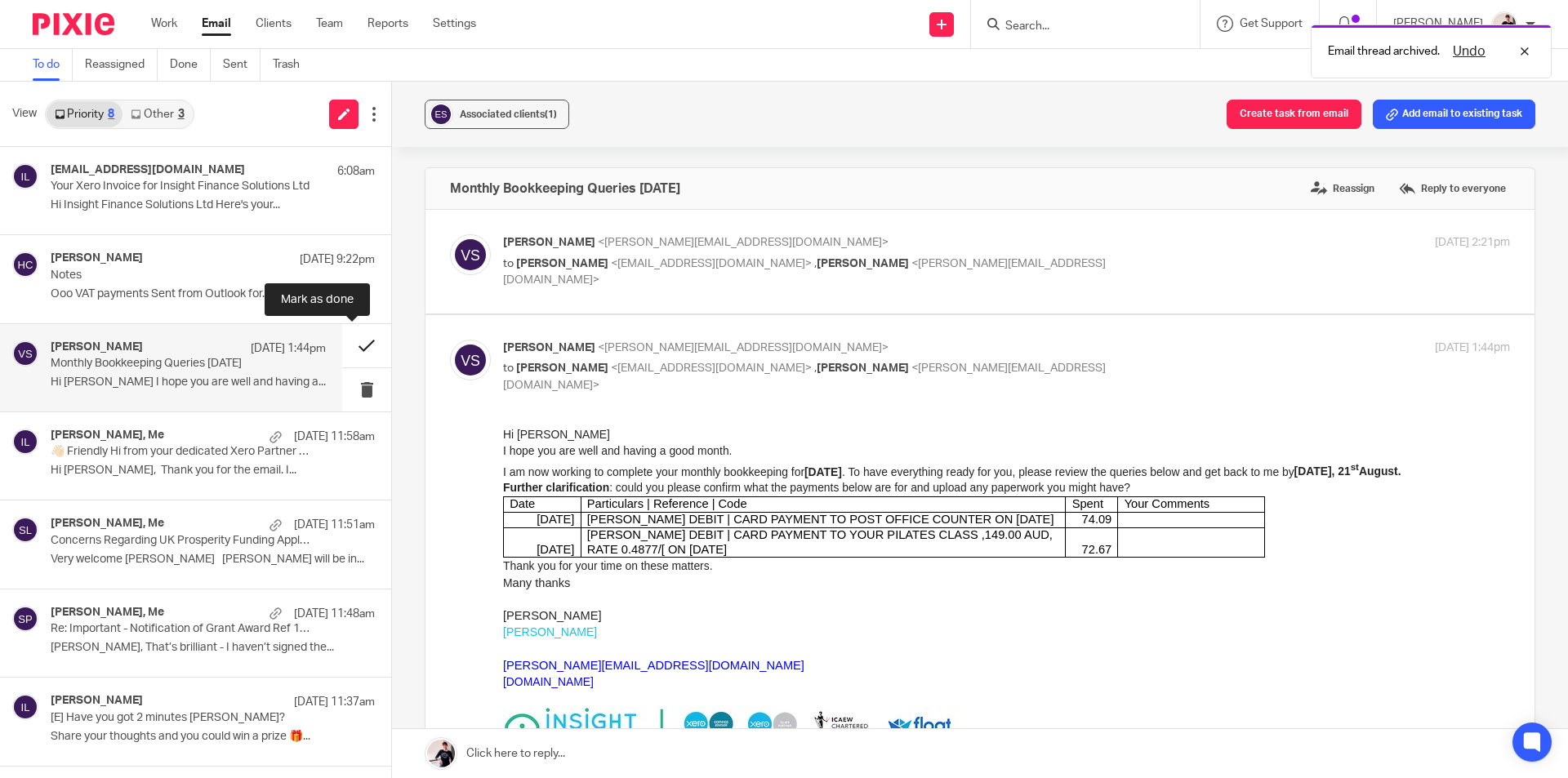
click at [352, 344] on button at bounding box center [367, 346] width 49 height 43
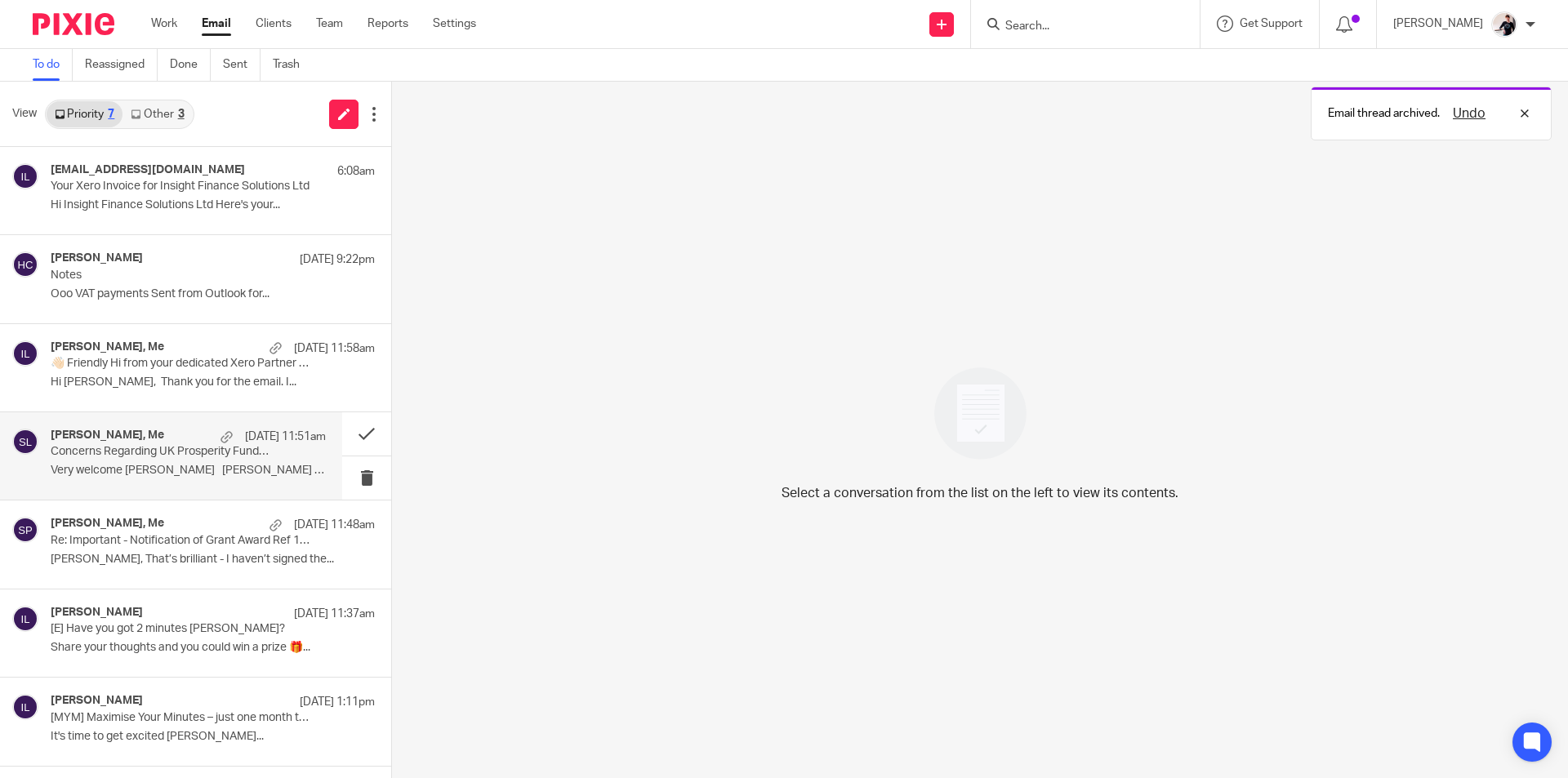
click at [164, 461] on div "Trindade, Christina, Me 19 Aug 11:51am Concerns Regarding UK Prosperity Funding…" at bounding box center [188, 455] width 276 height 55
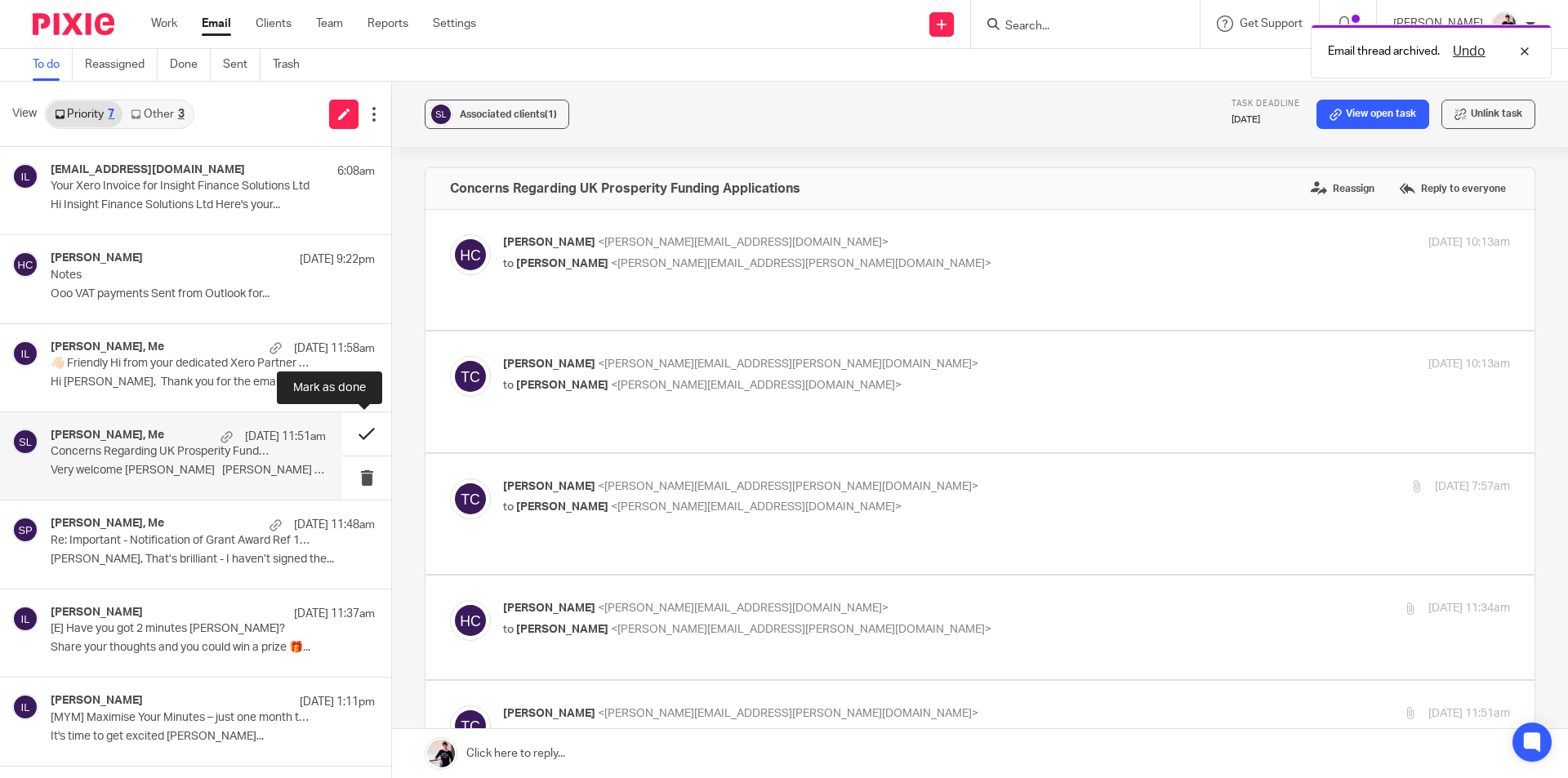
click at [351, 433] on button at bounding box center [367, 433] width 49 height 43
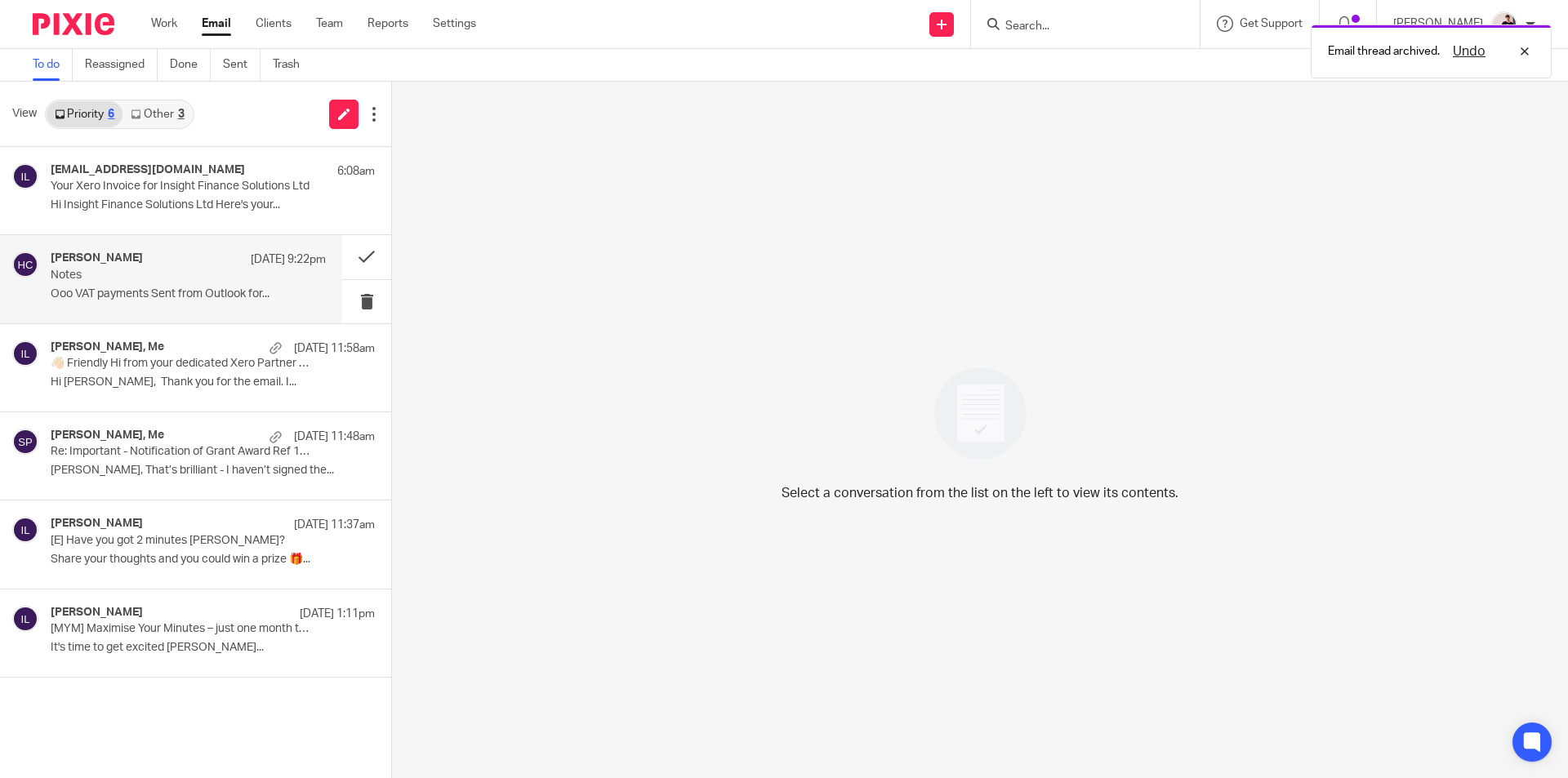
click at [182, 285] on div "Helen Crapper 19 Aug 9:22pm Notes Ooo VAT payments Sent from Outlook for..." at bounding box center [188, 279] width 276 height 55
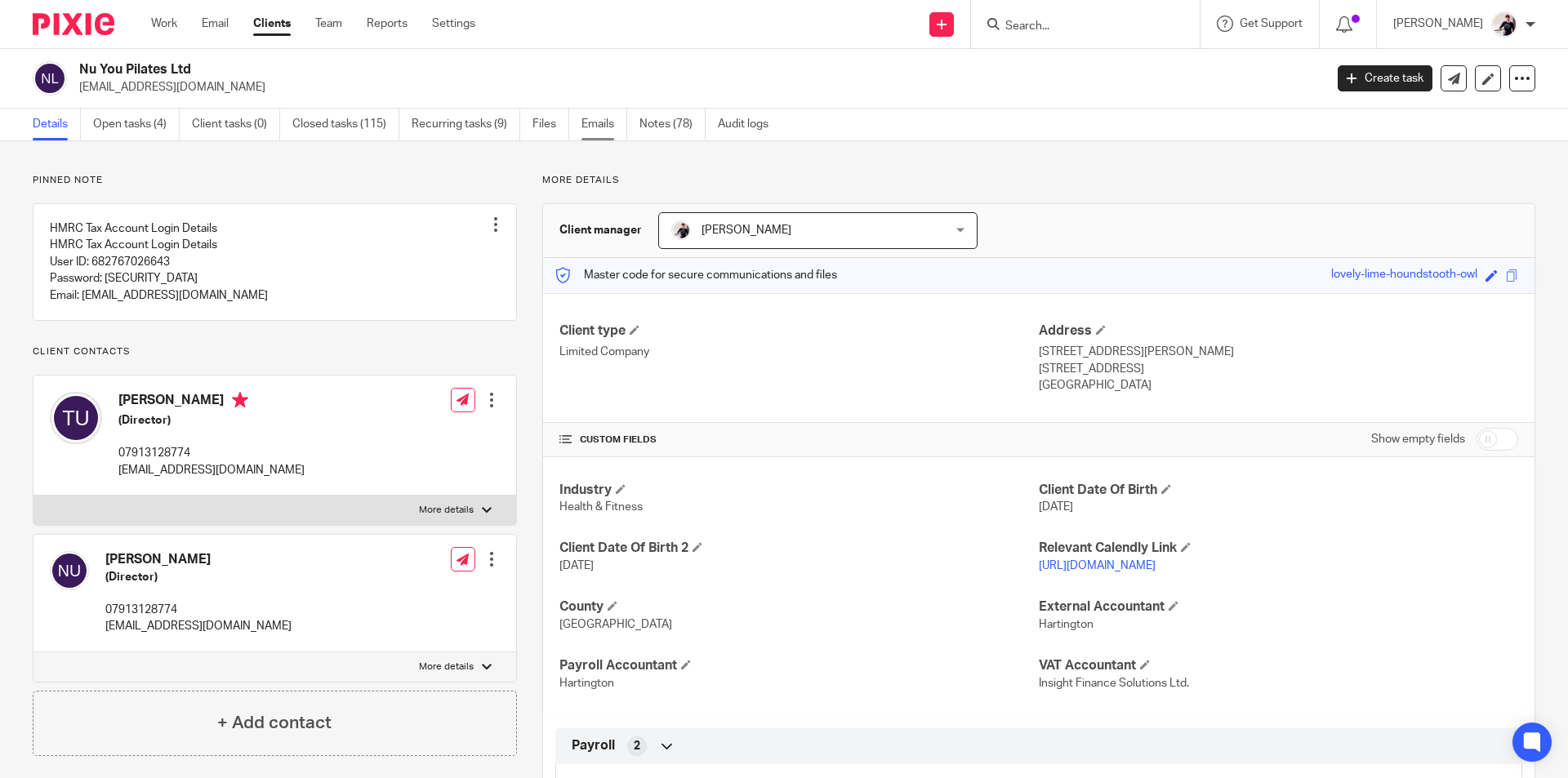
click at [612, 134] on link "Emails" at bounding box center [604, 124] width 46 height 32
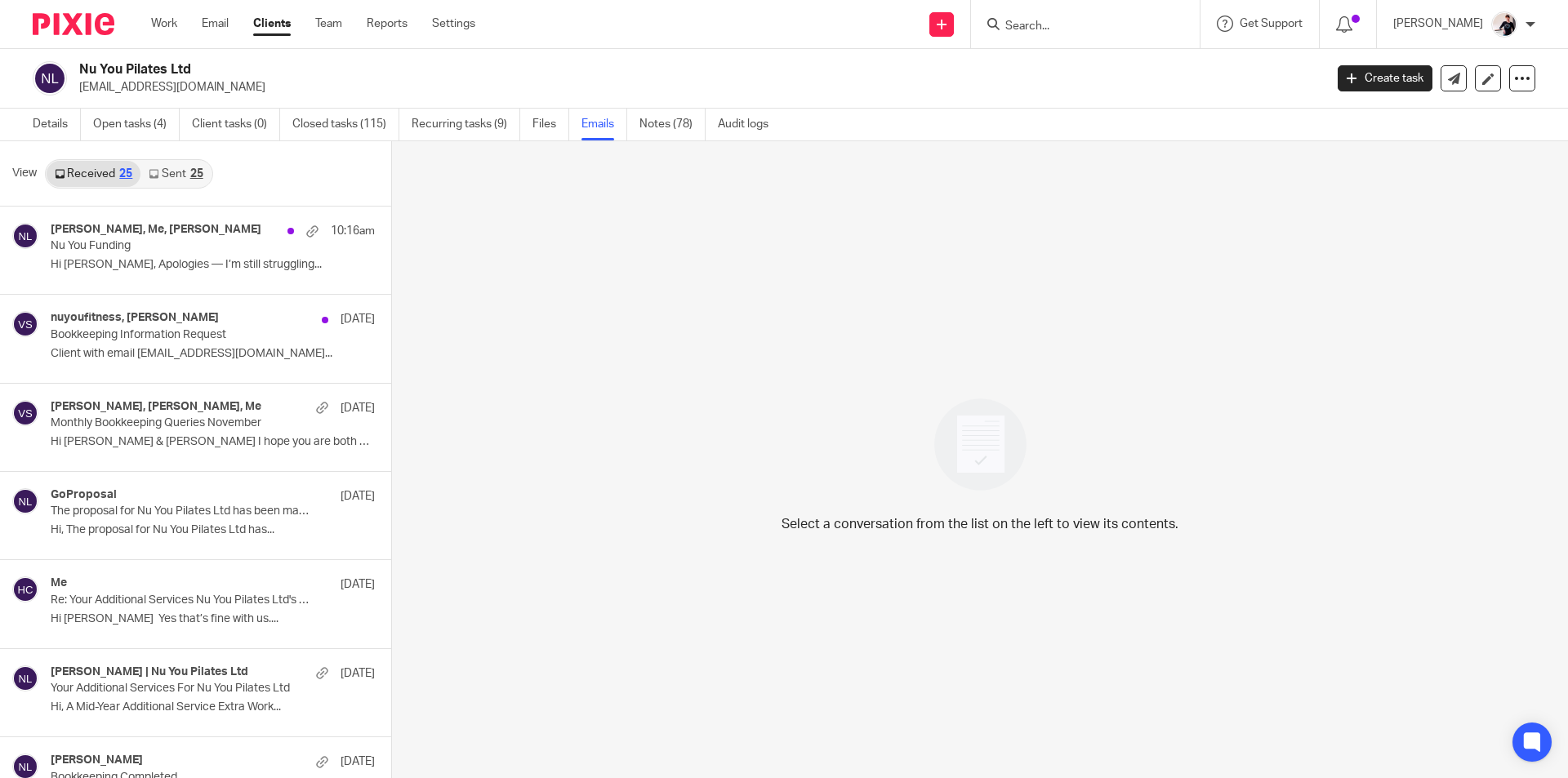
click at [173, 172] on link "Sent 25" at bounding box center [176, 174] width 70 height 26
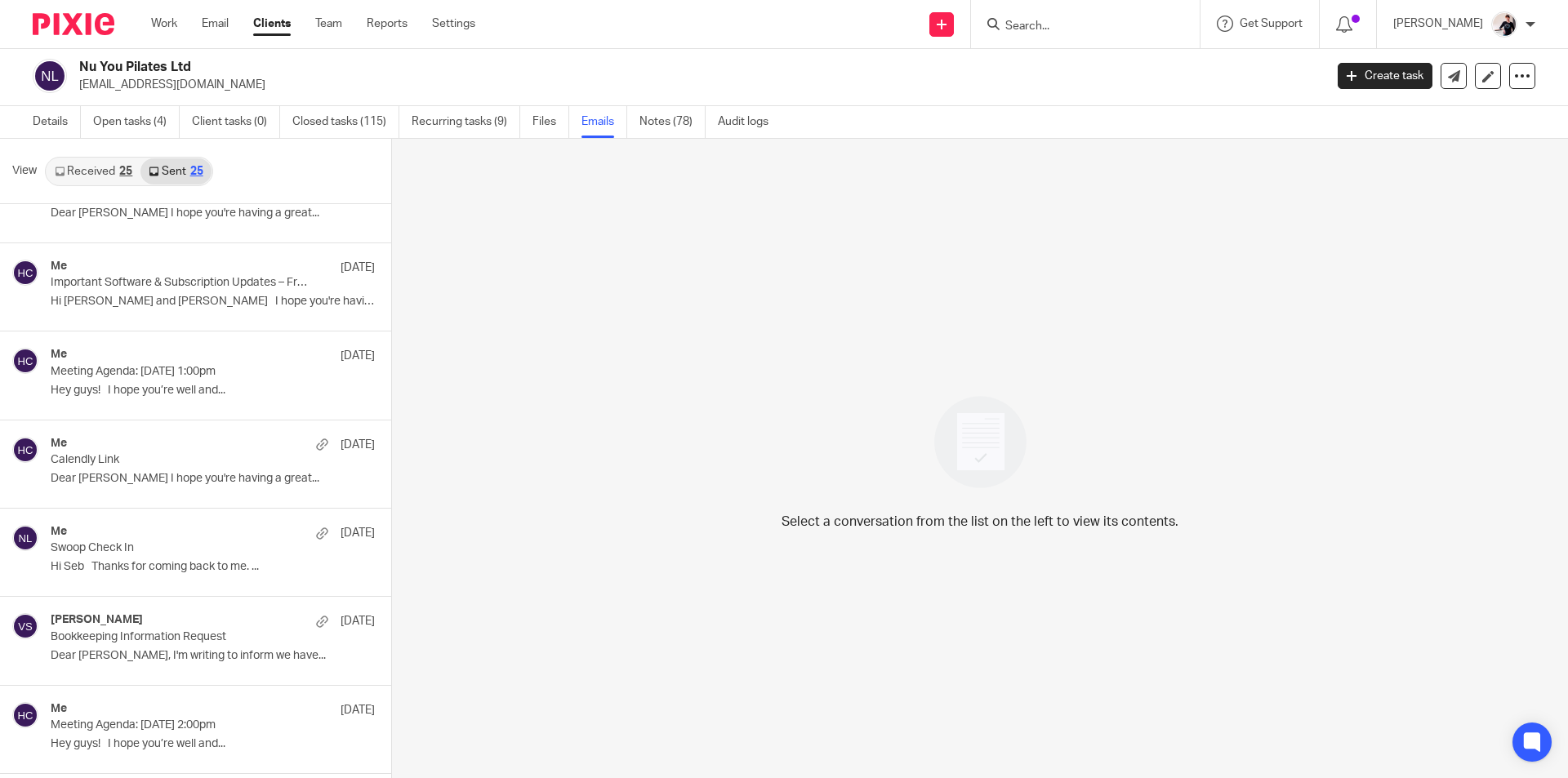
scroll to position [408, 0]
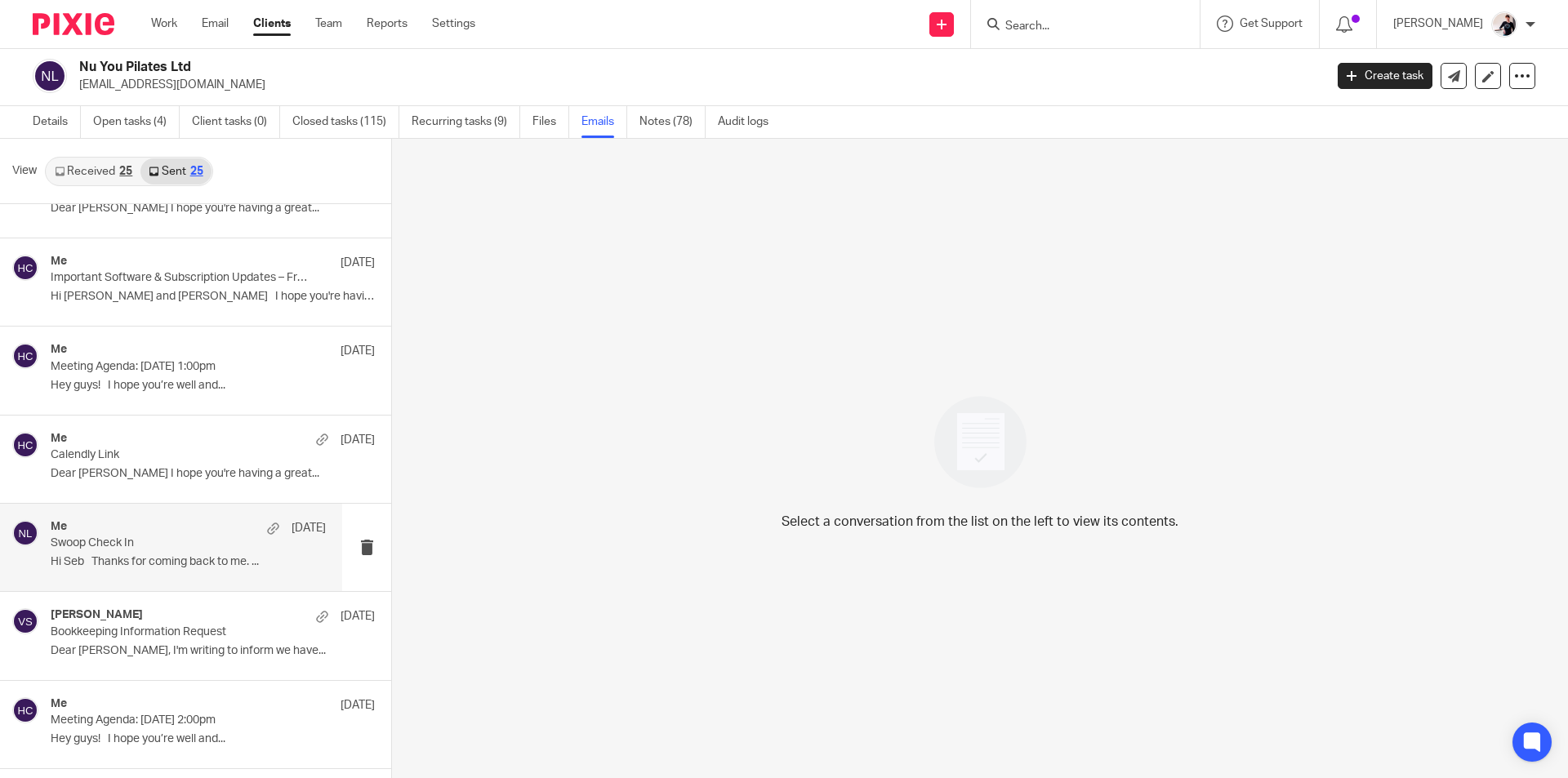
click at [203, 566] on p "Hi Seb Thanks for coming back to me. ..." at bounding box center [188, 561] width 276 height 14
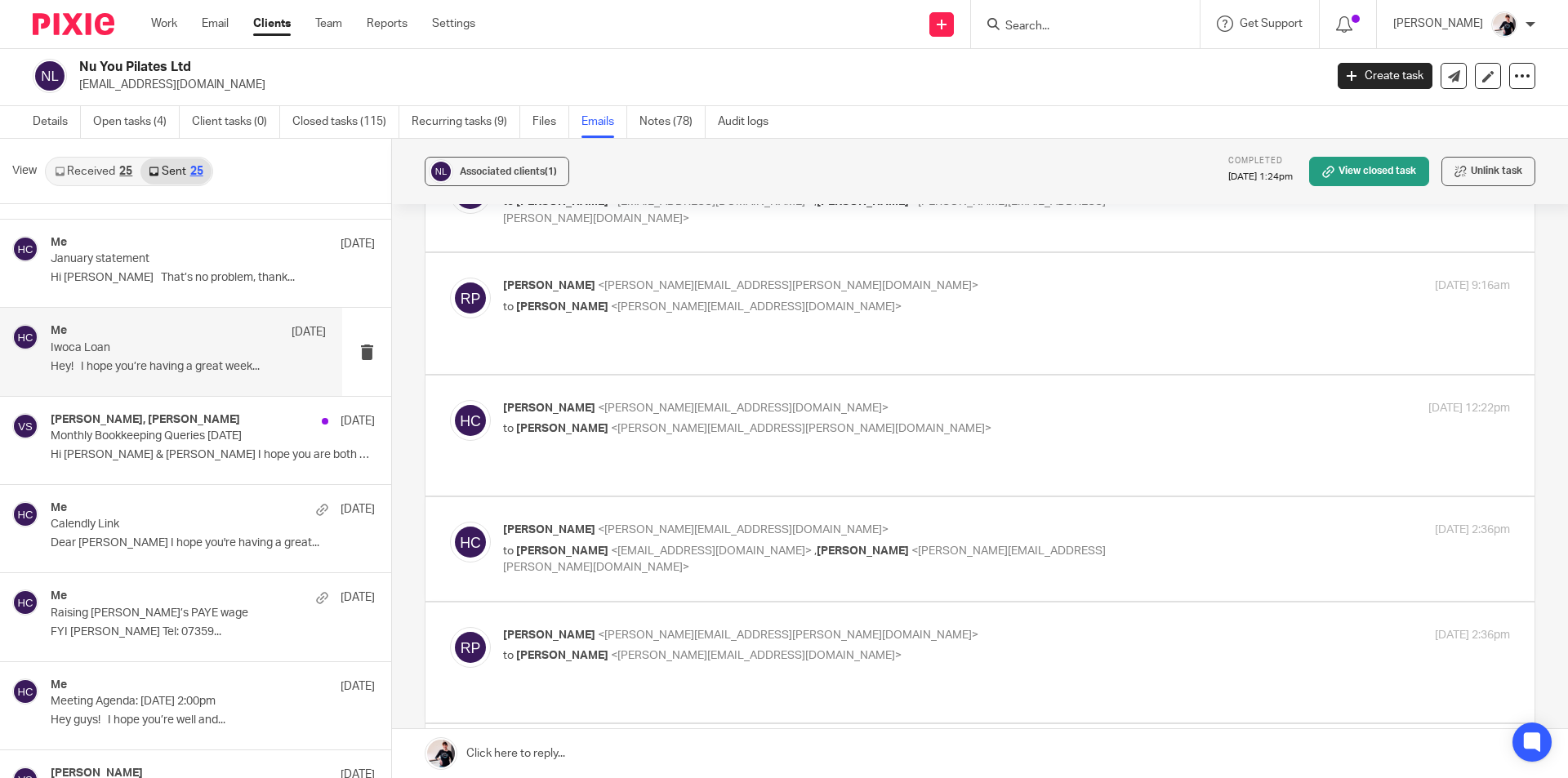
scroll to position [980, 0]
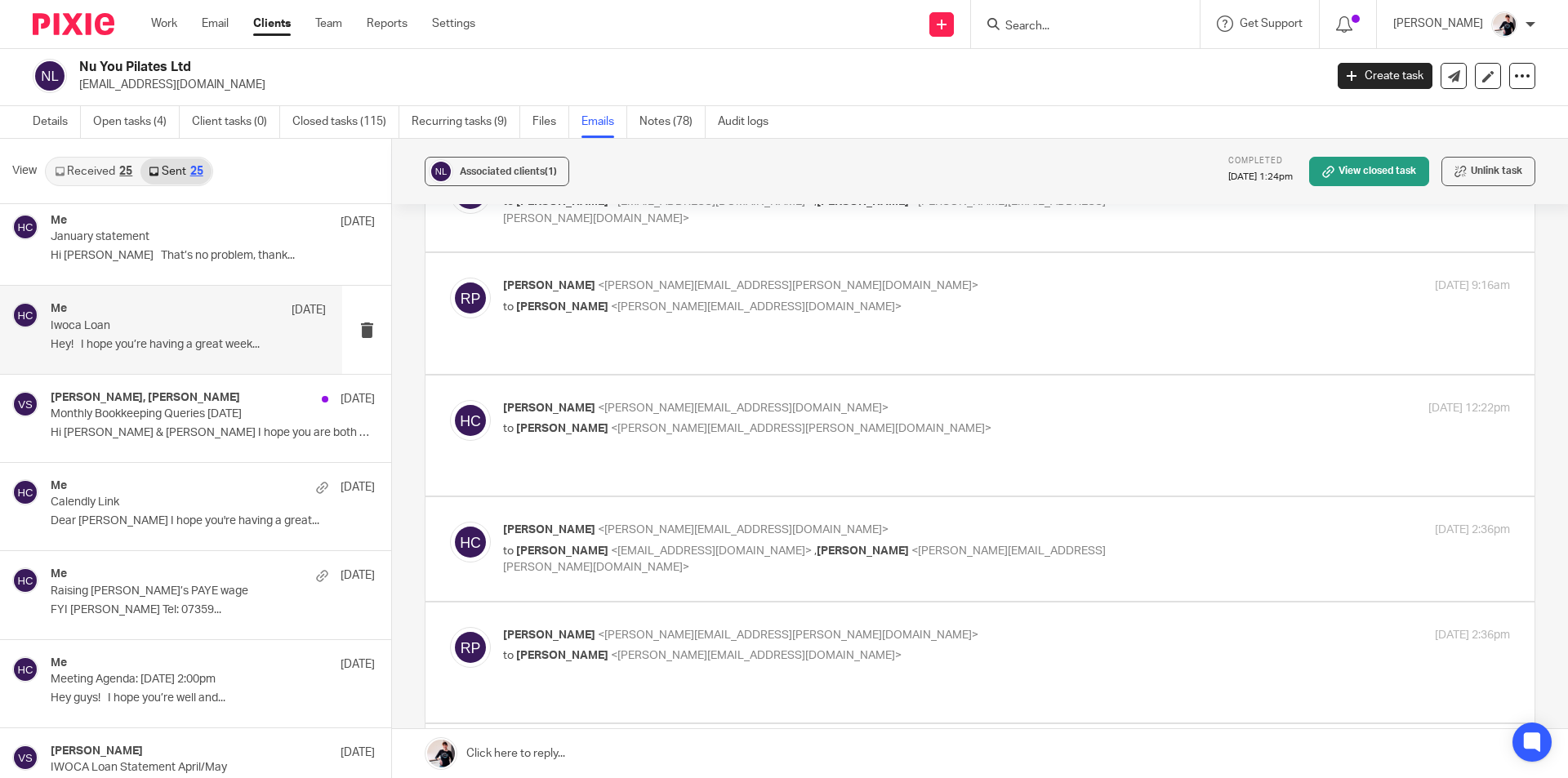
click at [172, 323] on p "Iwoca Loan" at bounding box center [161, 326] width 221 height 14
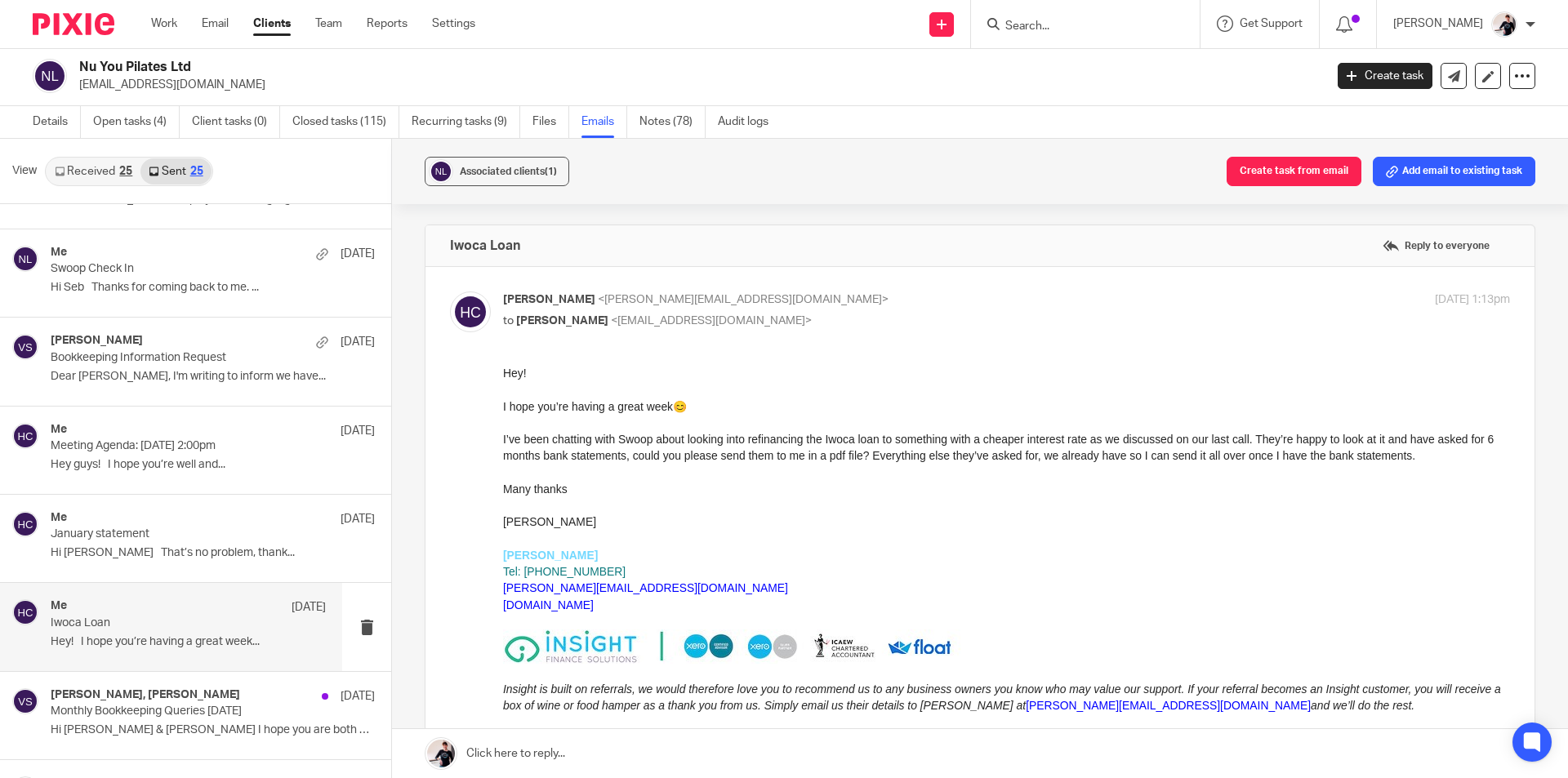
scroll to position [653, 0]
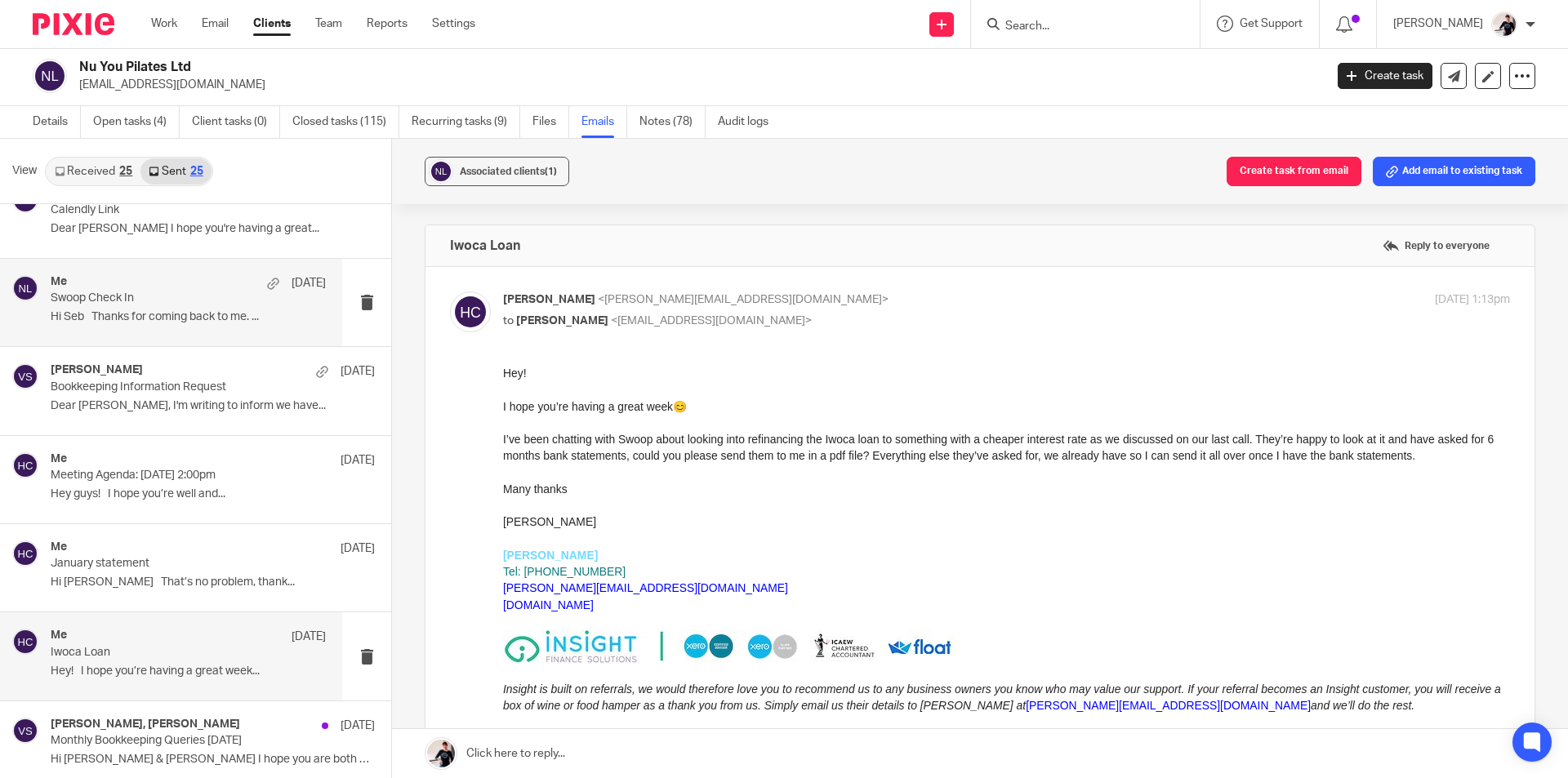
click at [176, 310] on div "Me 4 Jul Swoop Check In Hi Seb Thanks for coming back to me. ..." at bounding box center [188, 302] width 276 height 55
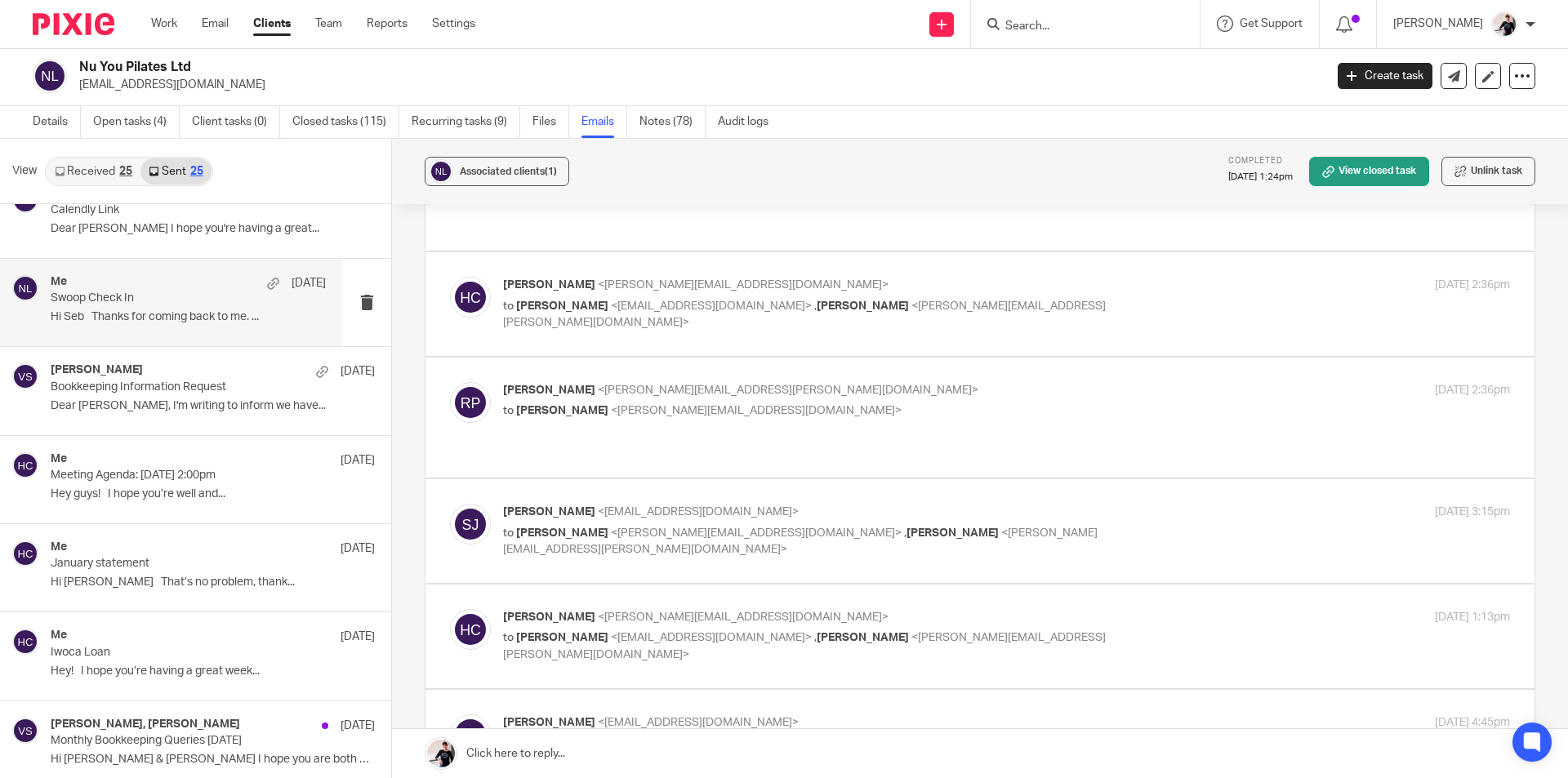
scroll to position [1633, 0]
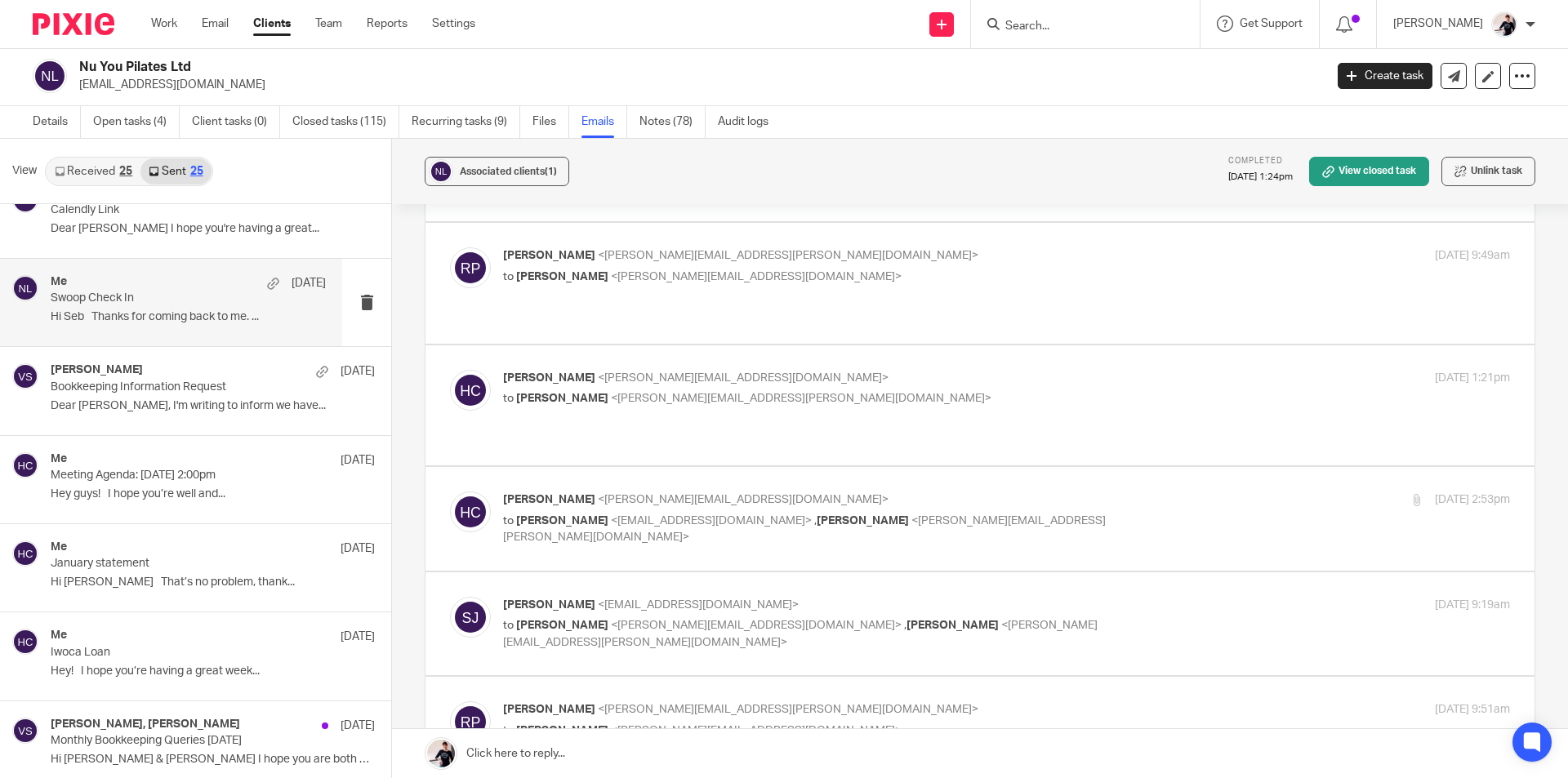
click at [1158, 491] on div "Helen Crapper <helen@insightfinance.uk> to Sebastian Jowett <seb@swoopfunding.c…" at bounding box center [1006, 518] width 1007 height 55
checkbox input "true"
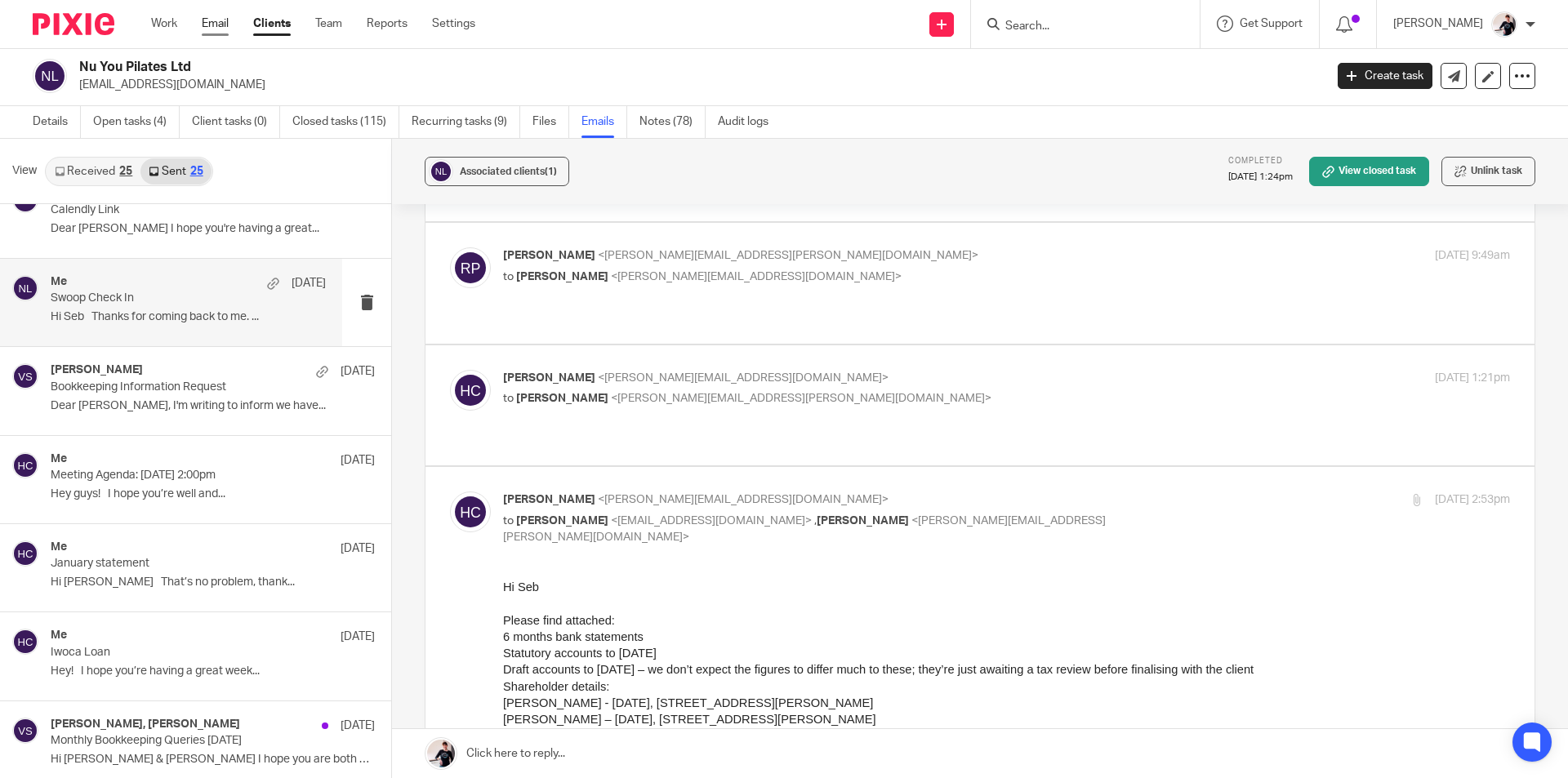
click at [222, 22] on link "Email" at bounding box center [215, 24] width 27 height 16
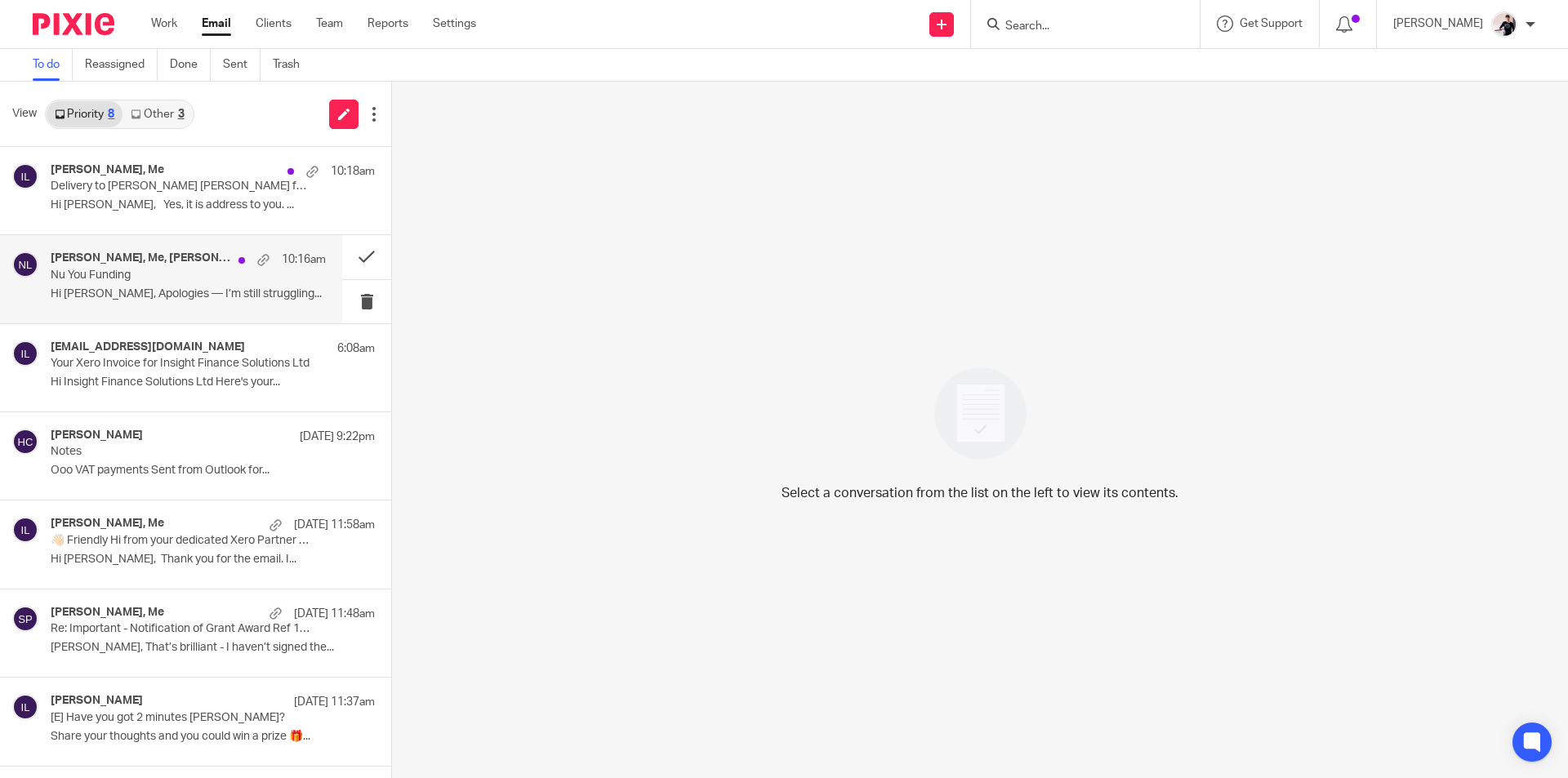
click at [141, 283] on div "[PERSON_NAME], Me, [PERSON_NAME] 10:16am Nu You Funding Hi [PERSON_NAME], Apolo…" at bounding box center [188, 279] width 276 height 55
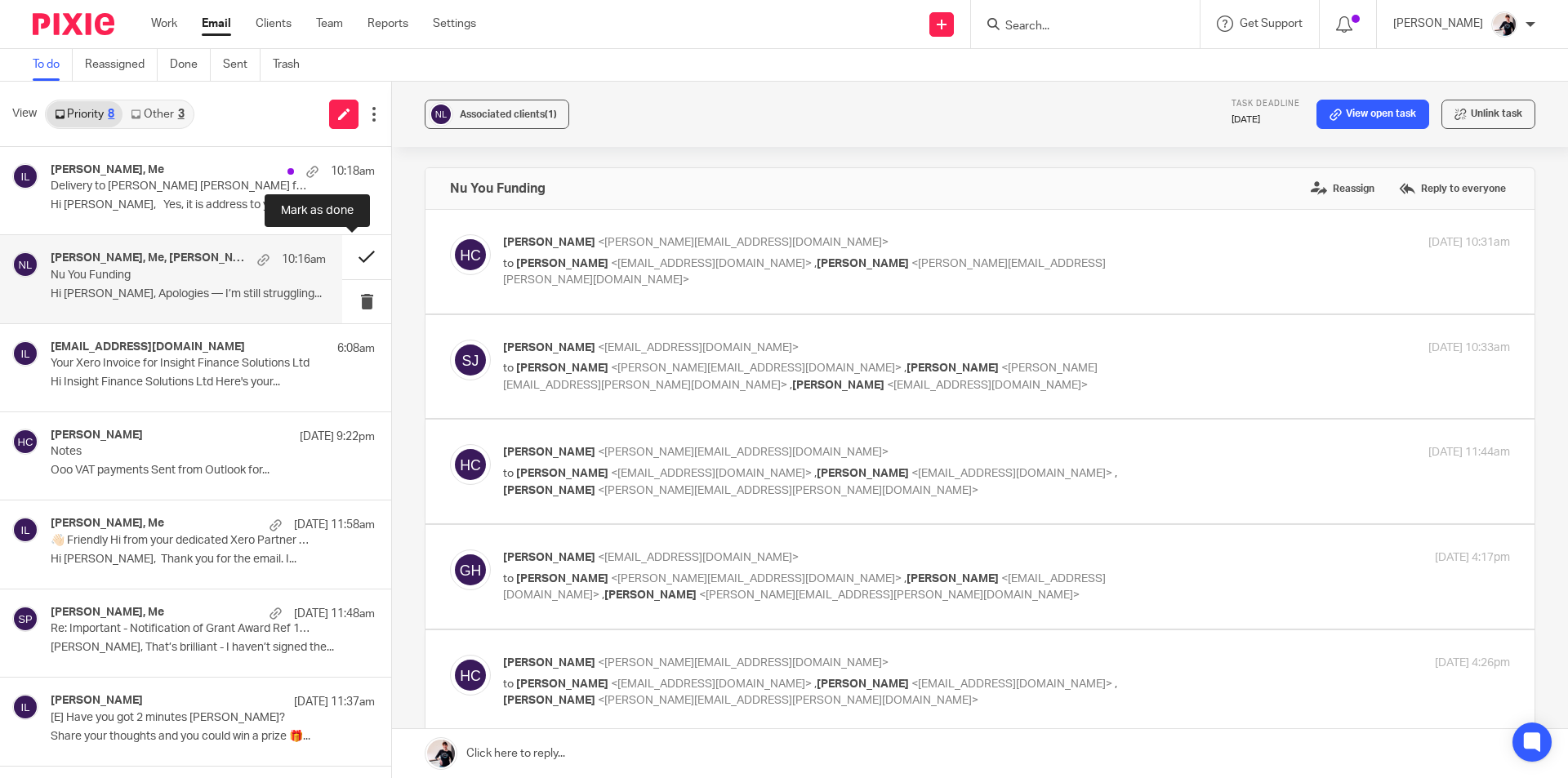
click at [355, 262] on button at bounding box center [367, 257] width 49 height 43
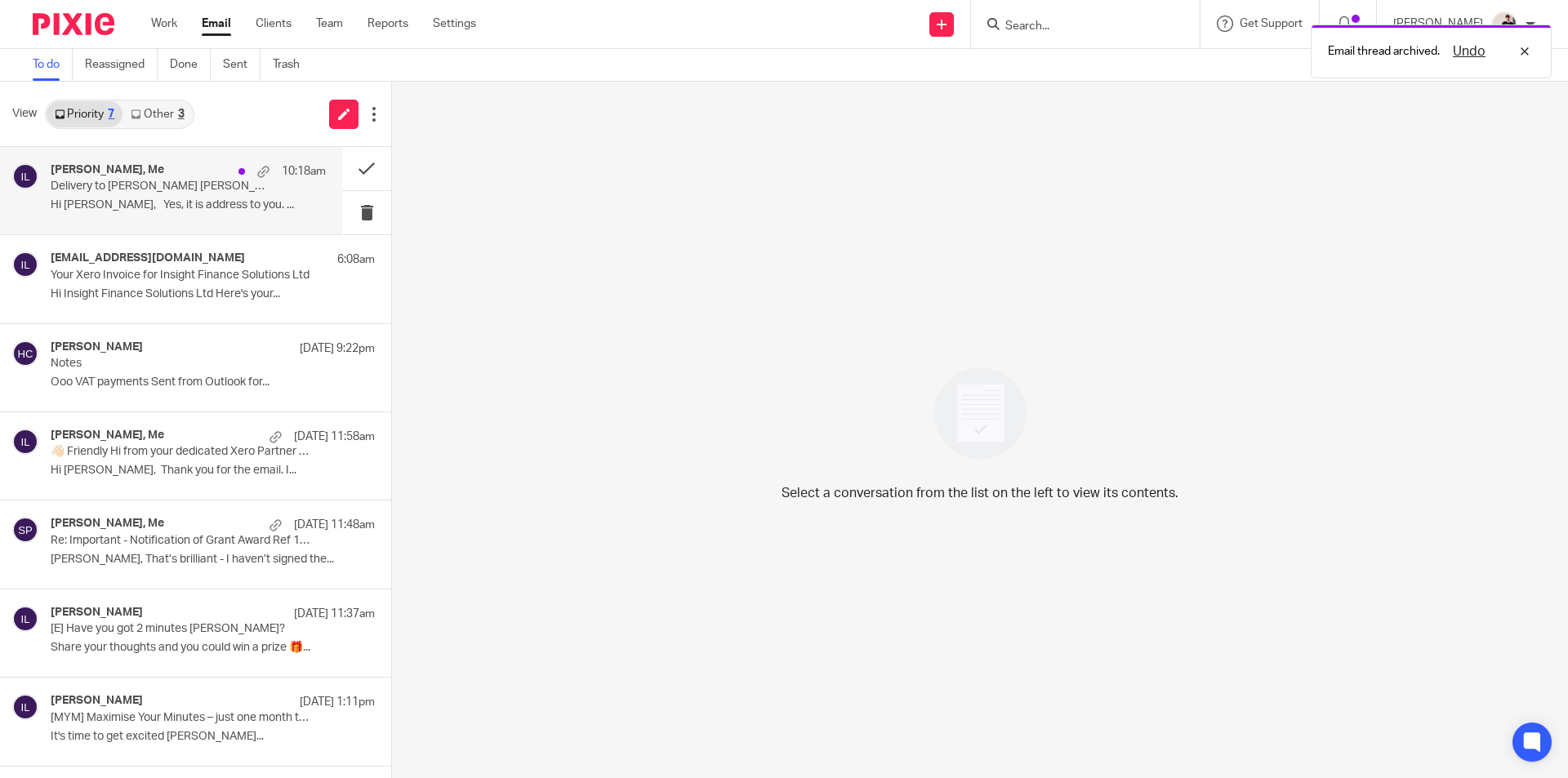
click at [173, 199] on p "Hi Helen, Yes, it is address to you. ..." at bounding box center [188, 205] width 276 height 14
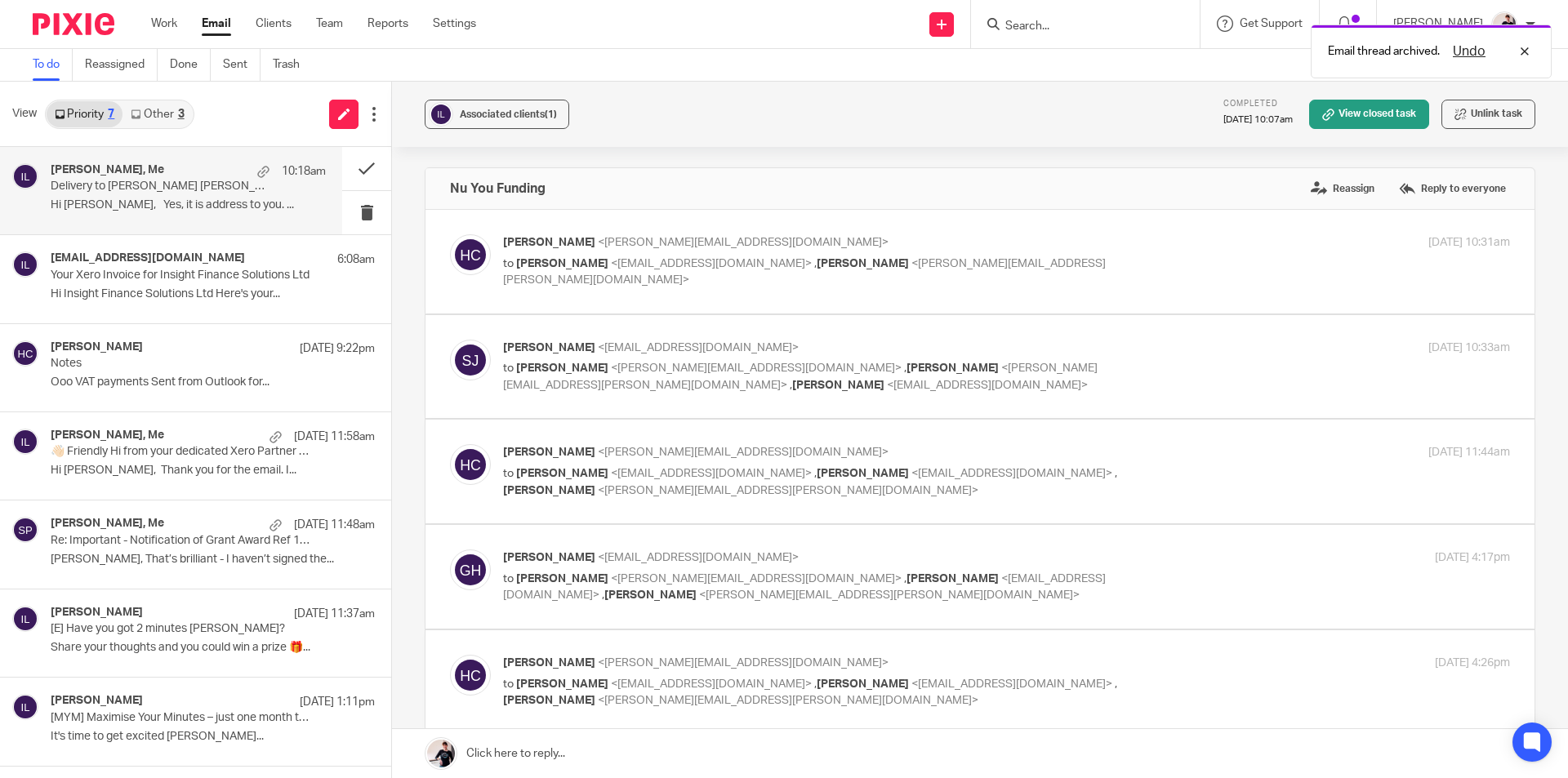
click at [182, 101] on link "Other 3" at bounding box center [157, 114] width 69 height 26
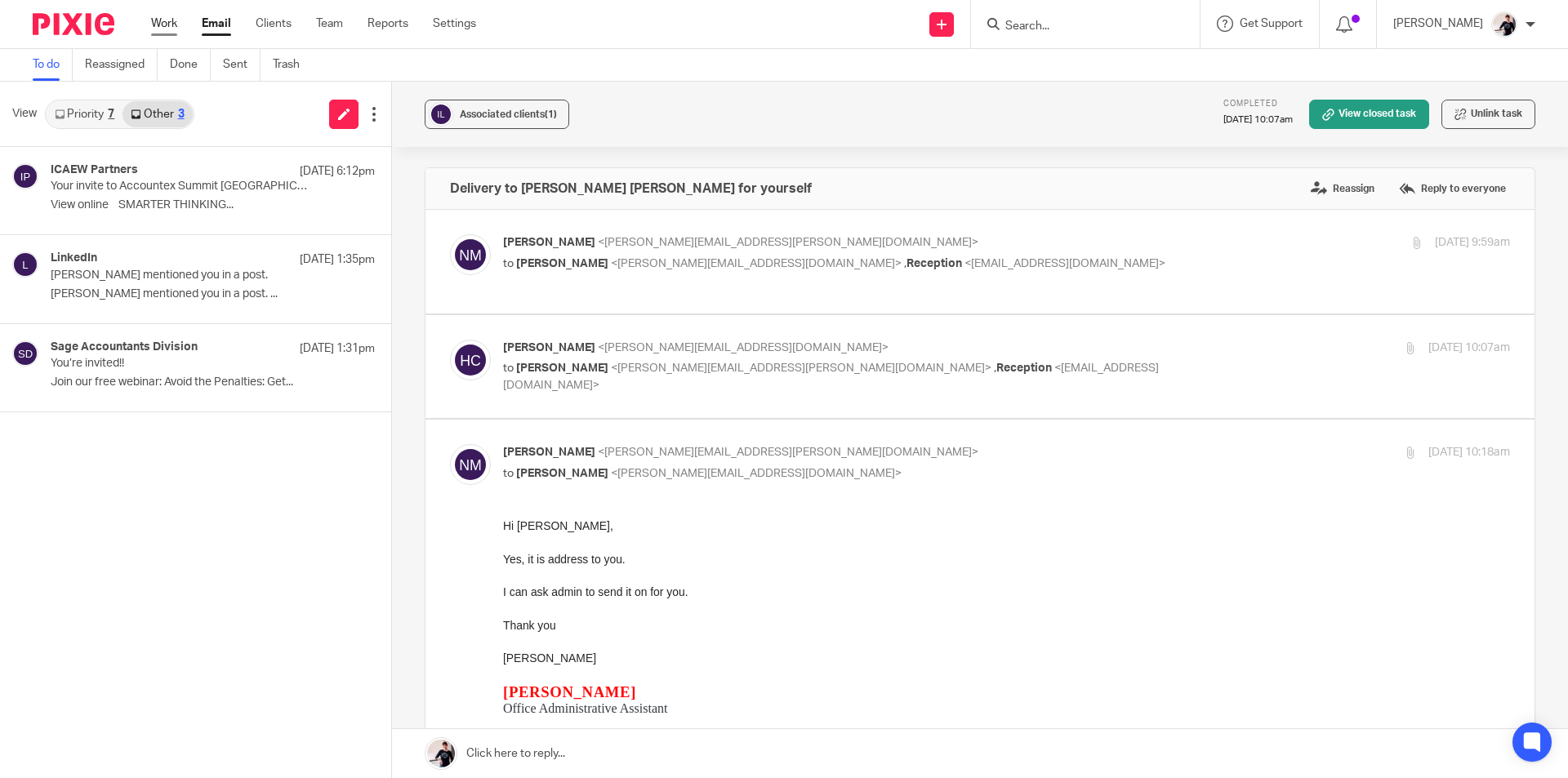
click at [162, 23] on link "Work" at bounding box center [164, 24] width 26 height 16
